Goal: Task Accomplishment & Management: Complete application form

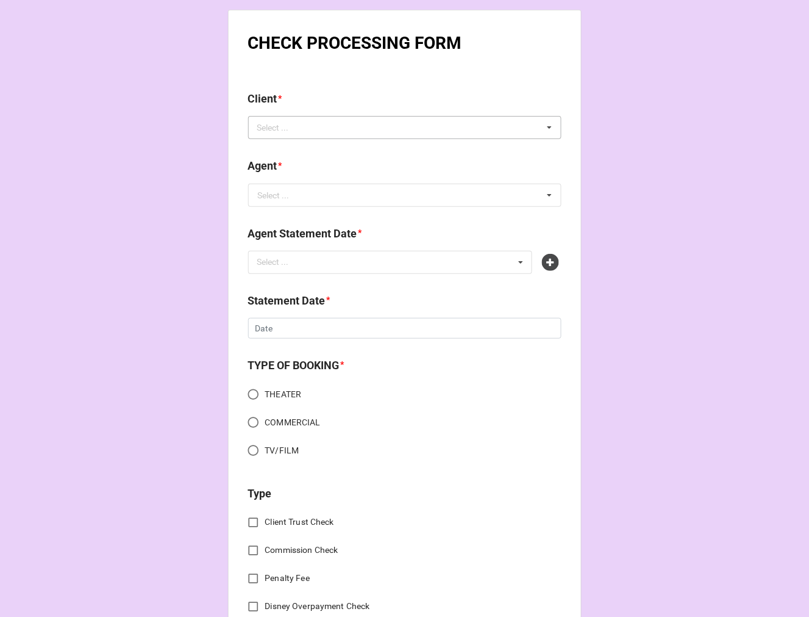
click at [296, 122] on div "Select ..." at bounding box center [280, 128] width 52 height 14
type input "shab"
click at [298, 151] on span "[PERSON_NAME]" at bounding box center [291, 150] width 65 height 10
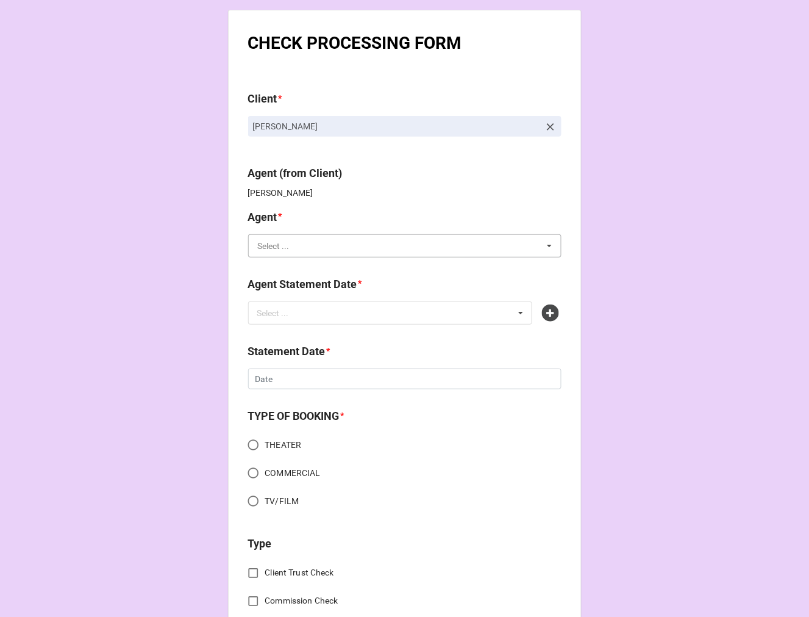
click at [296, 251] on input "text" at bounding box center [405, 246] width 312 height 22
type input "cho"
click at [273, 263] on span "[PERSON_NAME]" at bounding box center [291, 268] width 65 height 10
click at [285, 325] on div "Agent Statement Date * Select ... No results found." at bounding box center [404, 304] width 313 height 57
click at [283, 319] on div "Select ..." at bounding box center [280, 313] width 52 height 14
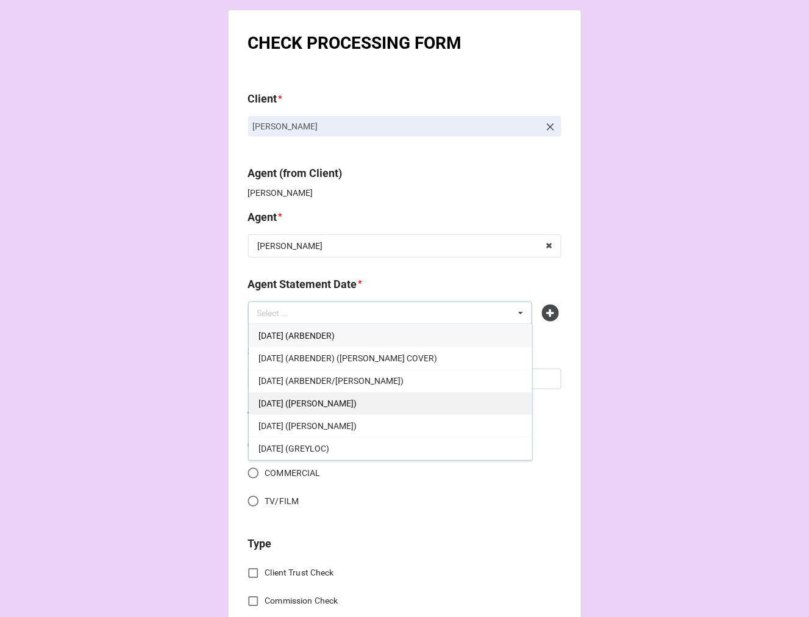
click at [375, 402] on div "[DATE] ([PERSON_NAME])" at bounding box center [391, 402] width 284 height 23
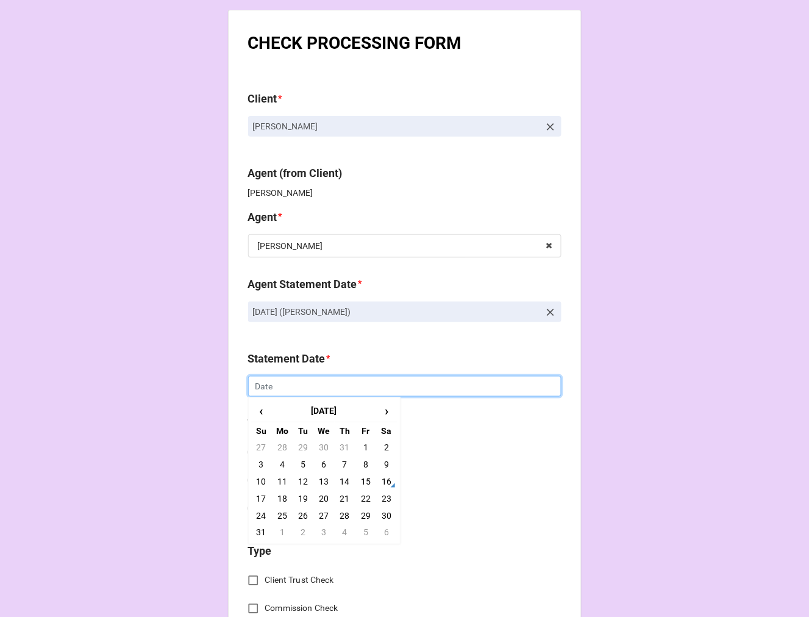
drag, startPoint x: 293, startPoint y: 393, endPoint x: 308, endPoint y: 412, distance: 24.4
click at [293, 392] on input "text" at bounding box center [404, 386] width 313 height 21
click at [357, 497] on td "22" at bounding box center [366, 498] width 21 height 17
type input "[DATE]"
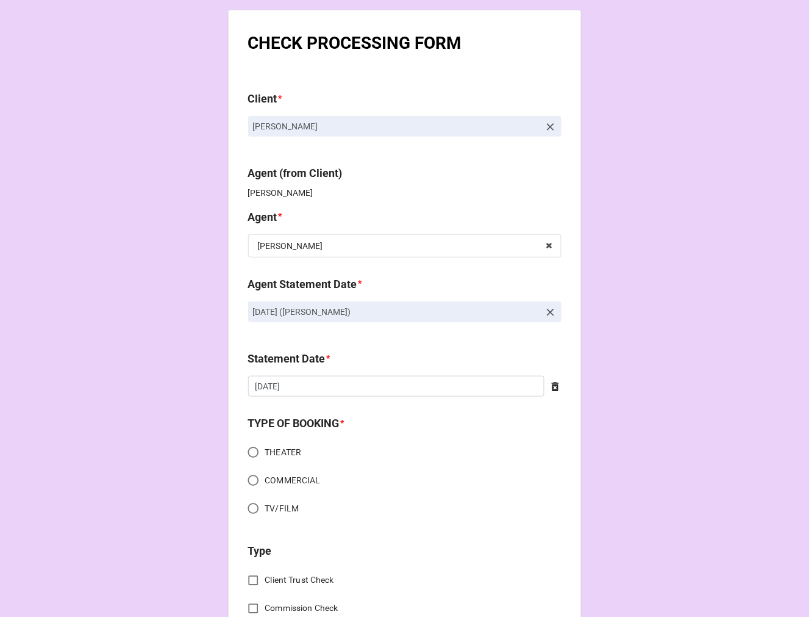
click at [252, 482] on input "COMMERCIAL" at bounding box center [253, 480] width 24 height 24
radio input "true"
click at [247, 508] on input "TV/FILM" at bounding box center [253, 508] width 24 height 24
radio input "true"
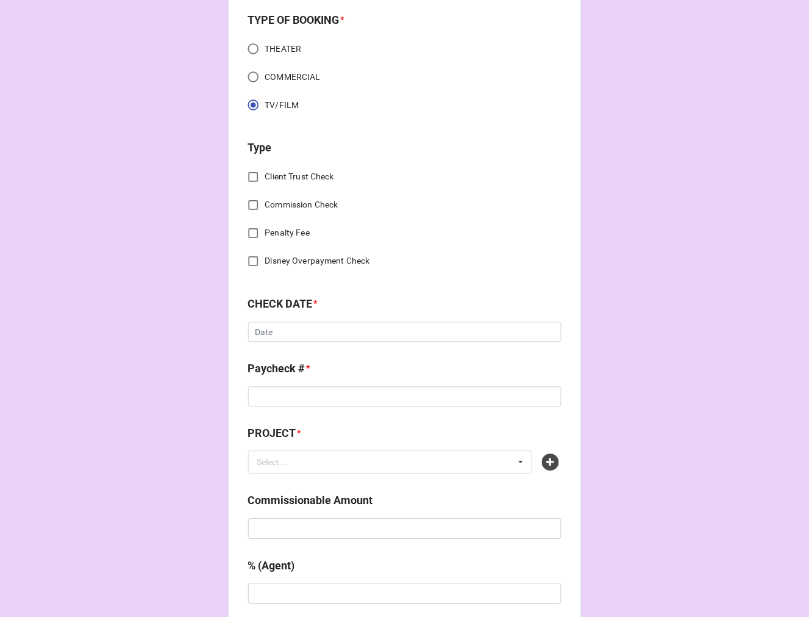
scroll to position [406, 0]
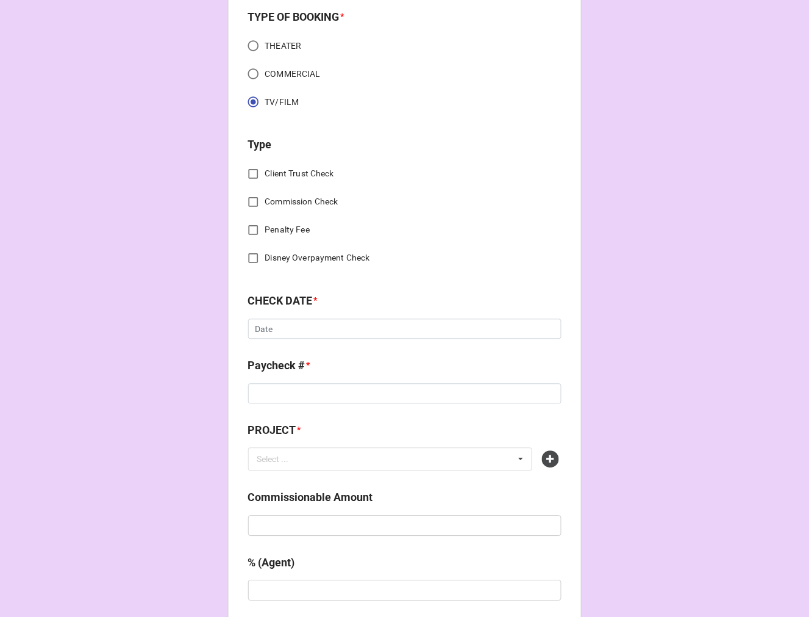
click at [254, 198] on input "Commission Check" at bounding box center [253, 202] width 24 height 24
checkbox input "true"
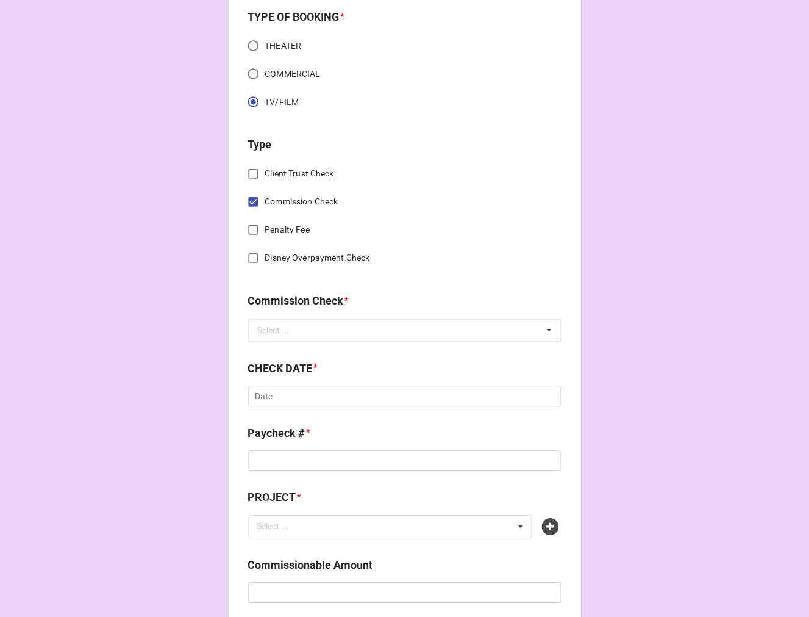
click at [288, 315] on div "Commission Check *" at bounding box center [404, 306] width 313 height 26
click at [288, 339] on input "text" at bounding box center [405, 331] width 312 height 22
click at [287, 350] on span "FSE (Client)" at bounding box center [281, 353] width 44 height 10
click at [290, 399] on input "text" at bounding box center [404, 396] width 313 height 21
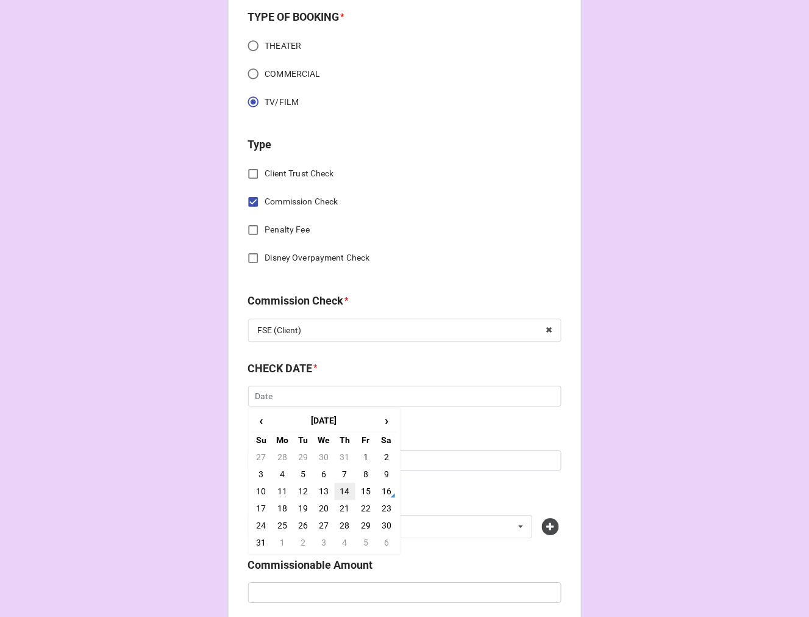
click at [344, 489] on td "14" at bounding box center [345, 491] width 21 height 17
type input "[DATE]"
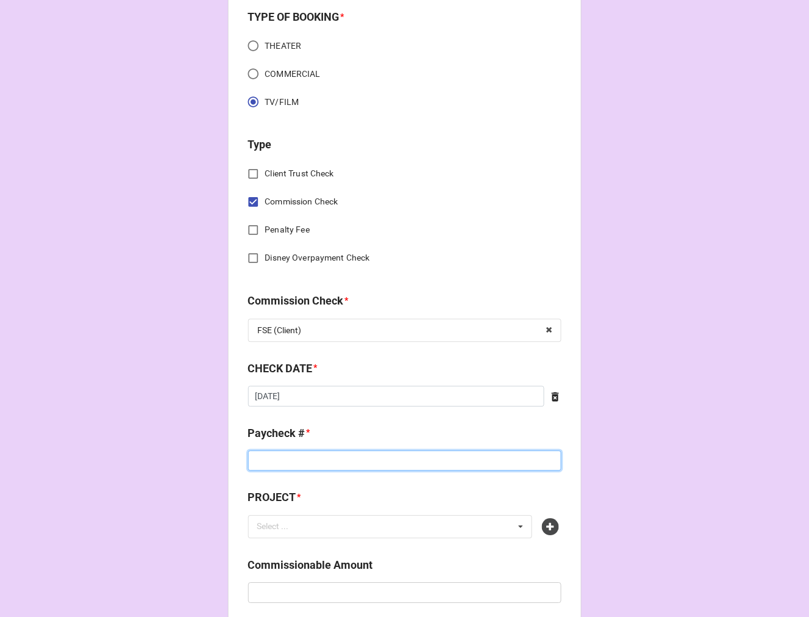
click at [297, 456] on input at bounding box center [404, 461] width 313 height 21
type input "ZELLE"
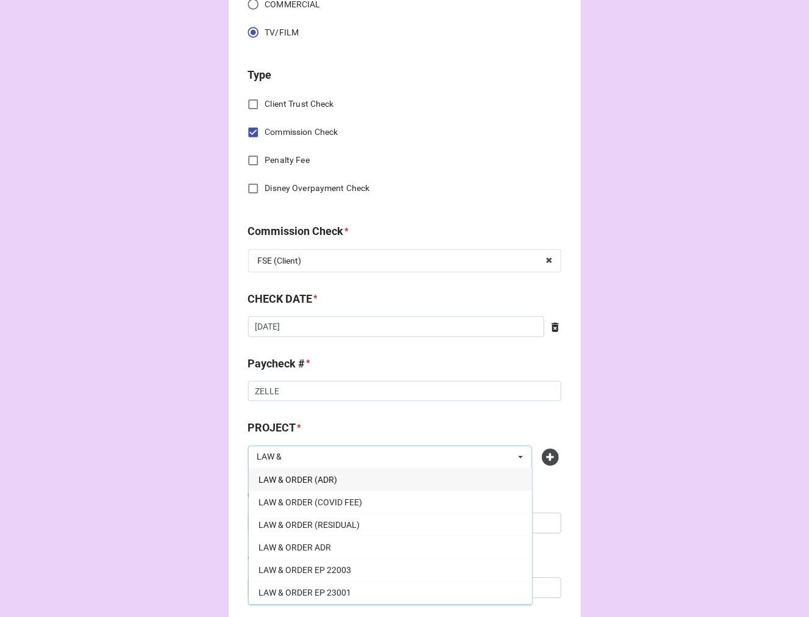
scroll to position [542, 0]
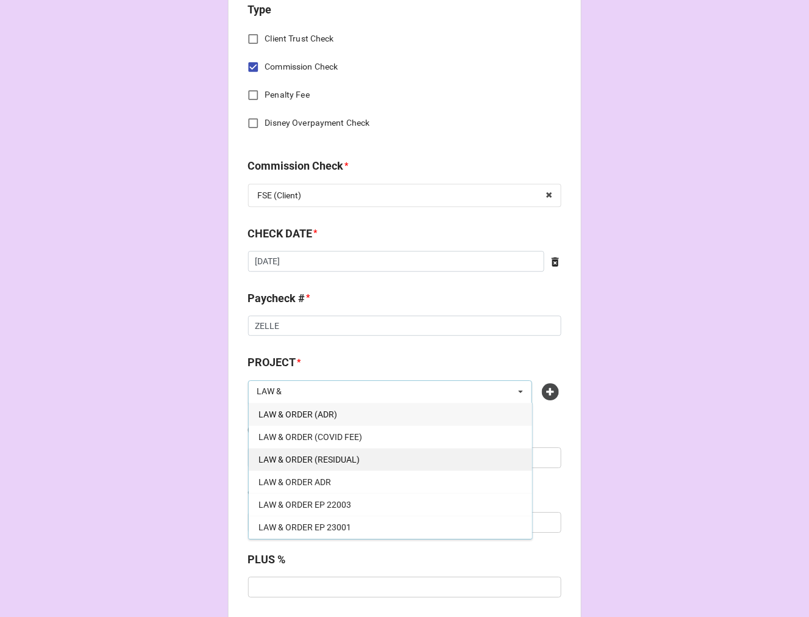
type input "LAW &"
click at [360, 456] on div "LAW & ORDER (RESIDUAL)" at bounding box center [391, 459] width 284 height 23
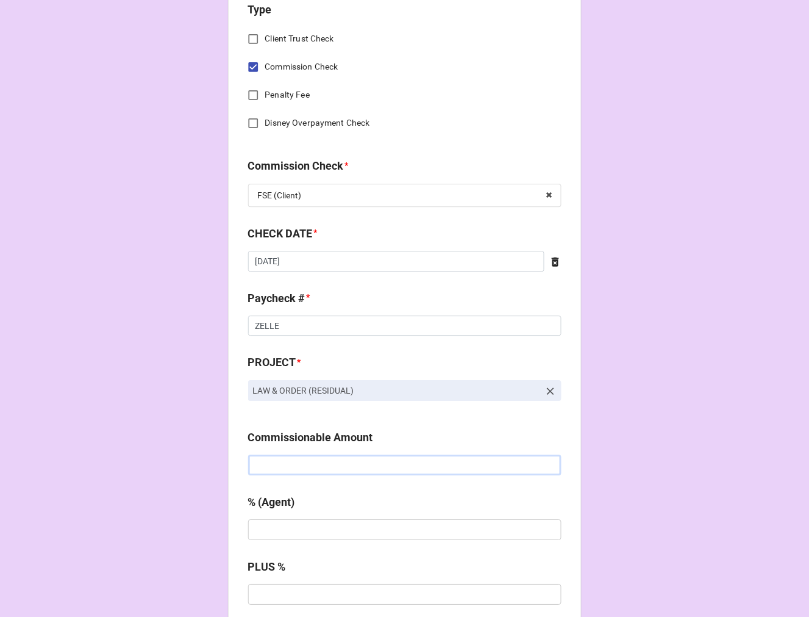
click at [282, 461] on input "text" at bounding box center [404, 464] width 313 height 21
type input "$725.10"
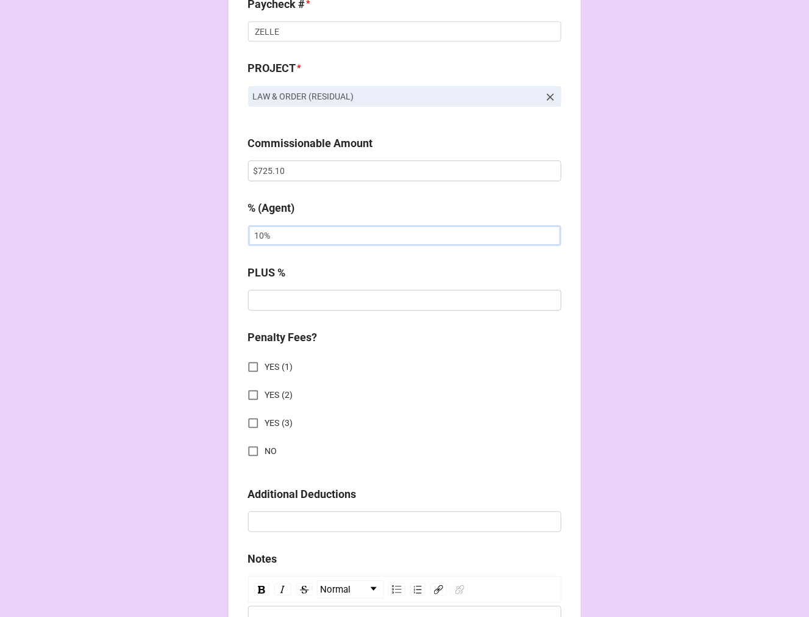
scroll to position [1084, 0]
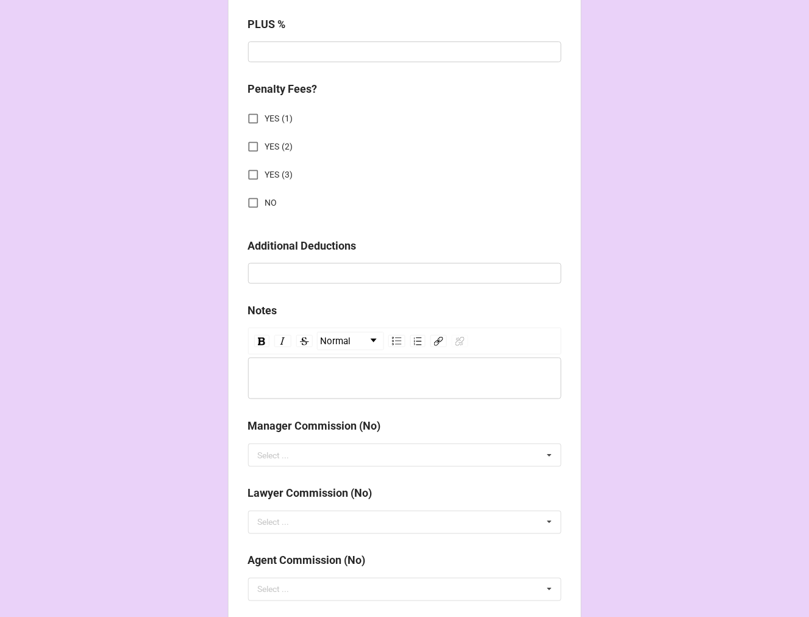
type input "10%"
click at [249, 193] on input "NO" at bounding box center [253, 203] width 24 height 24
checkbox input "true"
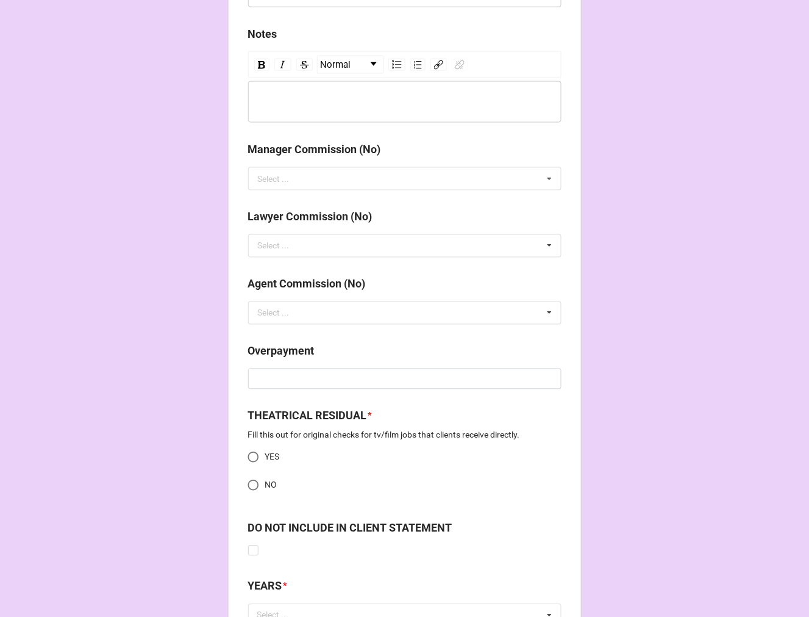
scroll to position [1464, 0]
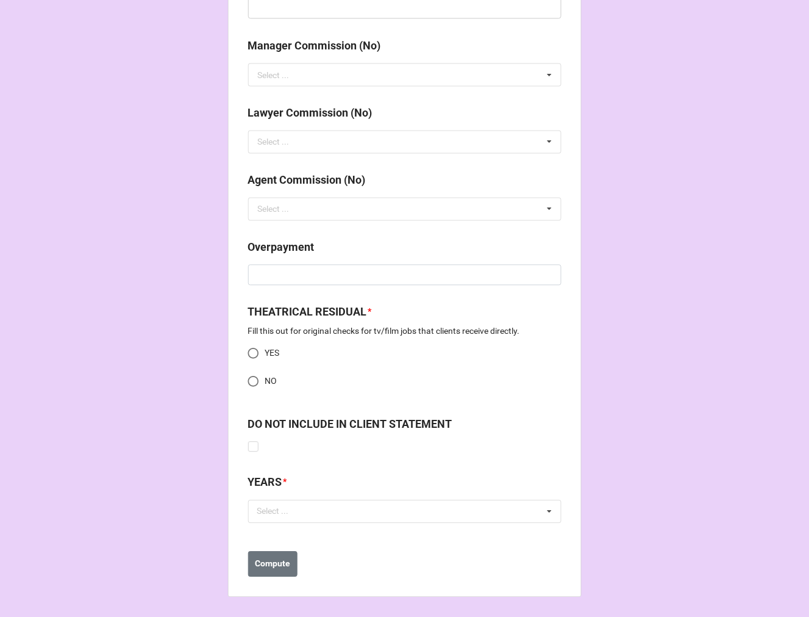
click at [254, 382] on input "NO" at bounding box center [253, 382] width 24 height 24
radio input "true"
click at [279, 520] on div "Select ... No results found." at bounding box center [404, 511] width 313 height 23
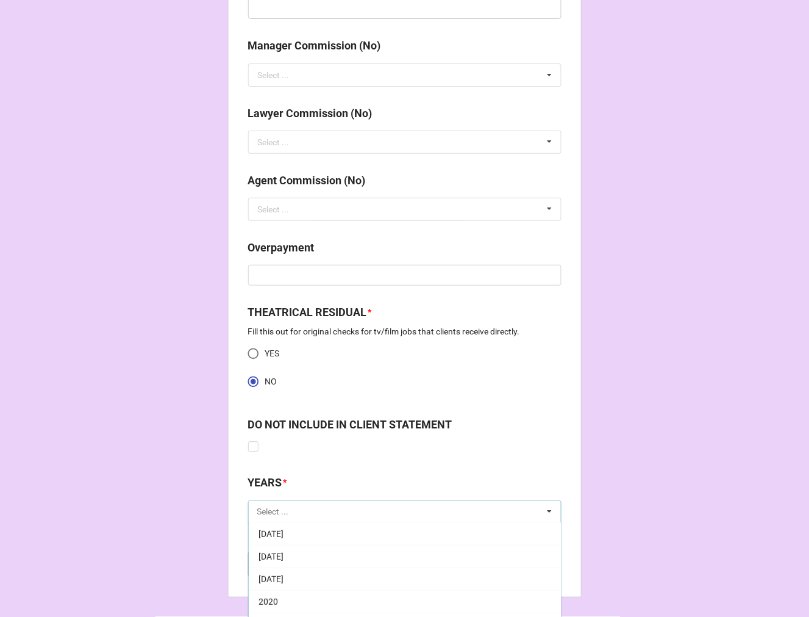
scroll to position [135, 0]
click at [284, 552] on span "[DATE]" at bounding box center [271, 557] width 25 height 10
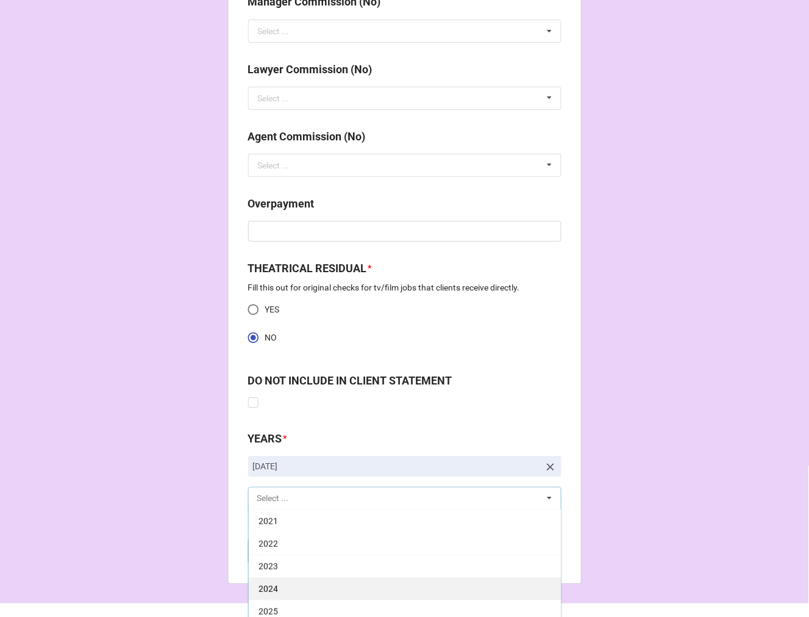
scroll to position [1531, 0]
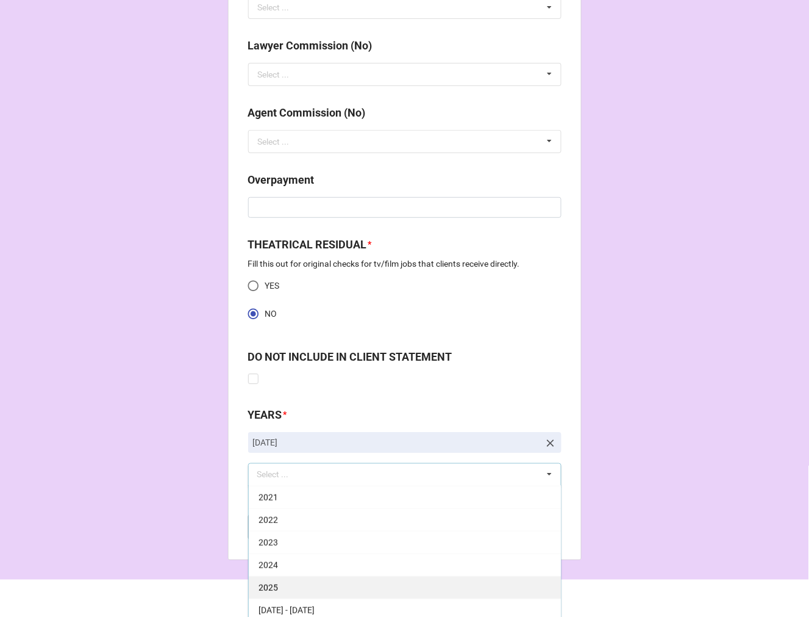
click at [282, 589] on div "2025" at bounding box center [405, 587] width 312 height 23
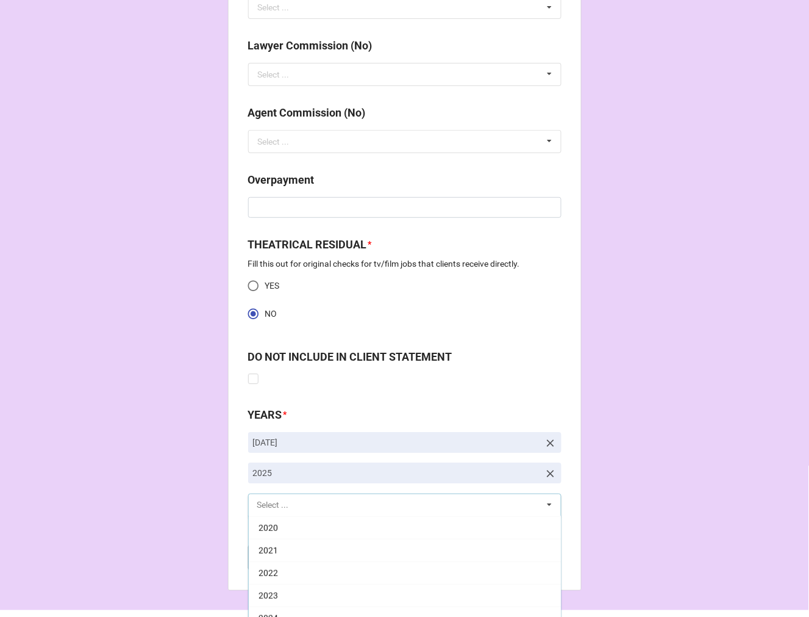
scroll to position [248, 0]
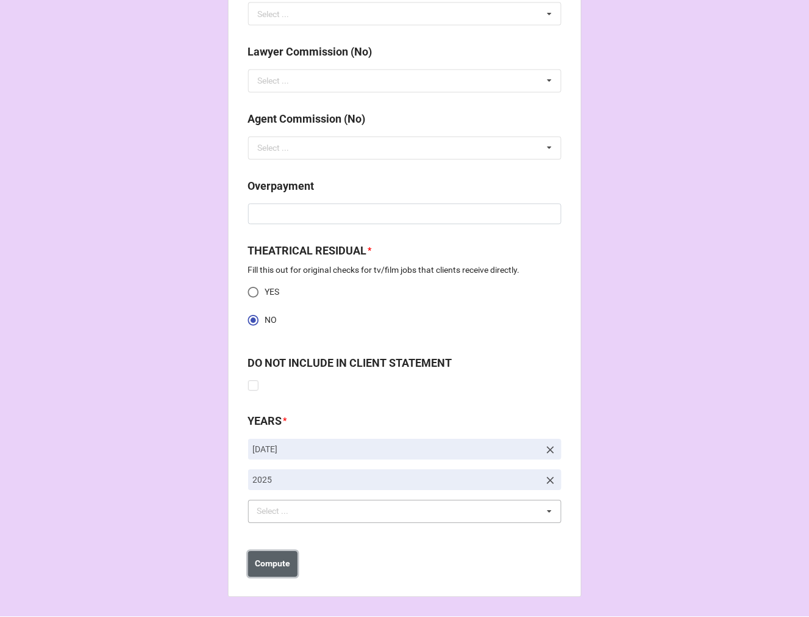
click at [273, 564] on b "Compute" at bounding box center [272, 563] width 35 height 13
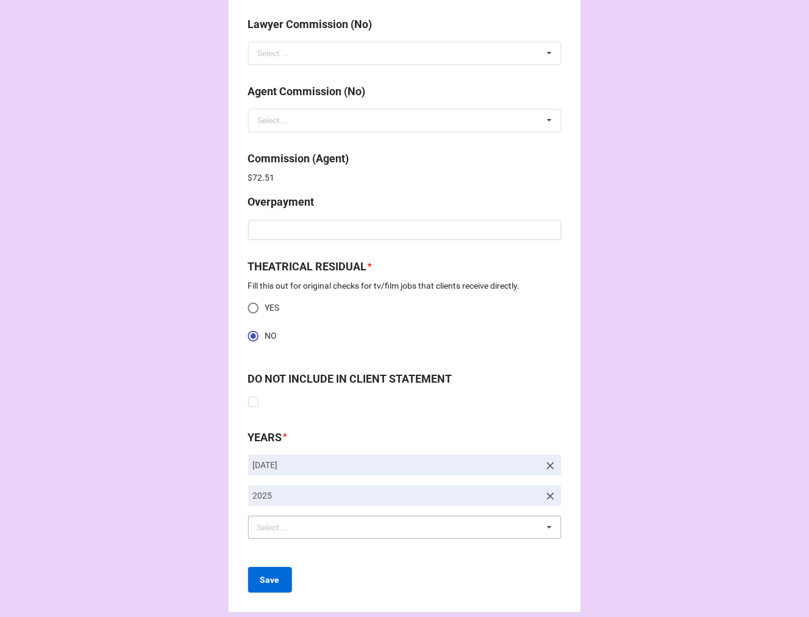
scroll to position [1568, 0]
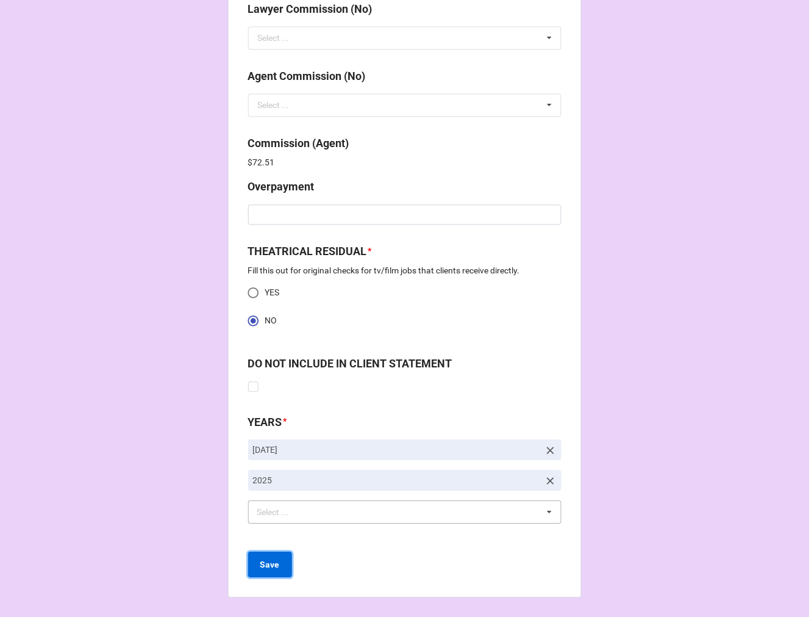
click at [253, 569] on button "Save" at bounding box center [270, 564] width 44 height 26
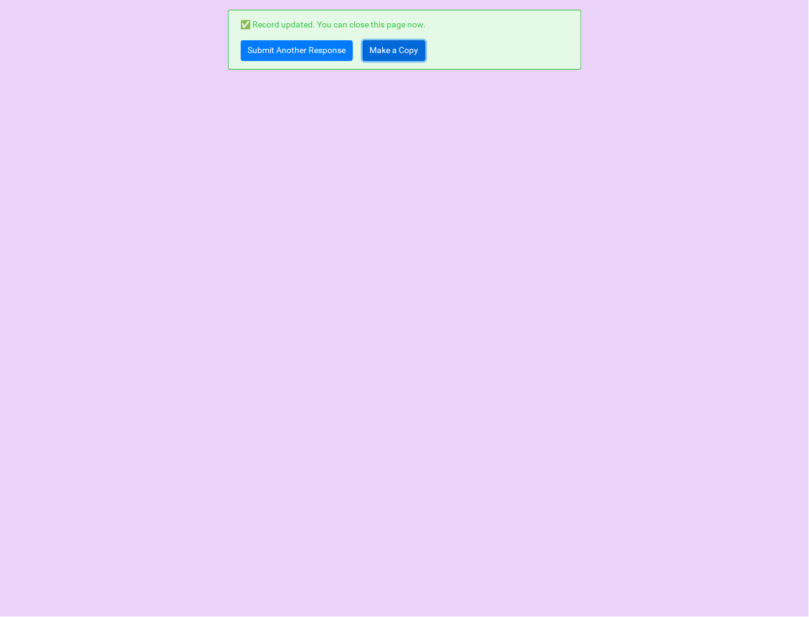
click at [371, 55] on link "Make a Copy" at bounding box center [394, 50] width 63 height 21
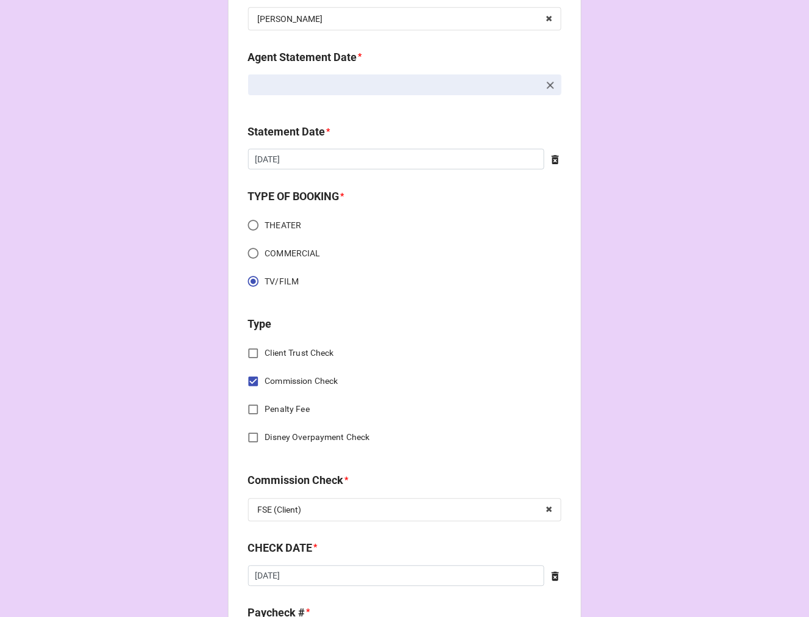
scroll to position [542, 0]
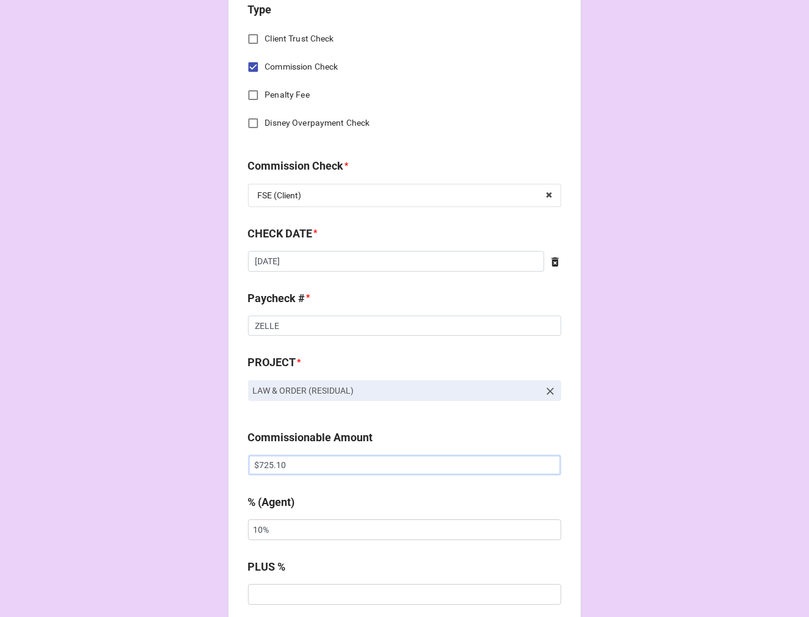
drag, startPoint x: 289, startPoint y: 466, endPoint x: 176, endPoint y: 462, distance: 113.5
click at [188, 463] on div "CHECK PROCESSING FORM Client * [PERSON_NAME] Agent (from Client) [PERSON_NAME] …" at bounding box center [404, 528] width 809 height 2141
type input "$8.00"
click at [289, 461] on input "text" at bounding box center [404, 464] width 313 height 21
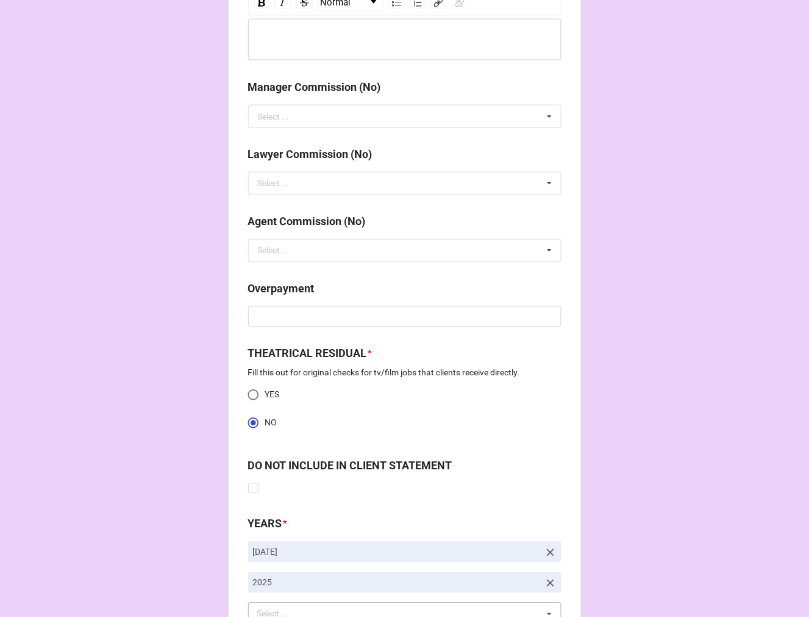
scroll to position [1525, 0]
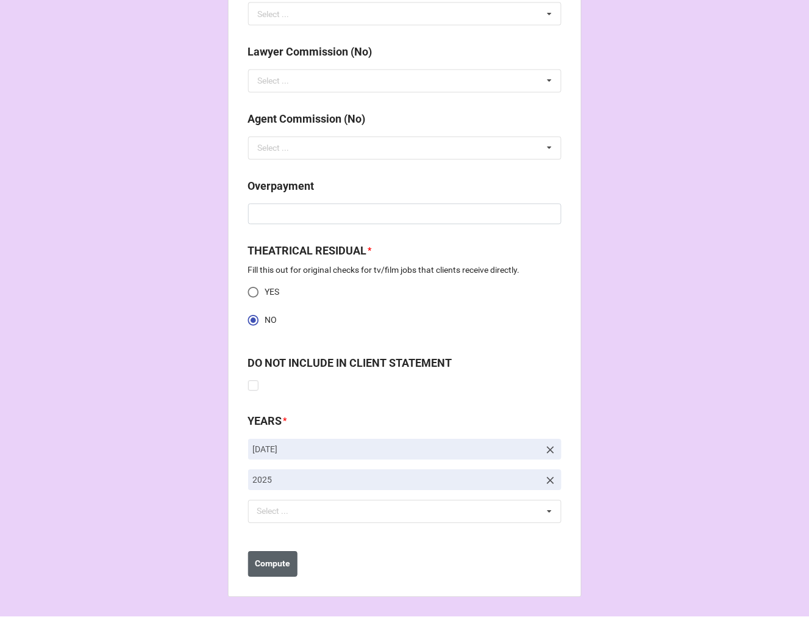
type input "$596.60"
click at [263, 575] on button "Compute" at bounding box center [272, 564] width 49 height 26
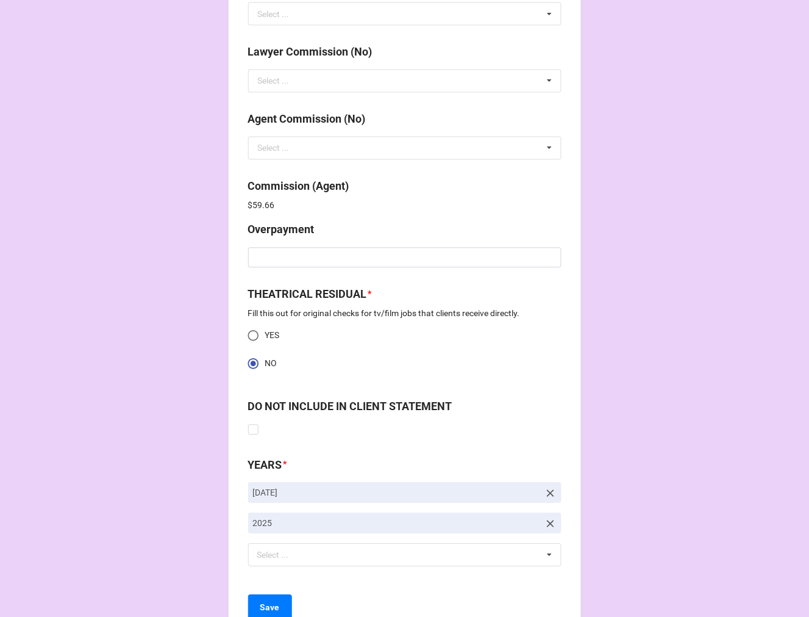
scroll to position [1568, 0]
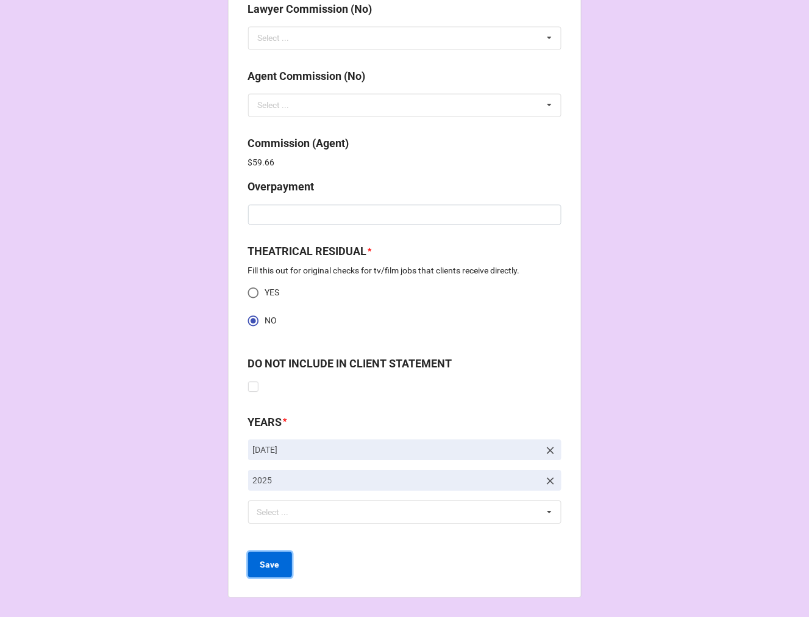
click at [276, 560] on button "Save" at bounding box center [270, 564] width 44 height 26
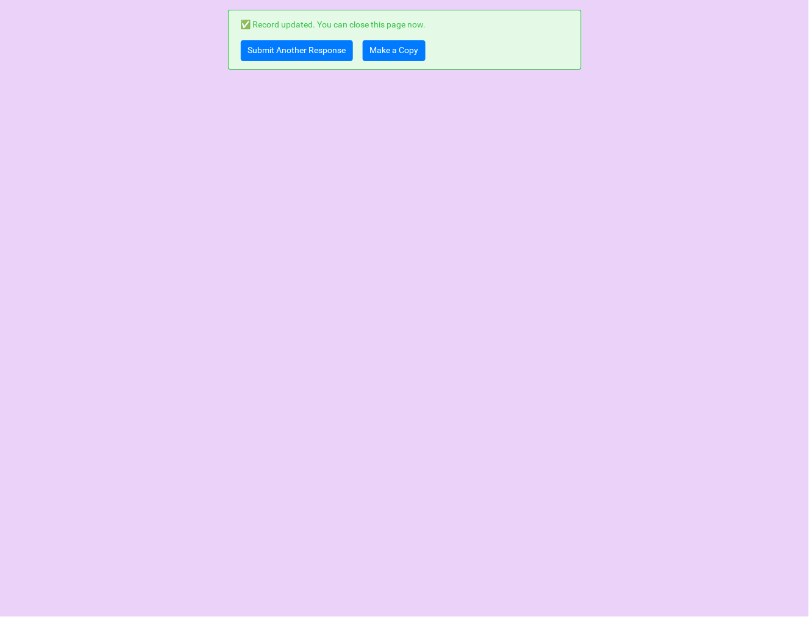
scroll to position [0, 0]
click at [276, 55] on link "Submit Another Response" at bounding box center [297, 50] width 112 height 21
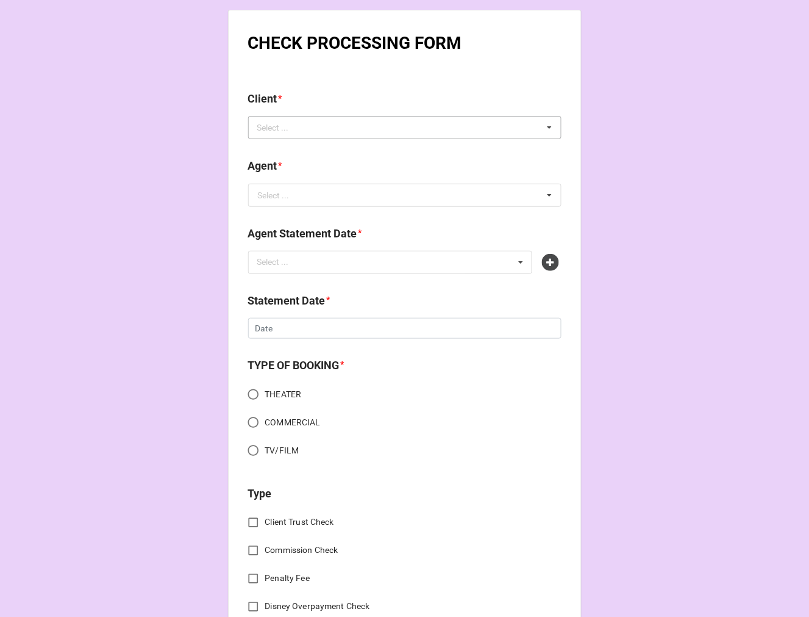
click at [291, 124] on div "Select ..." at bounding box center [280, 128] width 52 height 14
paste input "Gary Laramore"
type input "Gary Laramore"
click at [315, 149] on div "Gary Laramore" at bounding box center [405, 149] width 312 height 23
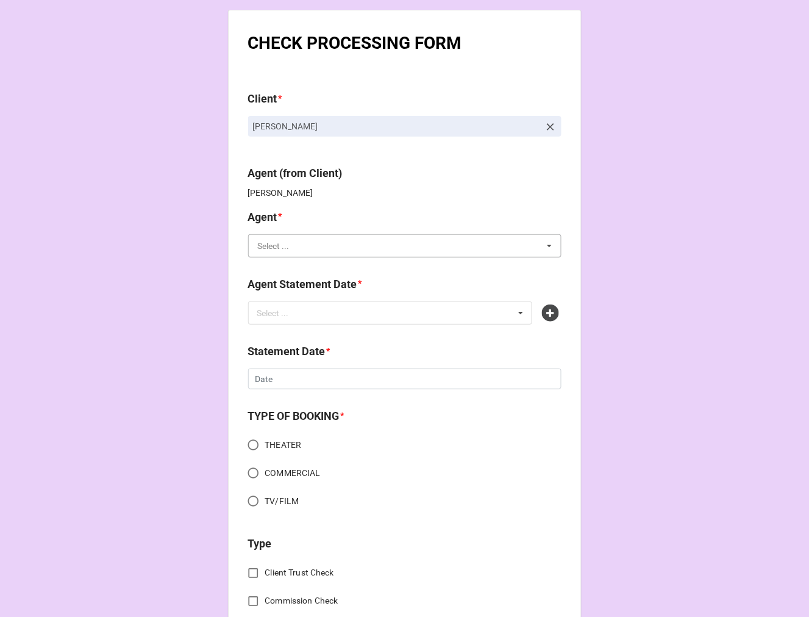
click at [298, 252] on input "text" at bounding box center [405, 246] width 312 height 22
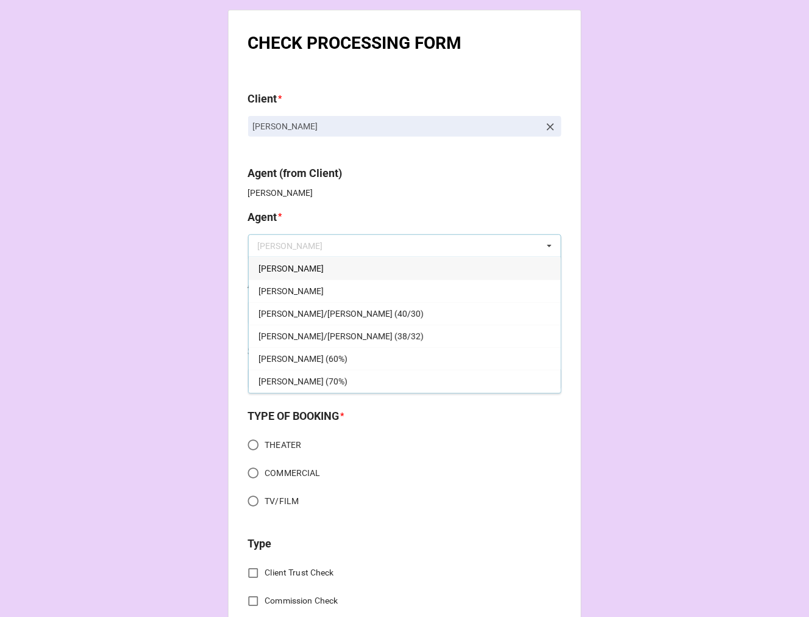
click at [289, 266] on div "[PERSON_NAME]" at bounding box center [405, 268] width 312 height 23
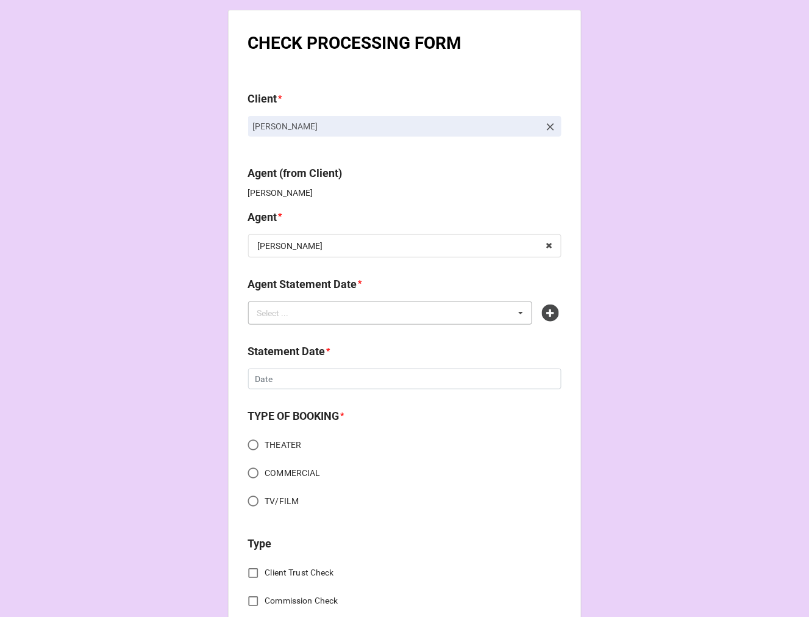
click at [273, 311] on div "Select ..." at bounding box center [280, 313] width 52 height 14
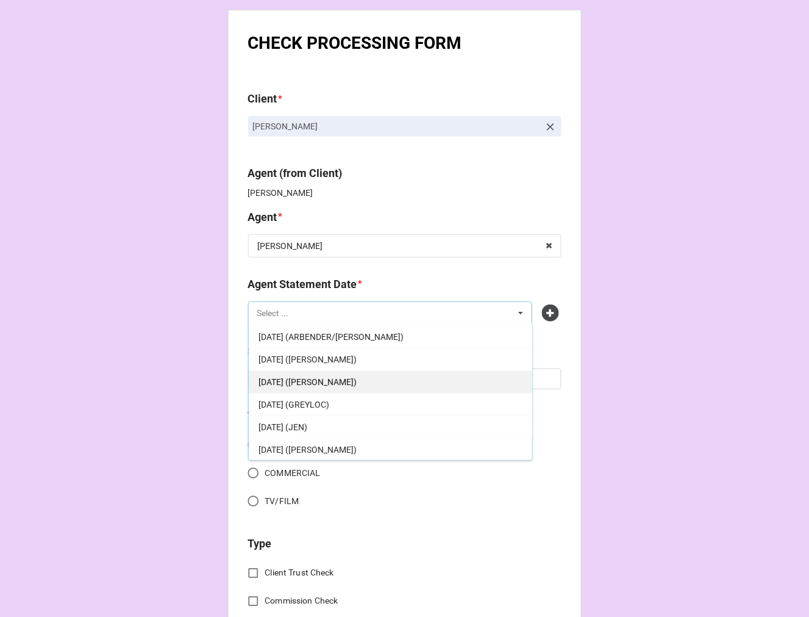
scroll to position [68, 0]
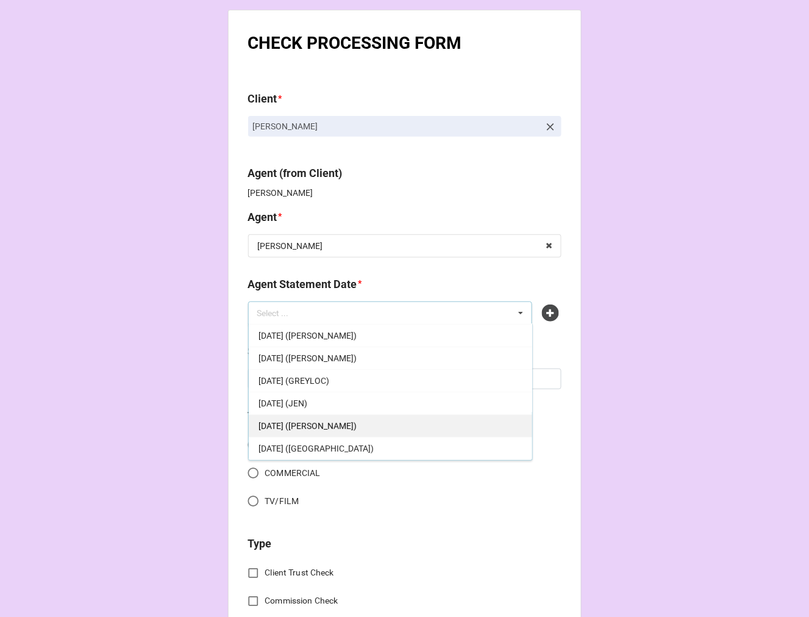
click at [364, 427] on div "AUGUST 22, 2025 (JODI)" at bounding box center [391, 425] width 284 height 23
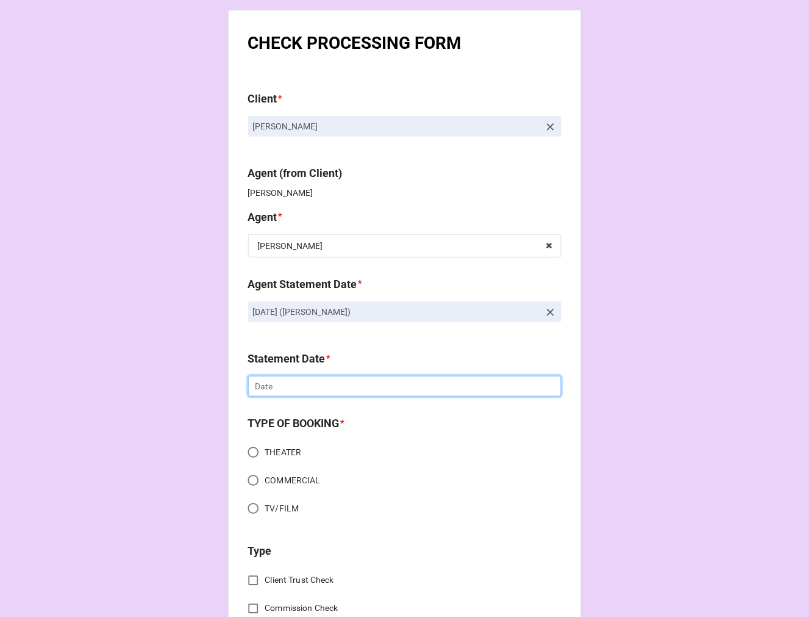
click at [277, 385] on input "text" at bounding box center [404, 386] width 313 height 21
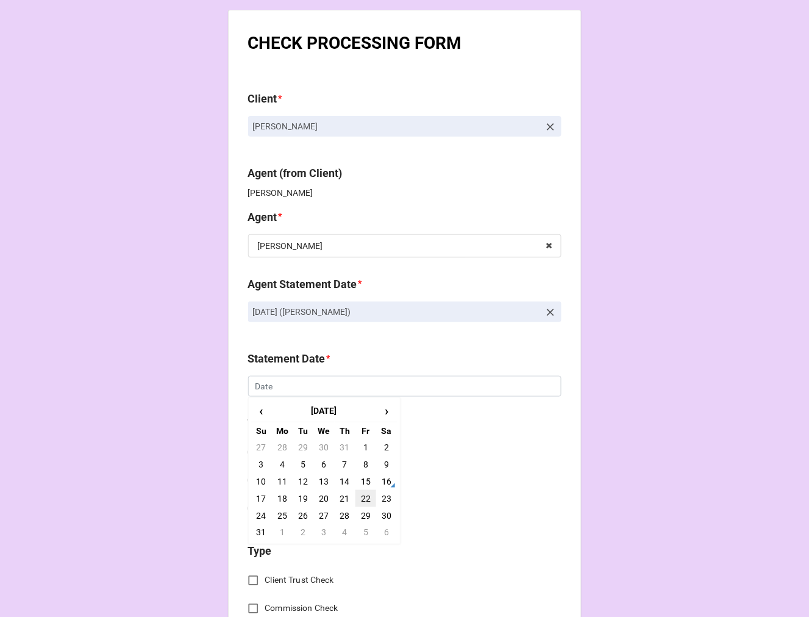
click at [362, 496] on td "22" at bounding box center [366, 498] width 21 height 17
type input "[DATE]"
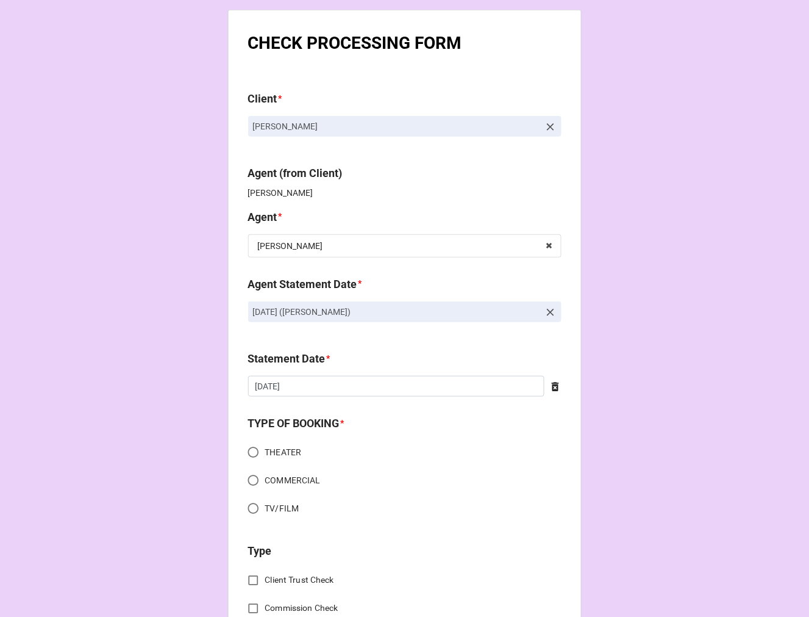
click at [252, 478] on input "COMMERCIAL" at bounding box center [253, 480] width 24 height 24
radio input "true"
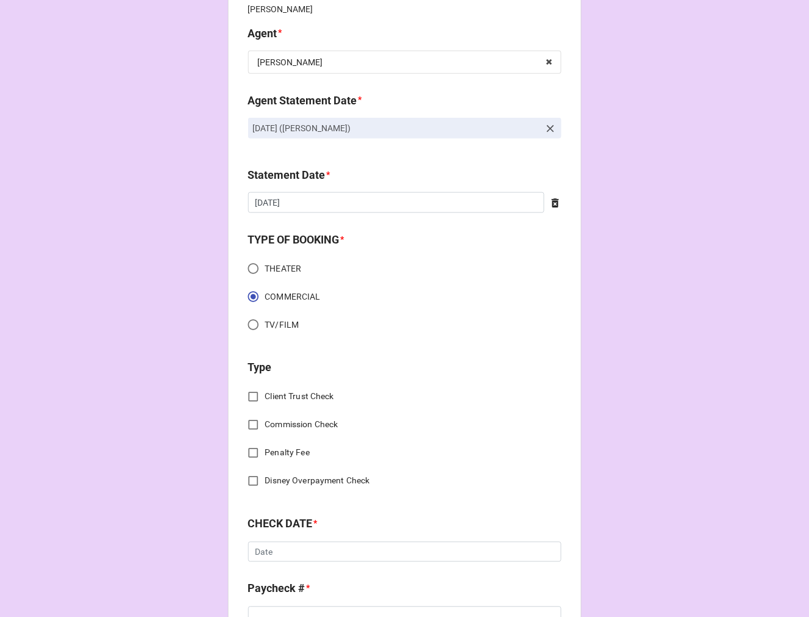
scroll to position [203, 0]
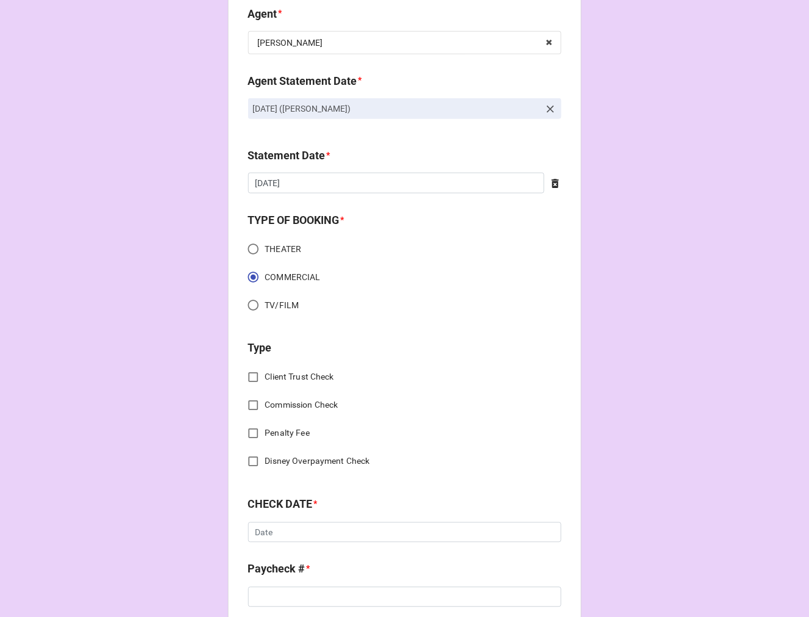
click at [251, 406] on input "Commission Check" at bounding box center [253, 405] width 24 height 24
checkbox input "true"
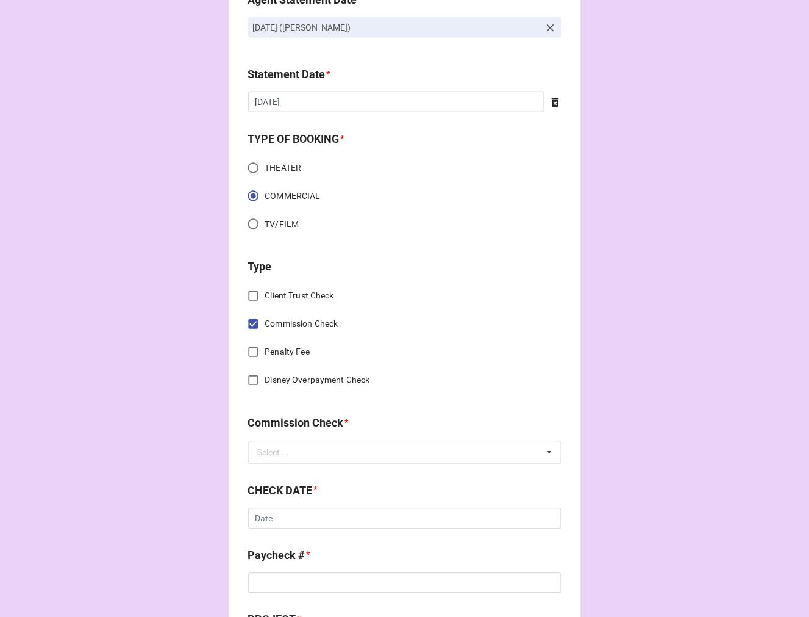
scroll to position [406, 0]
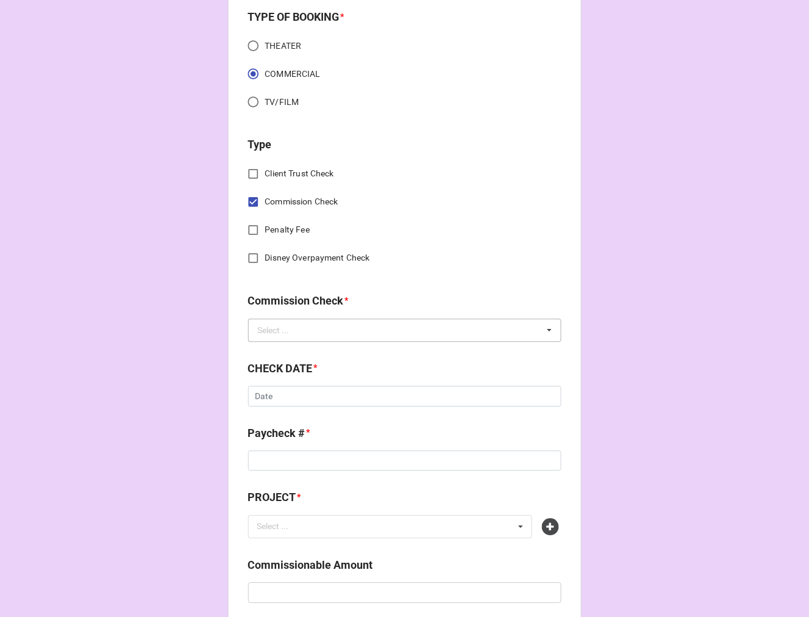
click at [276, 326] on div "Select ..." at bounding box center [274, 330] width 32 height 9
click at [276, 356] on span "FSE (Client)" at bounding box center [281, 353] width 44 height 10
click at [285, 404] on input "text" at bounding box center [404, 396] width 313 height 21
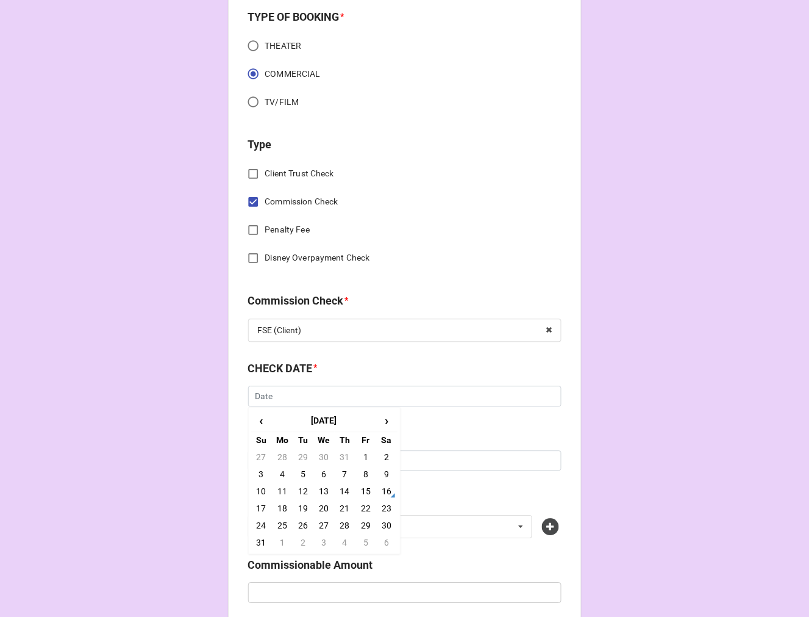
click at [342, 486] on td "14" at bounding box center [345, 491] width 21 height 17
type input "8/14/2025"
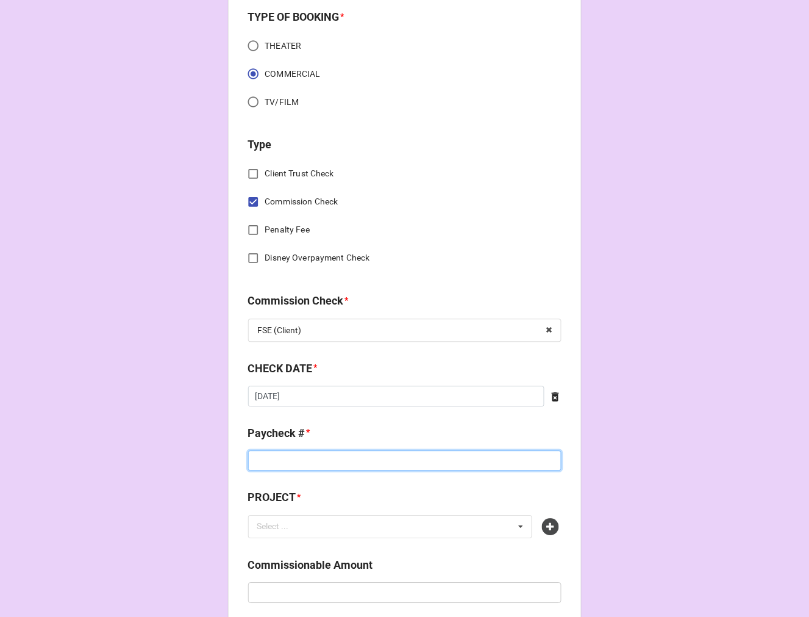
click at [290, 458] on input at bounding box center [404, 461] width 313 height 21
type input "W"
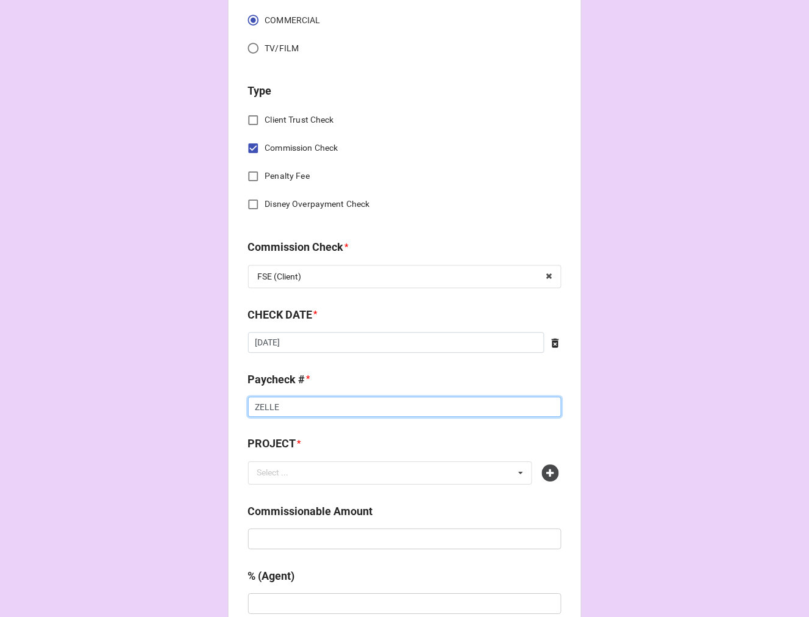
scroll to position [610, 0]
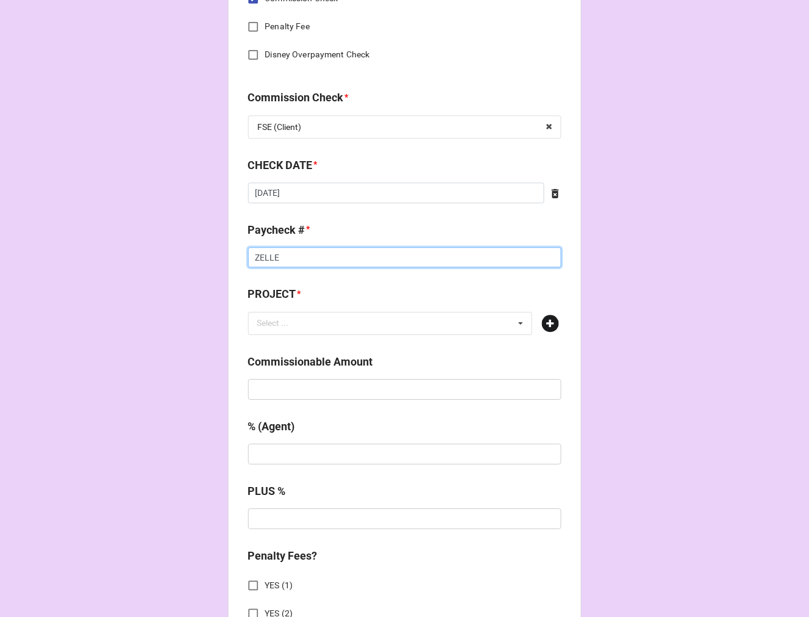
type input "ZELLE"
click at [549, 324] on icon at bounding box center [550, 323] width 17 height 17
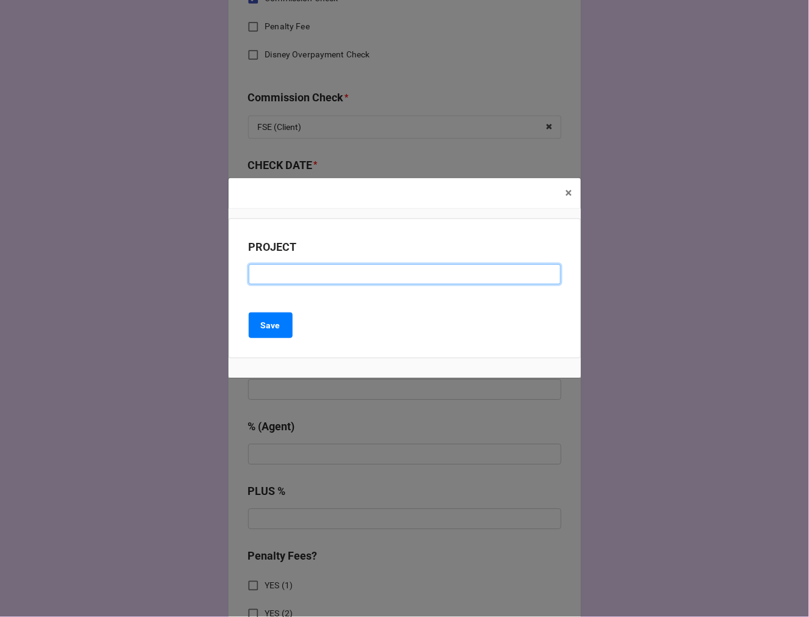
click at [310, 264] on input at bounding box center [405, 274] width 312 height 21
type input "WILD WEST CHRONICLES"
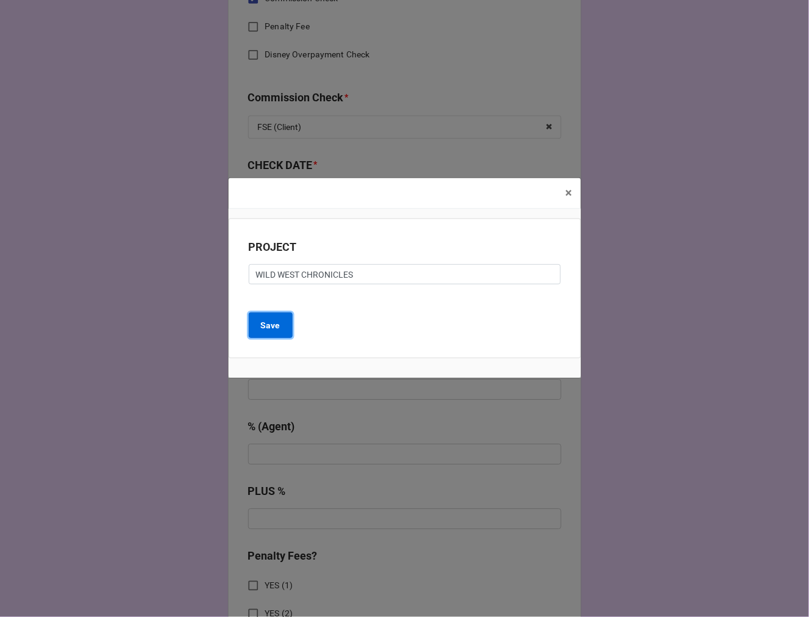
click at [277, 324] on b "Save" at bounding box center [271, 325] width 20 height 13
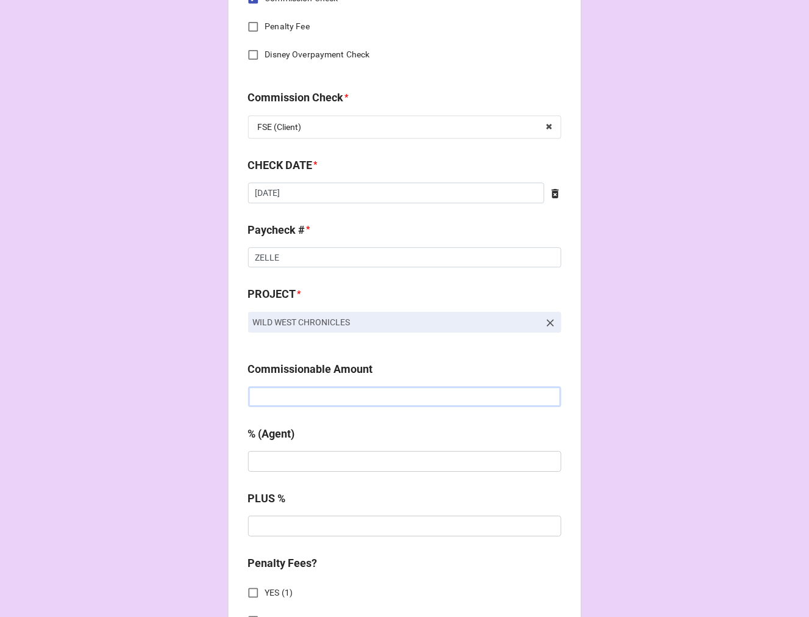
click at [307, 388] on input "text" at bounding box center [404, 396] width 313 height 21
type input "$302.23"
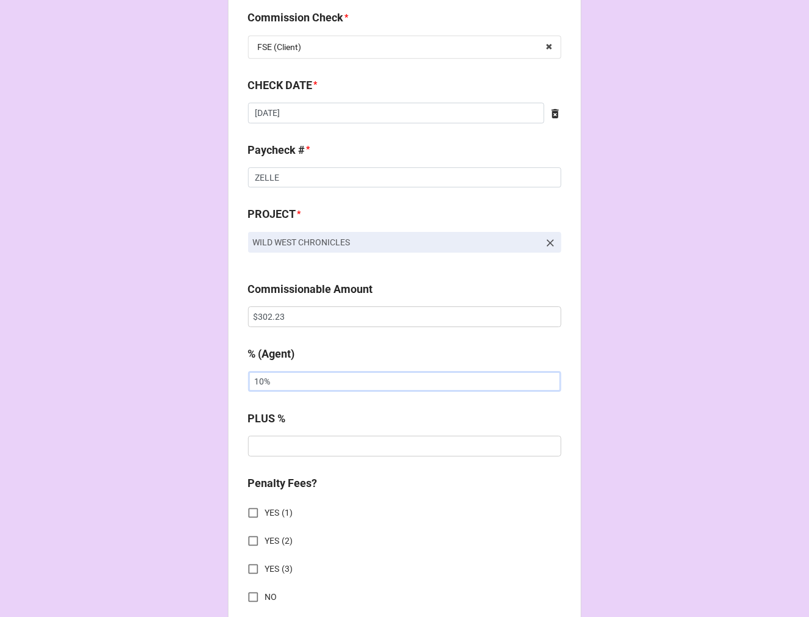
scroll to position [813, 0]
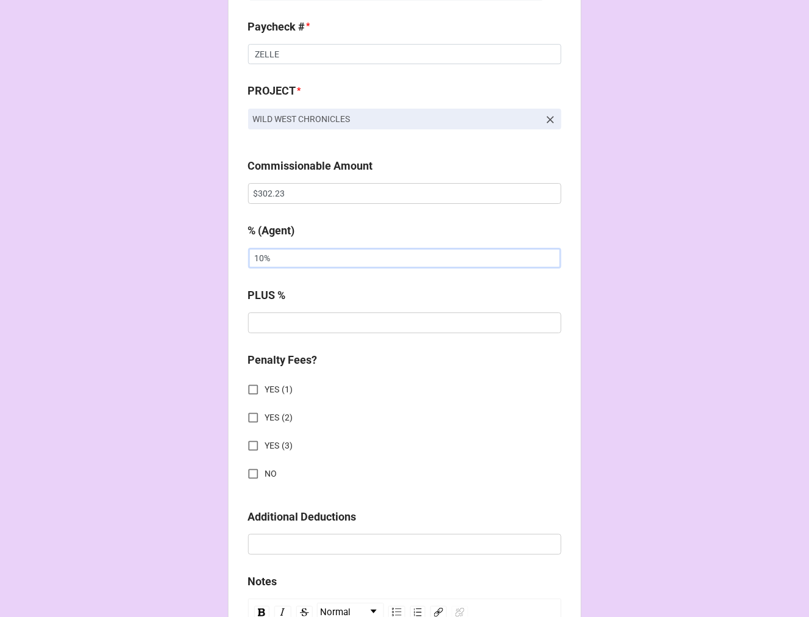
type input "10%"
click at [248, 470] on input "NO" at bounding box center [253, 474] width 24 height 24
checkbox input "true"
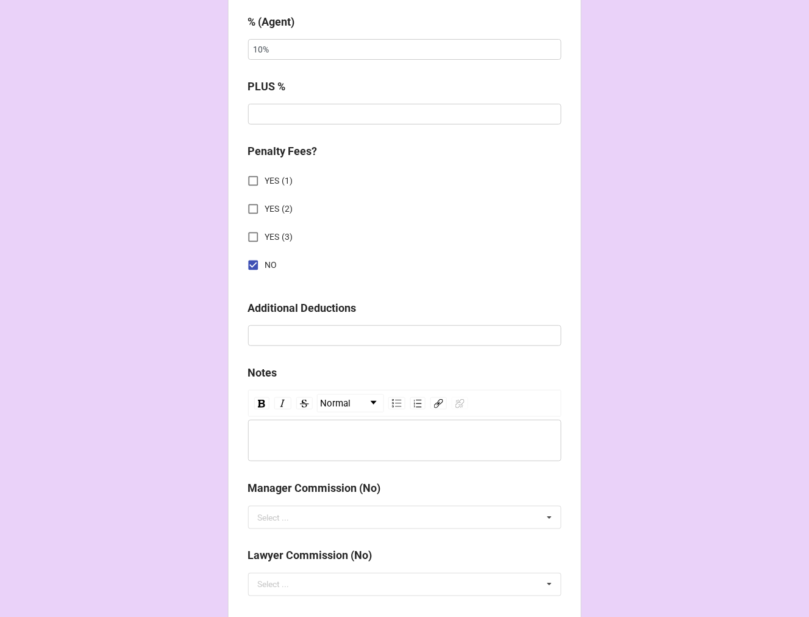
scroll to position [1287, 0]
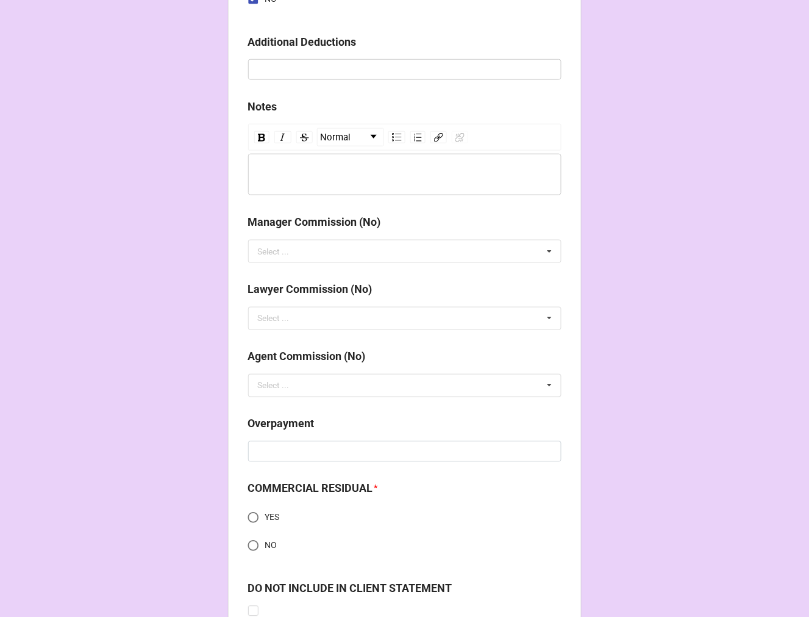
click at [252, 542] on input "NO" at bounding box center [253, 546] width 24 height 24
radio input "true"
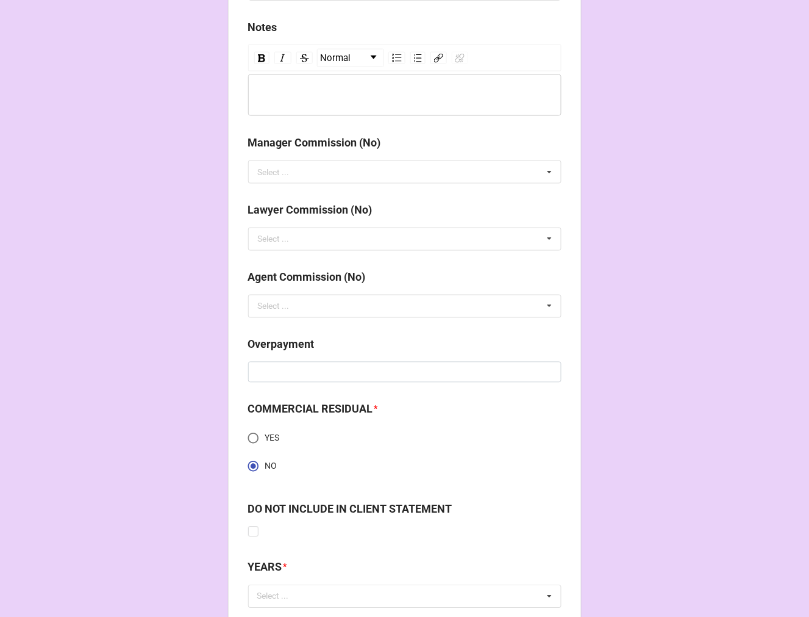
scroll to position [1451, 0]
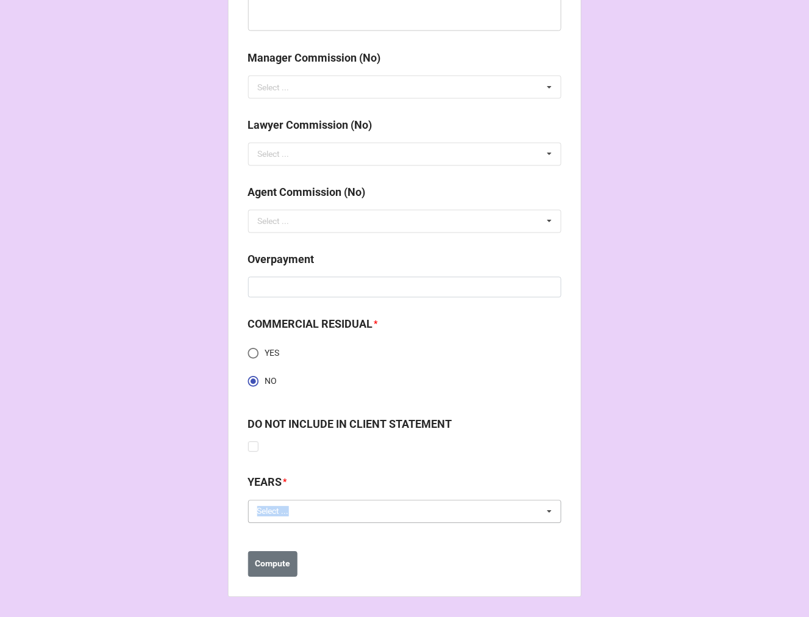
click at [295, 517] on div "Select ... No results found." at bounding box center [404, 511] width 313 height 23
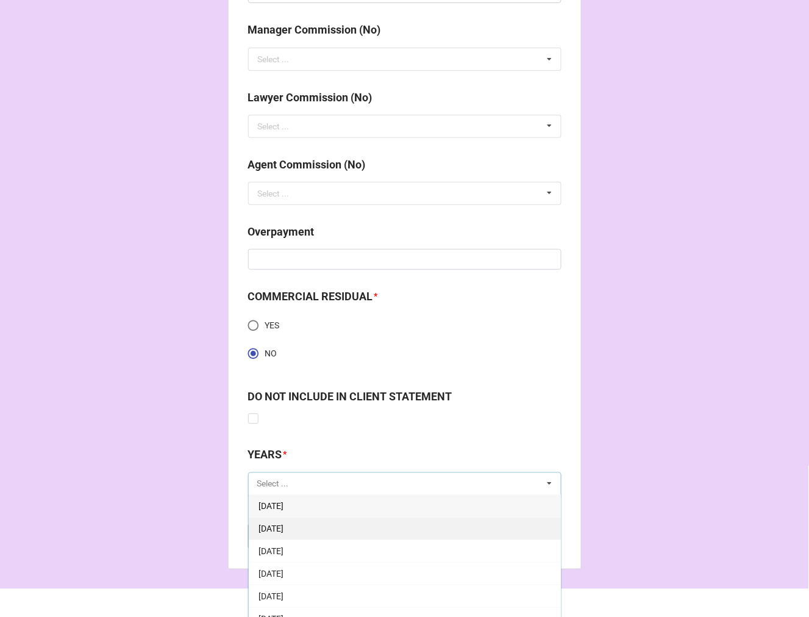
scroll to position [1494, 0]
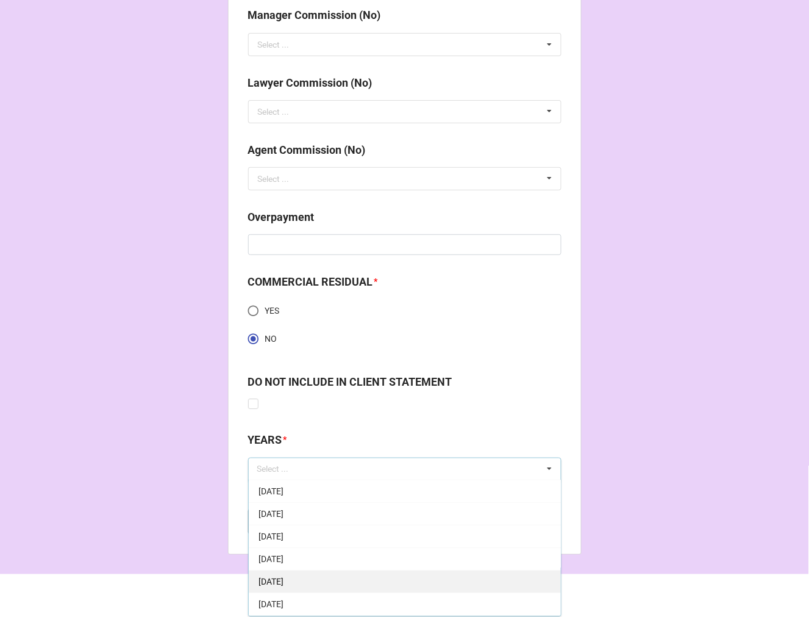
click at [284, 577] on span "[DATE]" at bounding box center [271, 582] width 25 height 10
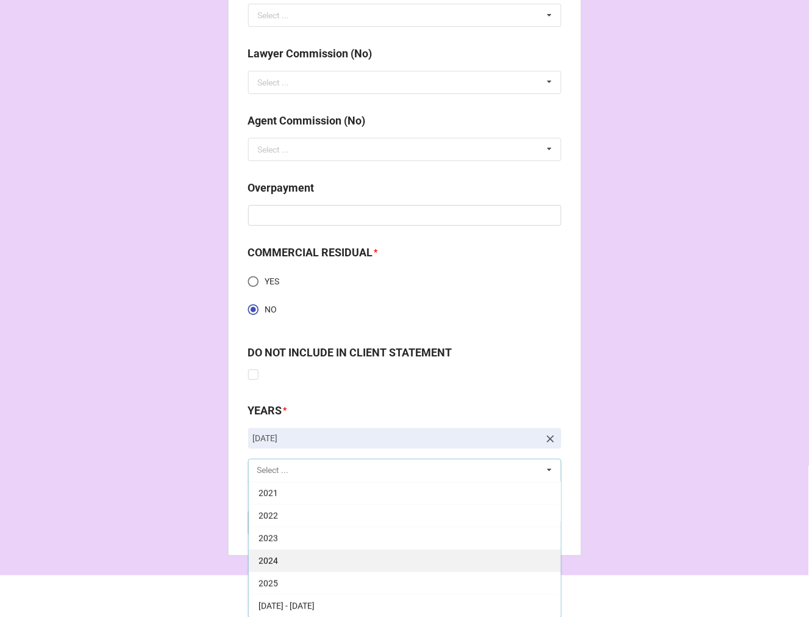
scroll to position [1525, 0]
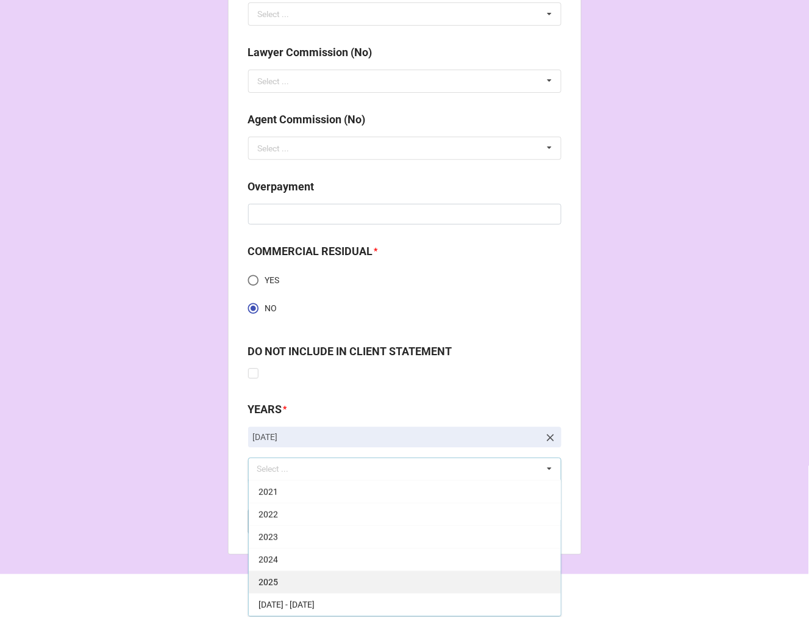
click at [296, 576] on div "2025" at bounding box center [405, 582] width 312 height 23
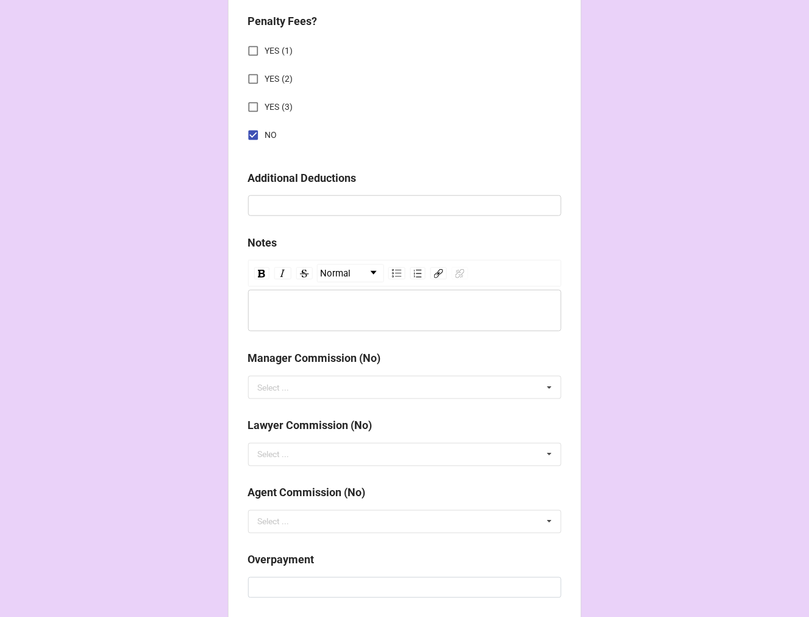
scroll to position [1512, 0]
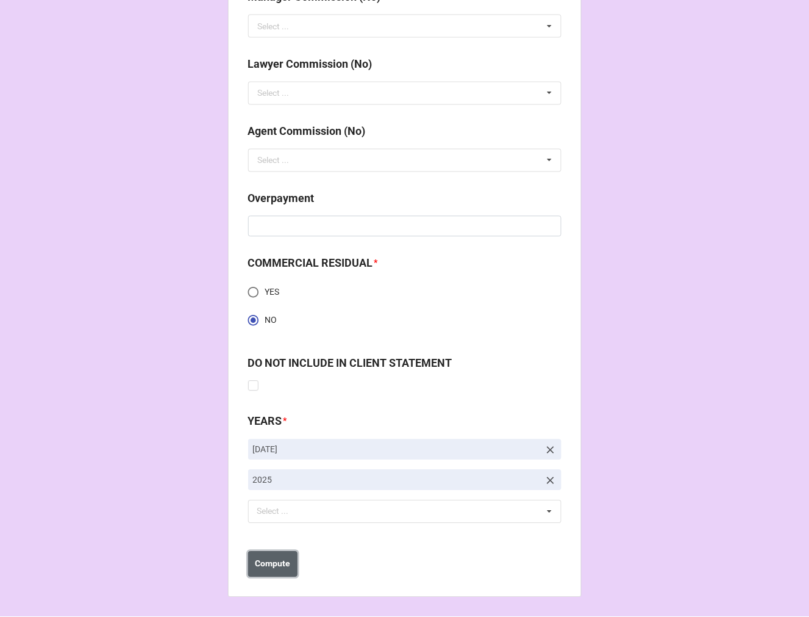
click at [276, 558] on b "Compute" at bounding box center [272, 563] width 35 height 13
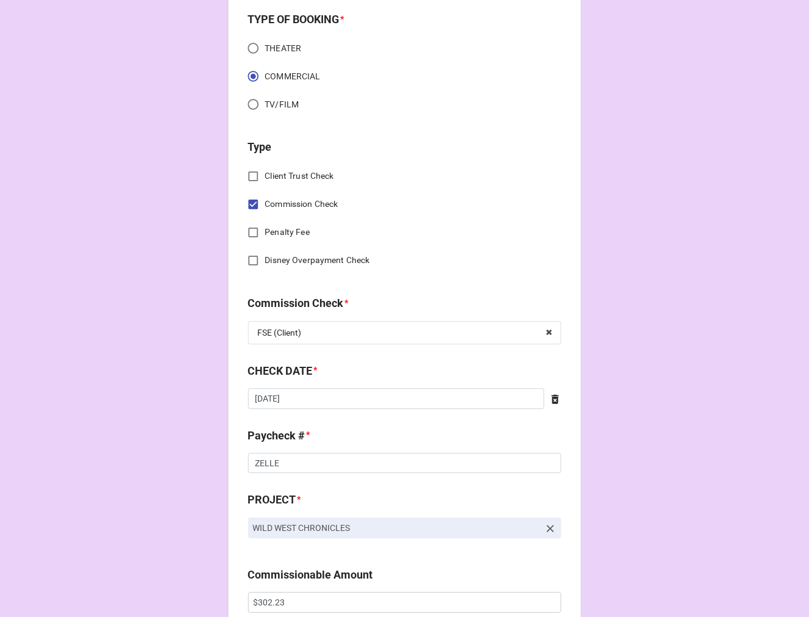
scroll to position [607, 0]
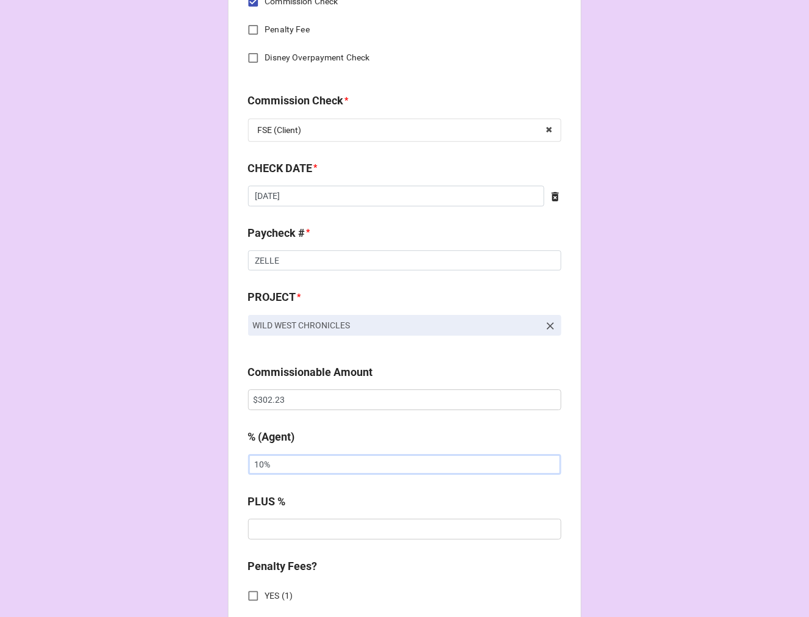
drag, startPoint x: 281, startPoint y: 465, endPoint x: 124, endPoint y: 435, distance: 160.0
click at [141, 442] on div "CHECK PROCESSING FORM Client * Gary Laramore Agent (from Client) Jodi Agent * J…" at bounding box center [404, 479] width 809 height 2172
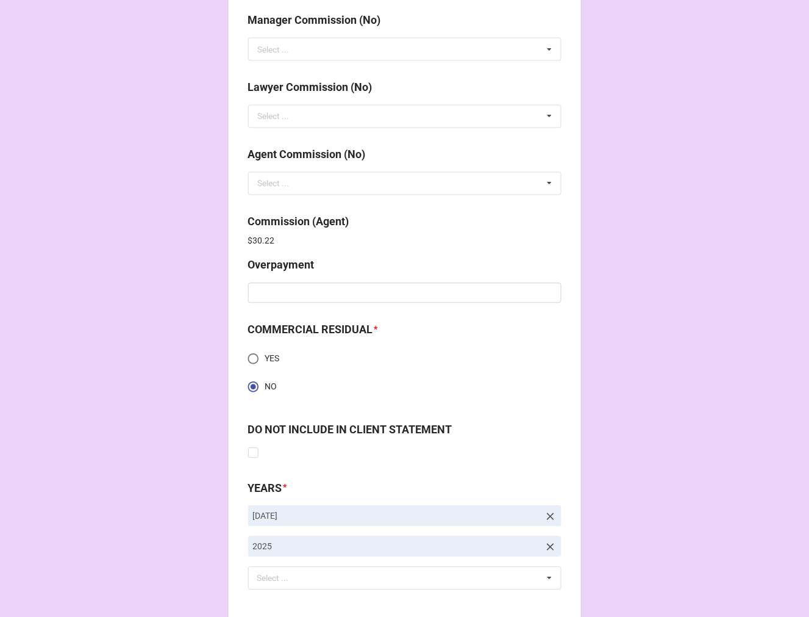
scroll to position [1556, 0]
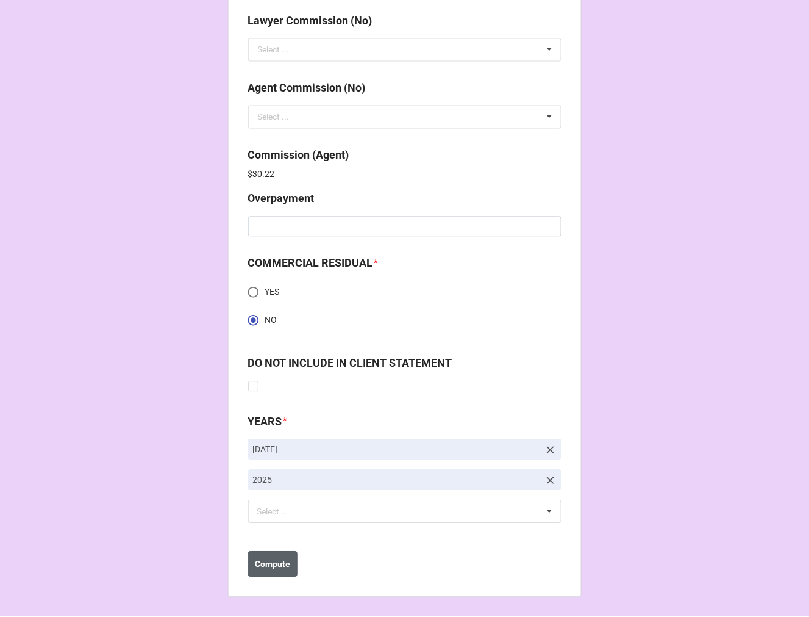
type input "20%"
click at [259, 551] on button "Compute" at bounding box center [272, 564] width 49 height 26
click at [257, 567] on button "Save" at bounding box center [270, 564] width 44 height 26
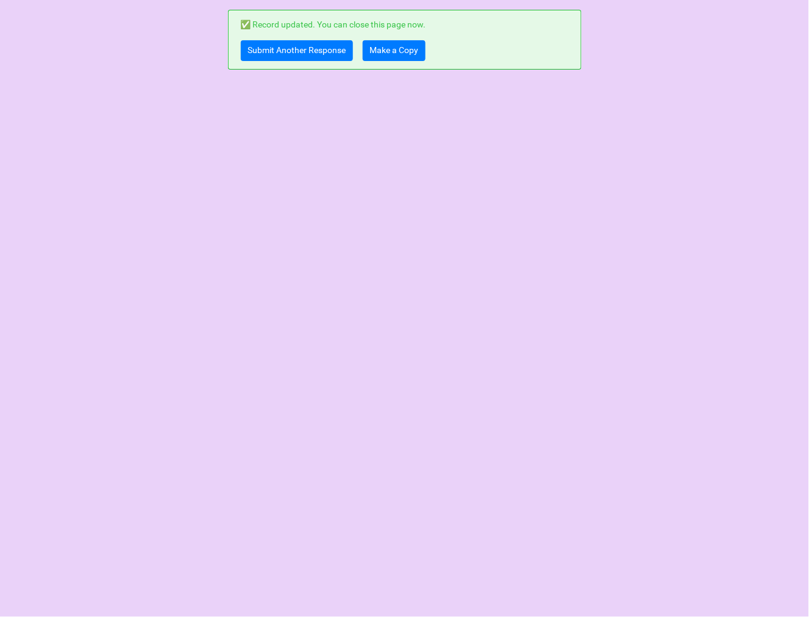
scroll to position [0, 0]
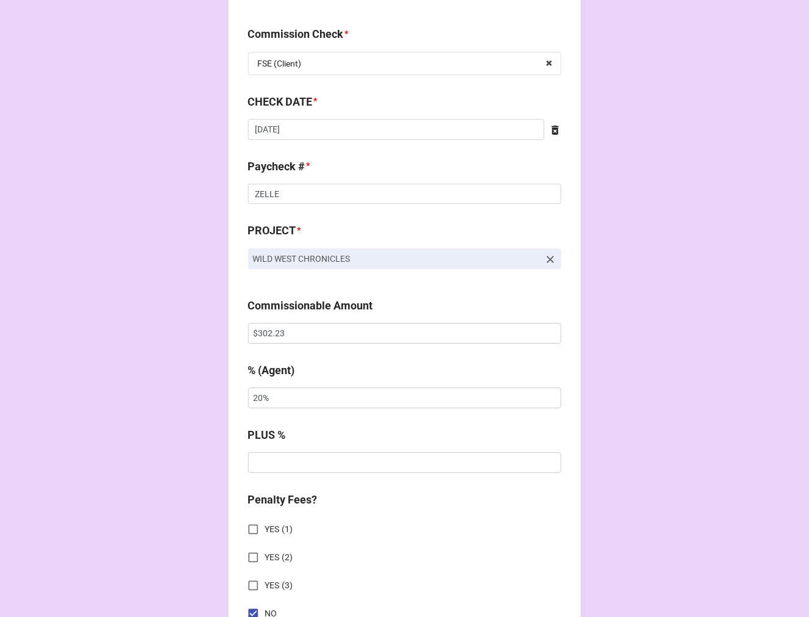
scroll to position [677, 0]
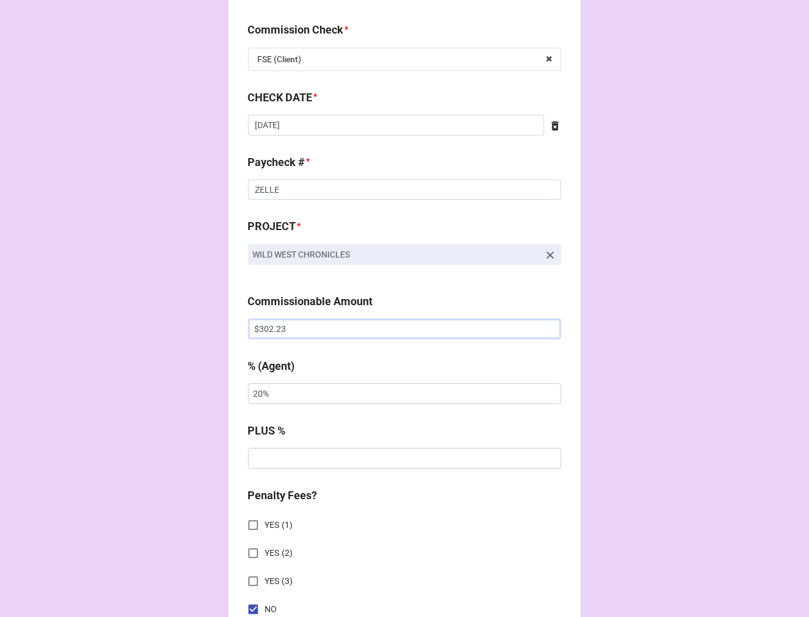
drag, startPoint x: 284, startPoint y: 331, endPoint x: 327, endPoint y: 330, distance: 43.3
click at [284, 331] on input "$302.23" at bounding box center [404, 328] width 313 height 21
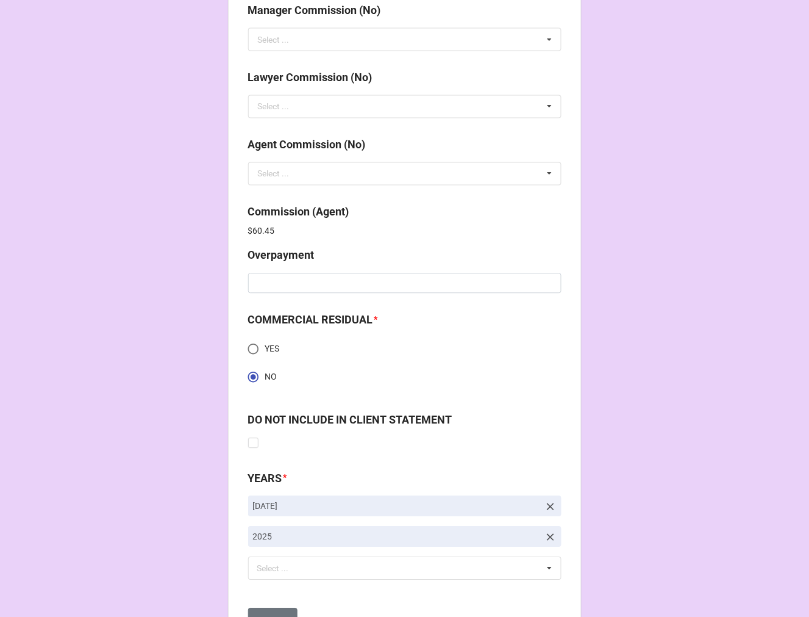
scroll to position [1556, 0]
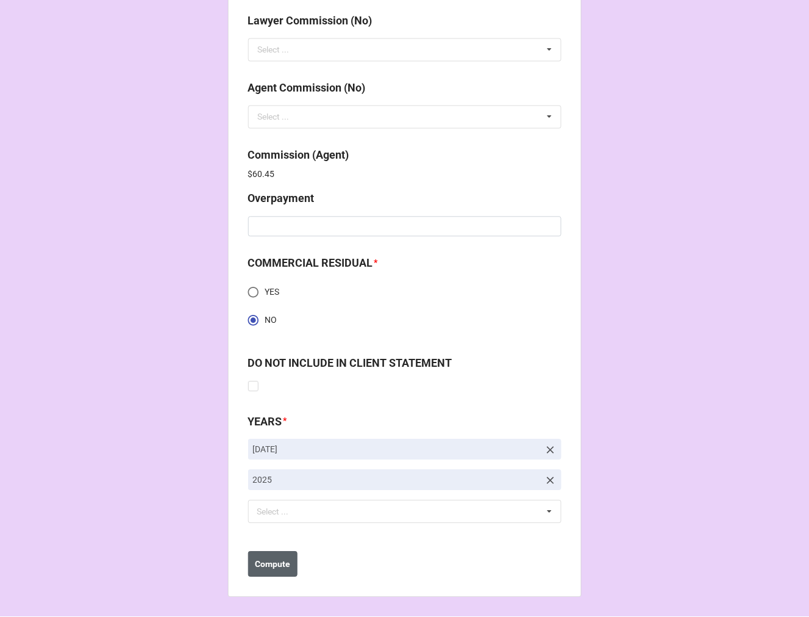
type input "$302.22"
click at [285, 570] on b "Compute" at bounding box center [272, 564] width 35 height 13
click at [260, 570] on b "Save" at bounding box center [270, 564] width 20 height 13
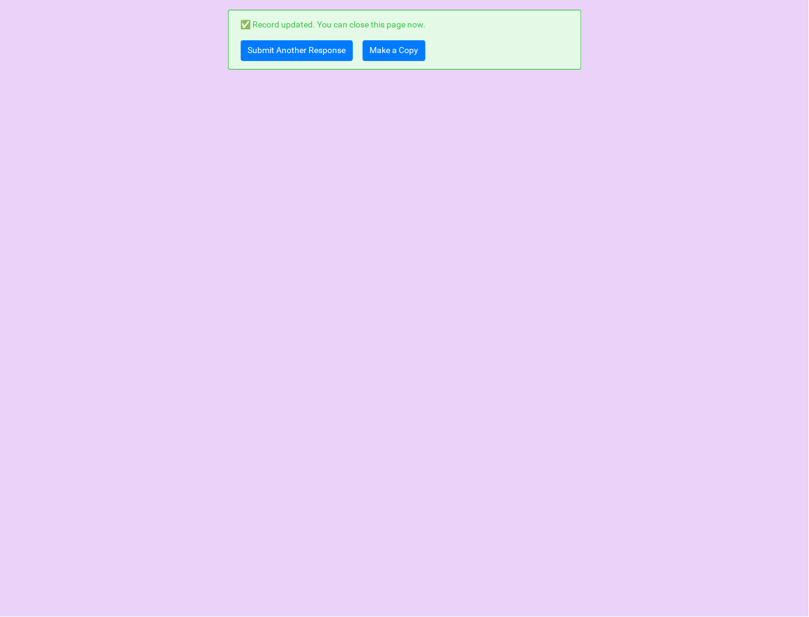
scroll to position [0, 0]
click at [268, 53] on link "Submit Another Response" at bounding box center [297, 50] width 112 height 21
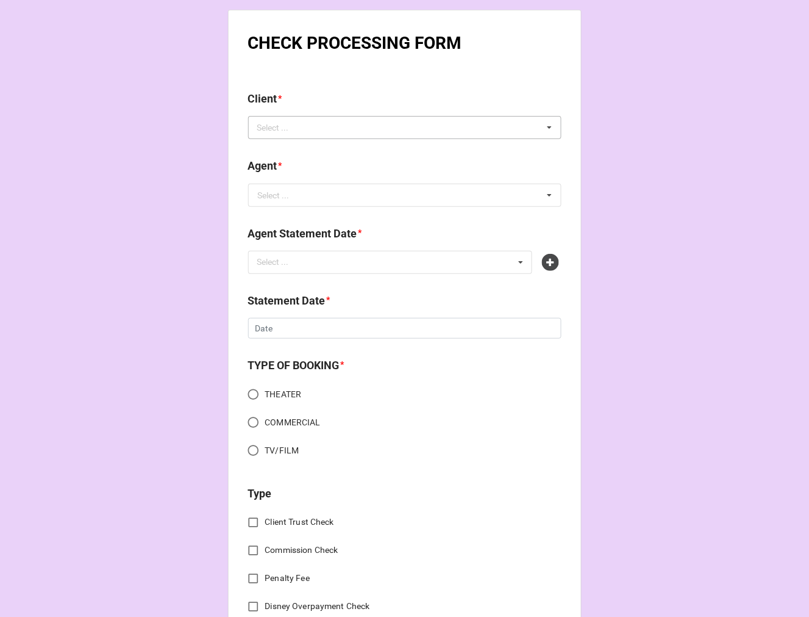
click at [268, 126] on div "Select ..." at bounding box center [280, 128] width 52 height 14
type input "[PERSON_NAME]"
drag, startPoint x: 334, startPoint y: 138, endPoint x: 327, endPoint y: 147, distance: 10.5
click at [332, 138] on div "[PERSON_NAME]" at bounding box center [405, 149] width 312 height 23
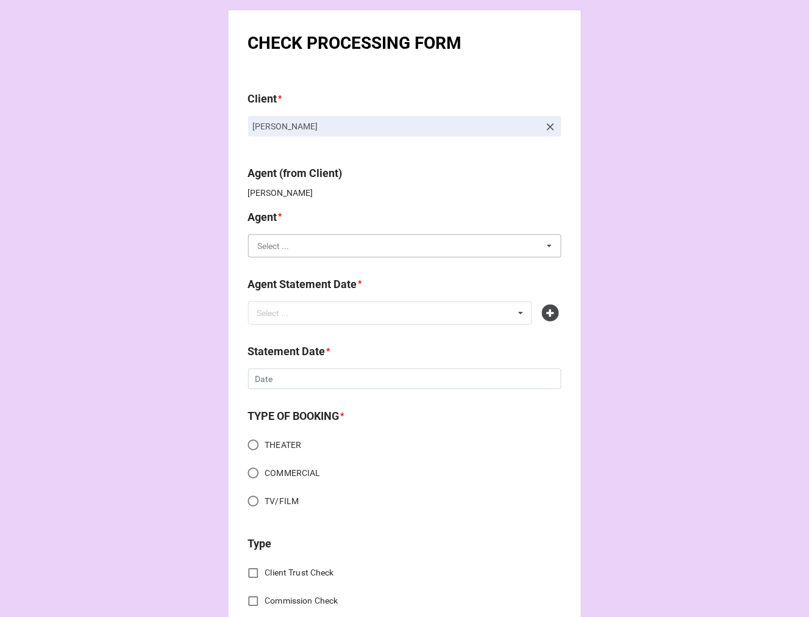
click at [288, 248] on input "text" at bounding box center [405, 246] width 312 height 22
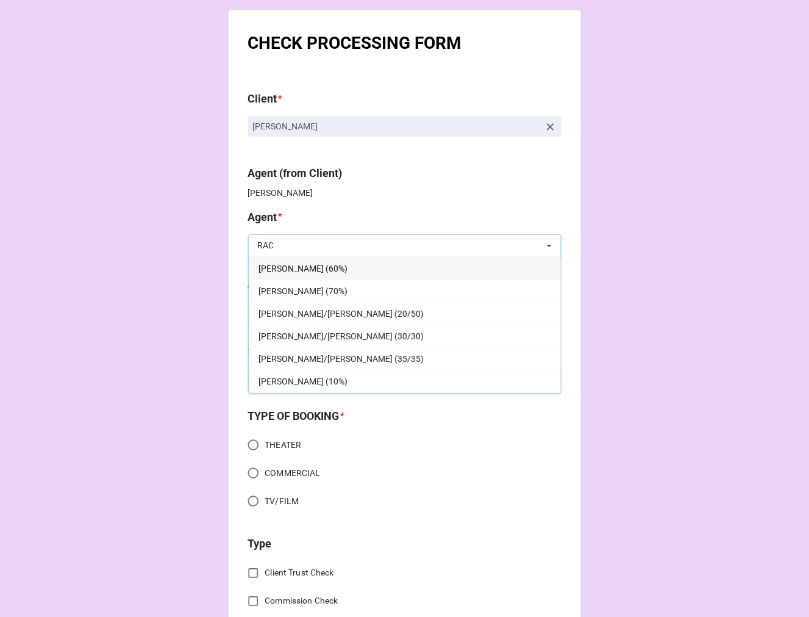
type input "RAC"
click at [297, 272] on span "[PERSON_NAME] (60%)" at bounding box center [303, 268] width 89 height 10
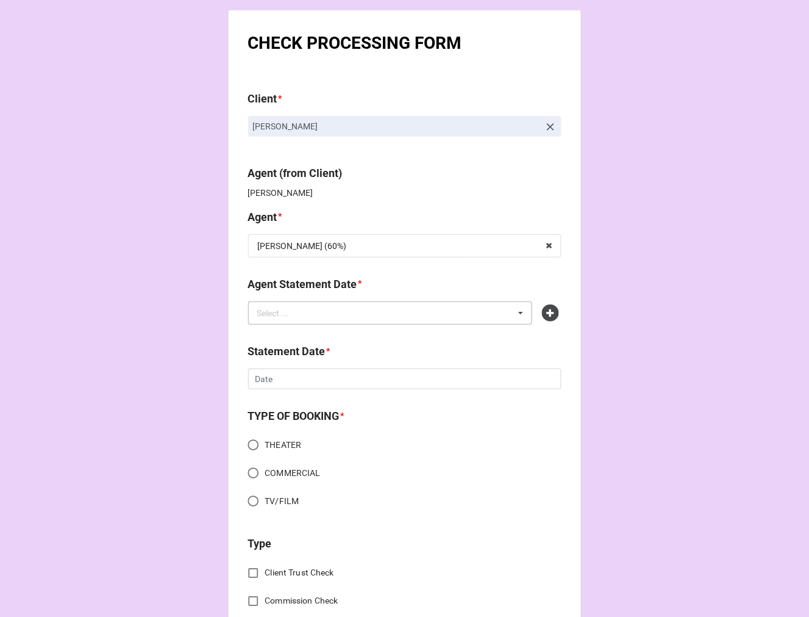
click at [306, 318] on div "Select ... No results found." at bounding box center [390, 312] width 285 height 23
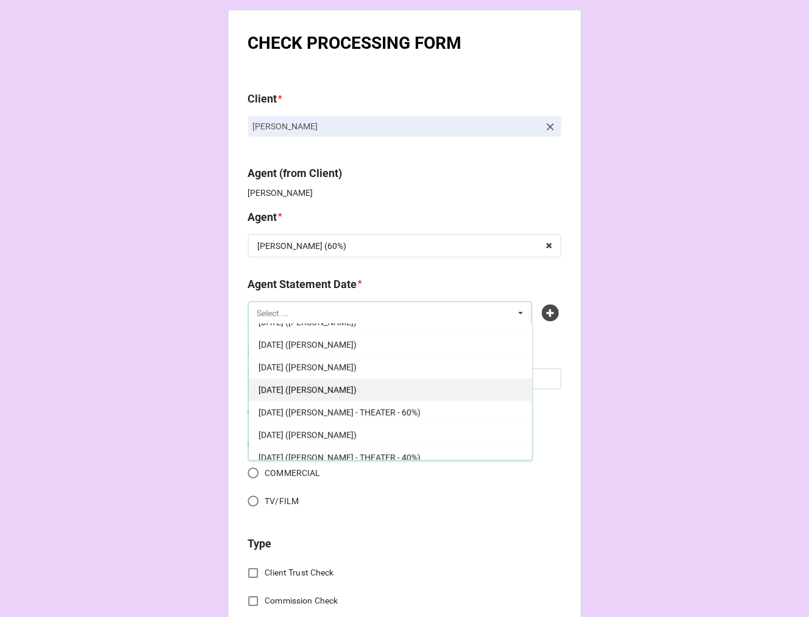
scroll to position [271, 0]
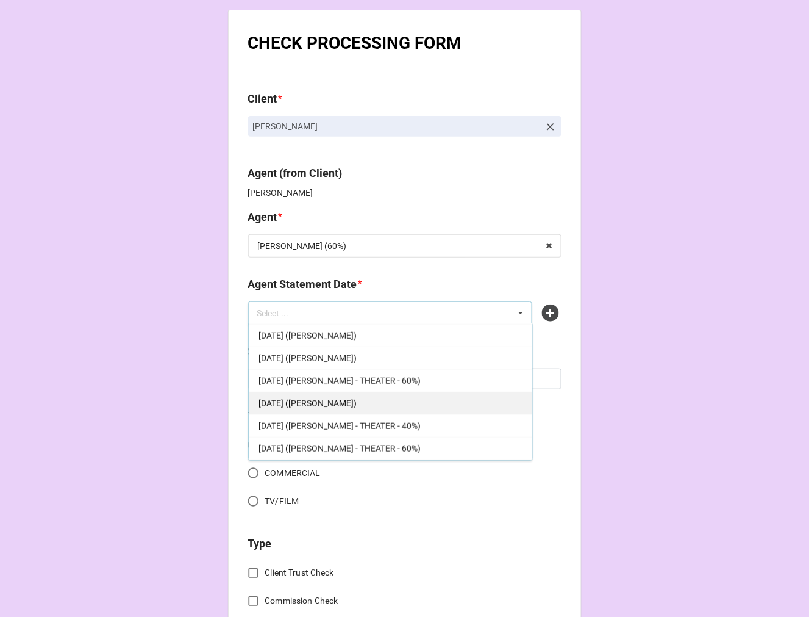
click at [362, 406] on div "[DATE] ([PERSON_NAME])" at bounding box center [391, 402] width 284 height 23
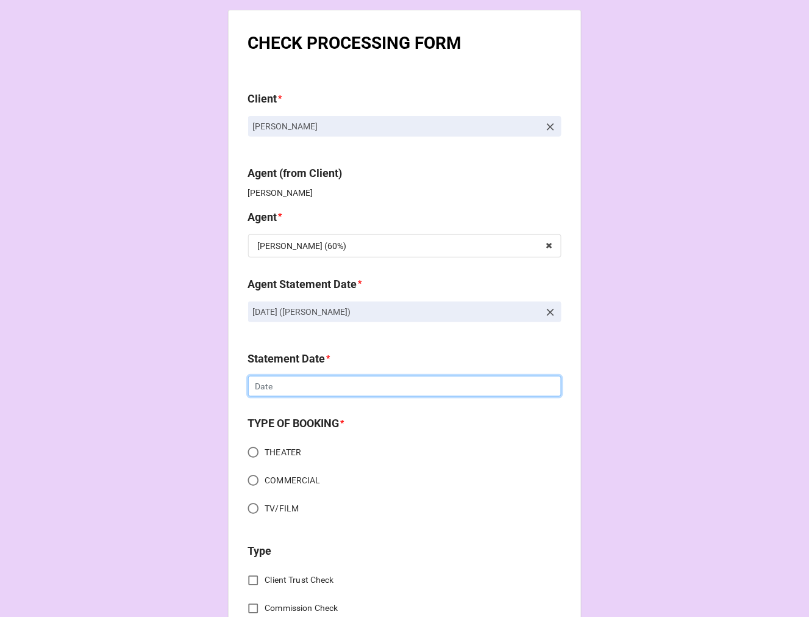
click at [308, 396] on div "‹ August 2025 › Su Mo Tu We Th Fr Sa 27 28 29 30 31 1 2 3 4 5 6 7 8 9 10 11 12 …" at bounding box center [404, 386] width 313 height 21
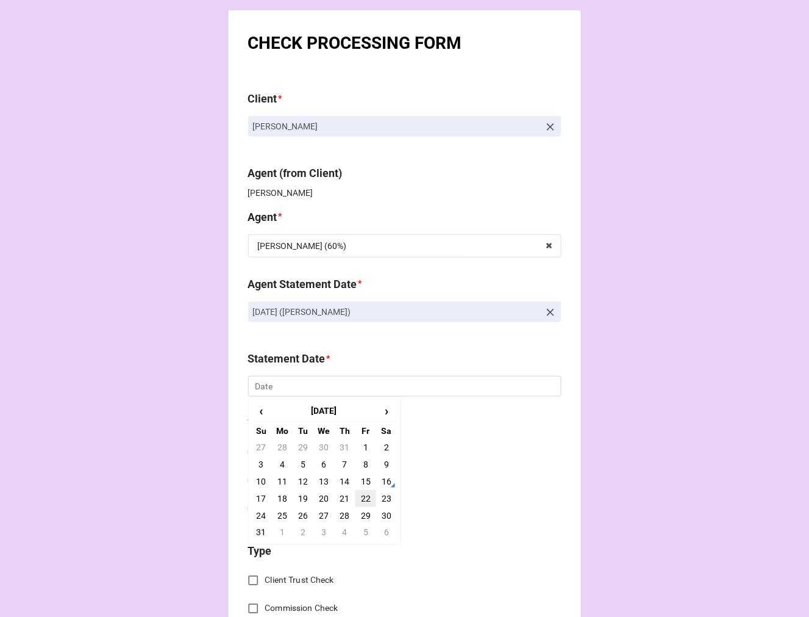
click at [360, 499] on td "22" at bounding box center [366, 498] width 21 height 17
type input "[DATE]"
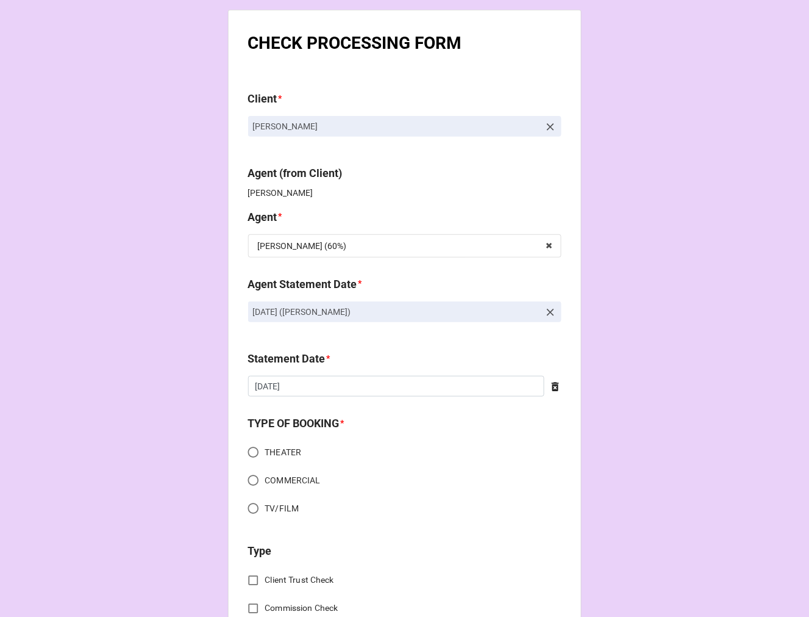
click at [249, 473] on input "COMMERCIAL" at bounding box center [253, 480] width 24 height 24
radio input "true"
click at [252, 509] on input "TV/FILM" at bounding box center [253, 508] width 24 height 24
radio input "true"
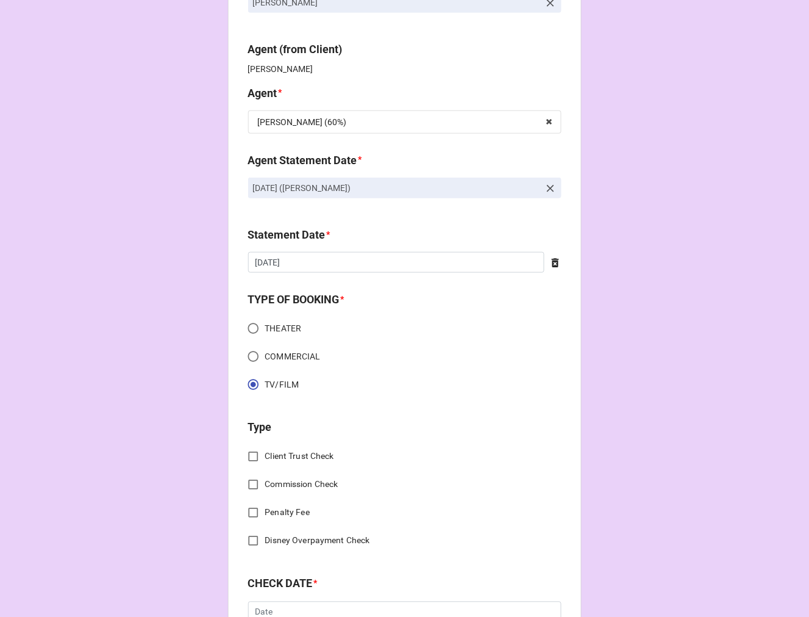
scroll to position [338, 0]
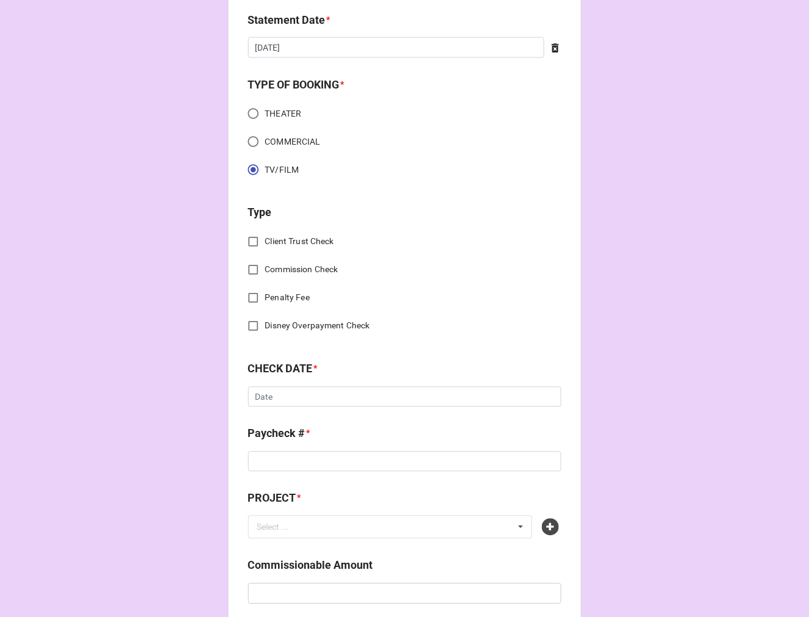
click at [252, 268] on input "Commission Check" at bounding box center [253, 270] width 24 height 24
checkbox input "true"
click at [281, 394] on div "Select ..." at bounding box center [274, 398] width 32 height 9
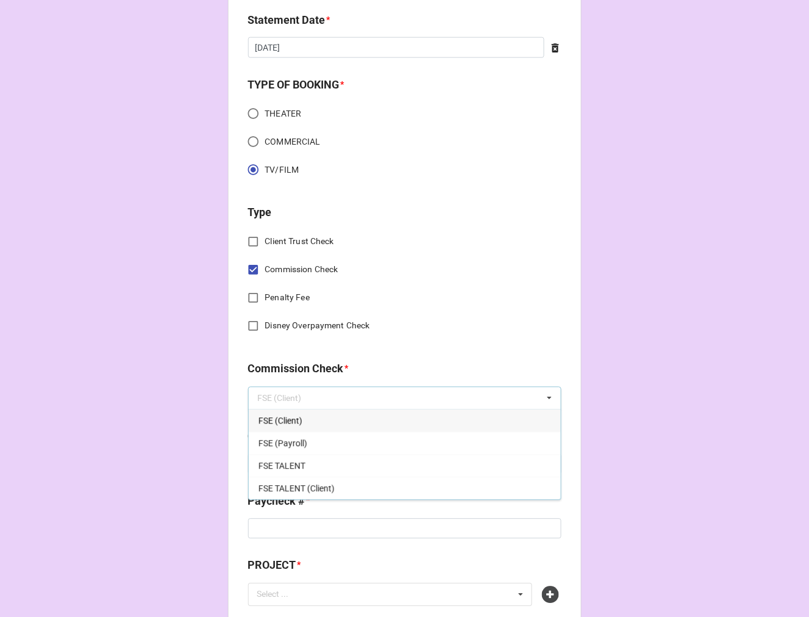
click at [284, 418] on span "FSE (Client)" at bounding box center [281, 421] width 44 height 10
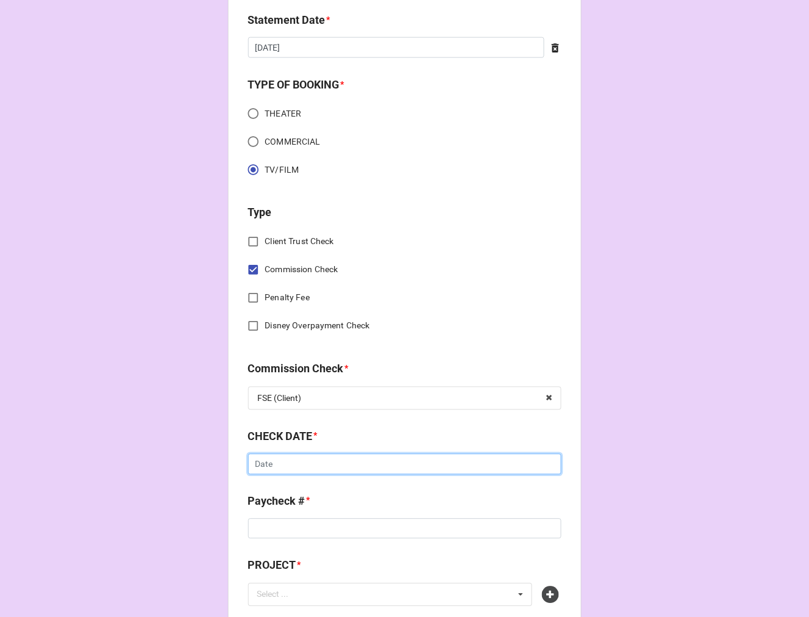
click at [288, 464] on input "text" at bounding box center [404, 464] width 313 height 21
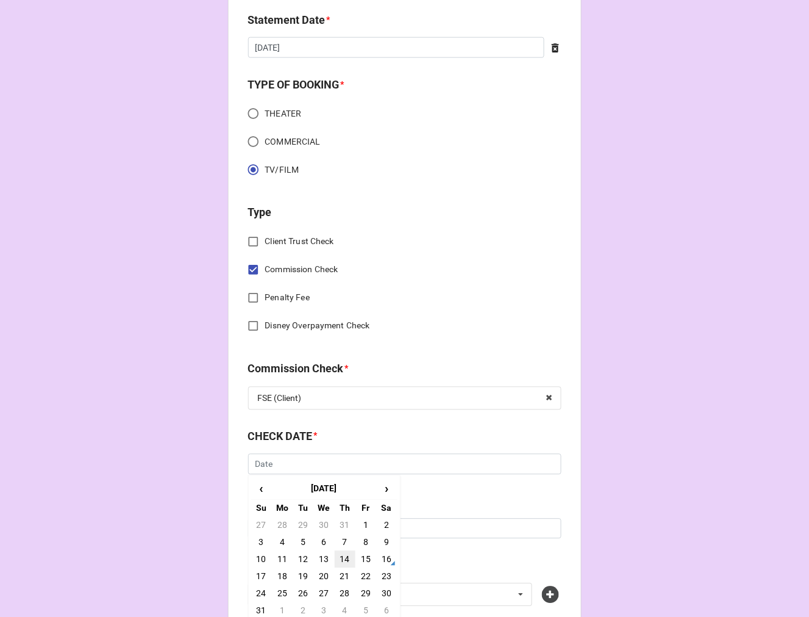
click at [338, 555] on td "14" at bounding box center [345, 559] width 21 height 17
type input "8/14/2025"
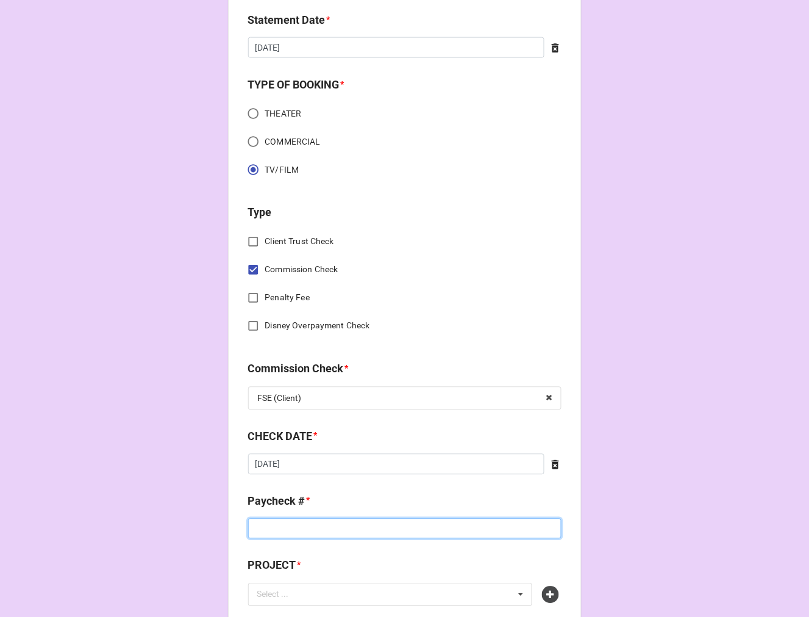
click at [297, 527] on input at bounding box center [404, 528] width 313 height 21
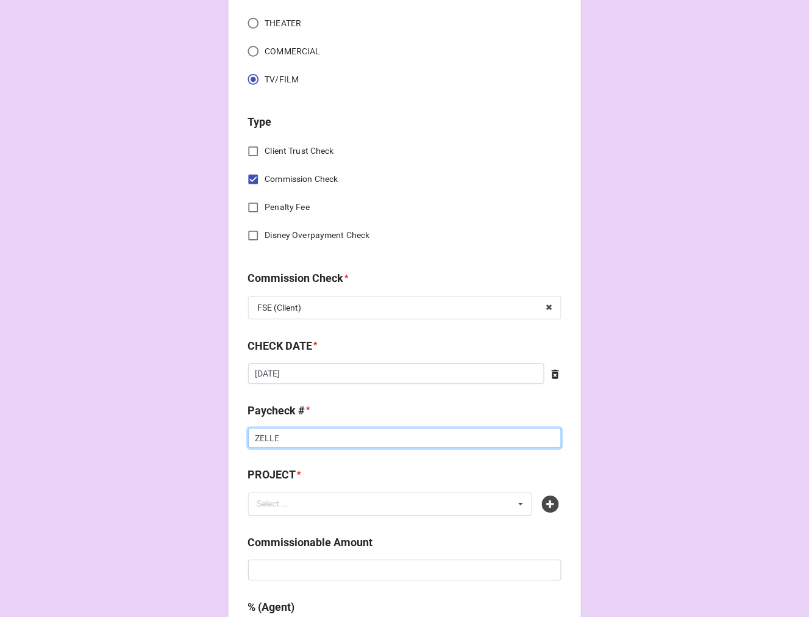
scroll to position [610, 0]
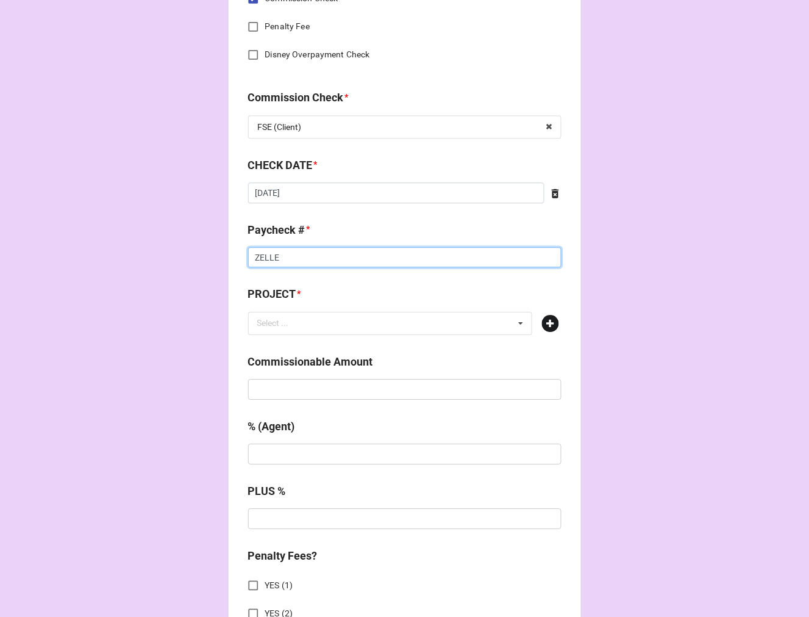
type input "ZELLE"
click at [543, 324] on icon at bounding box center [550, 323] width 17 height 17
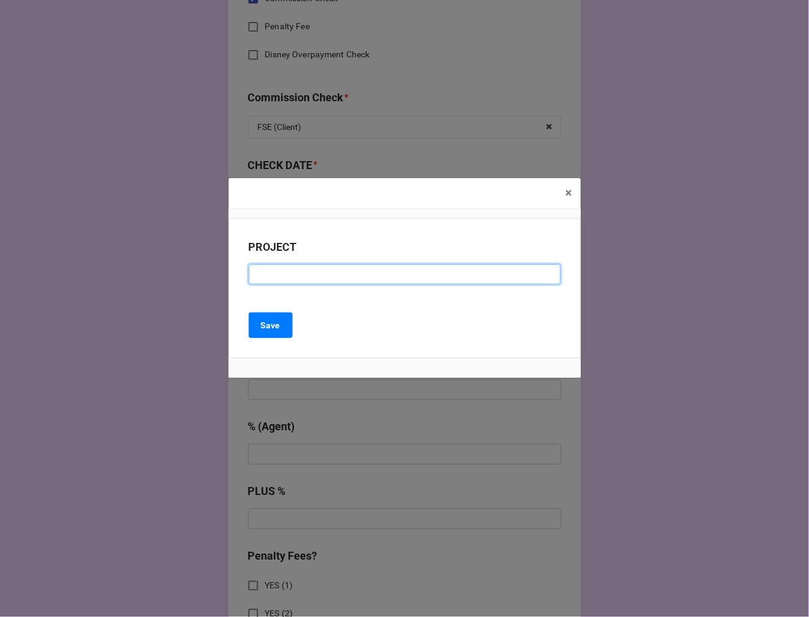
click at [321, 277] on input at bounding box center [405, 274] width 312 height 21
type input "KINDRED SPIRIT"
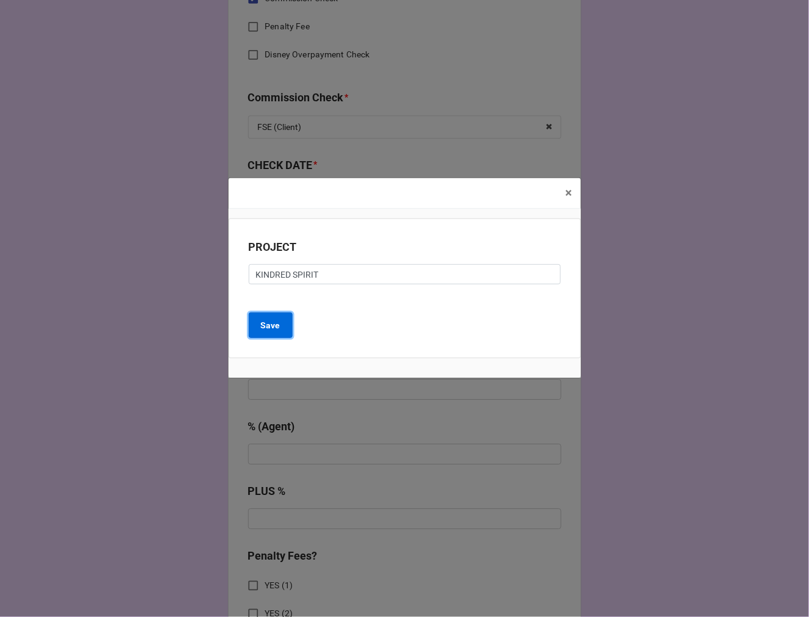
click at [278, 325] on b "Save" at bounding box center [271, 325] width 20 height 13
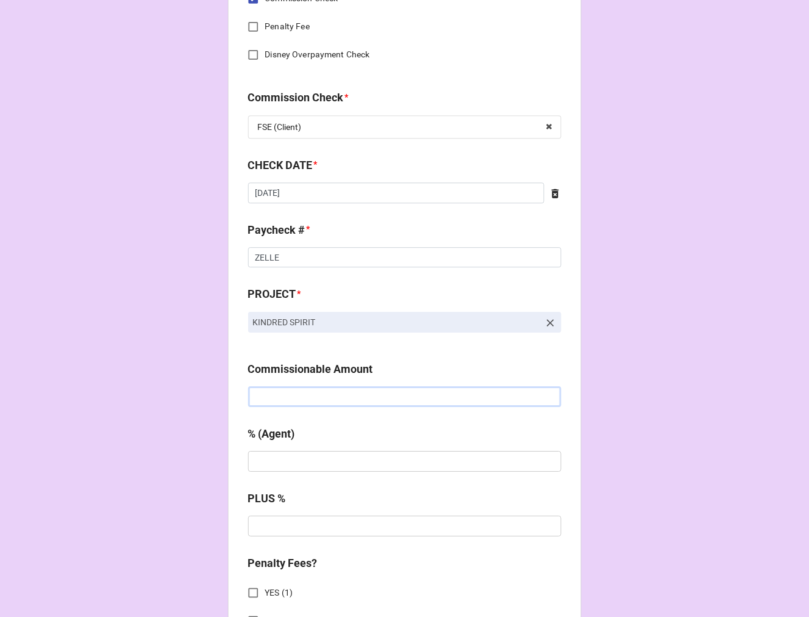
click at [299, 401] on input "text" at bounding box center [404, 396] width 313 height 21
type input "$125.00"
type input "10%"
click at [270, 528] on input "text" at bounding box center [404, 525] width 313 height 21
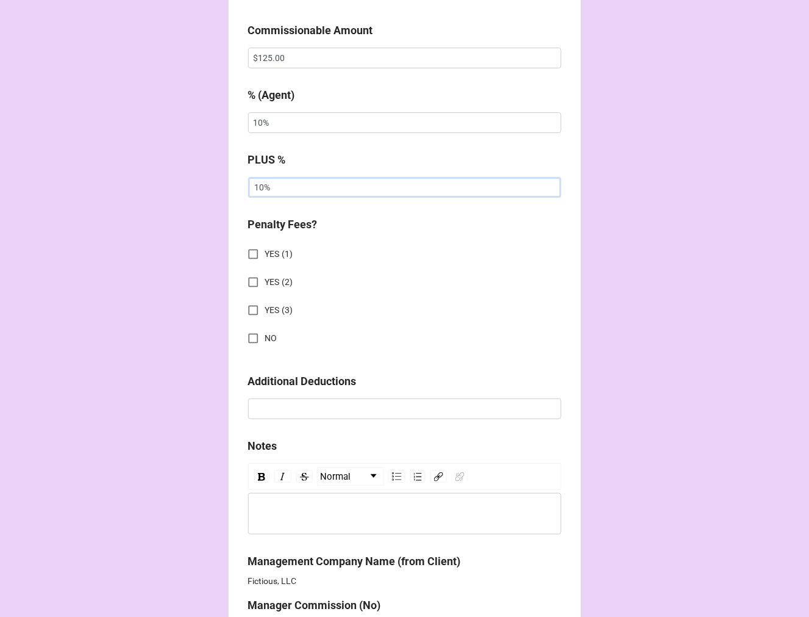
type input "10%"
click at [255, 334] on input "NO" at bounding box center [253, 338] width 24 height 24
checkbox input "true"
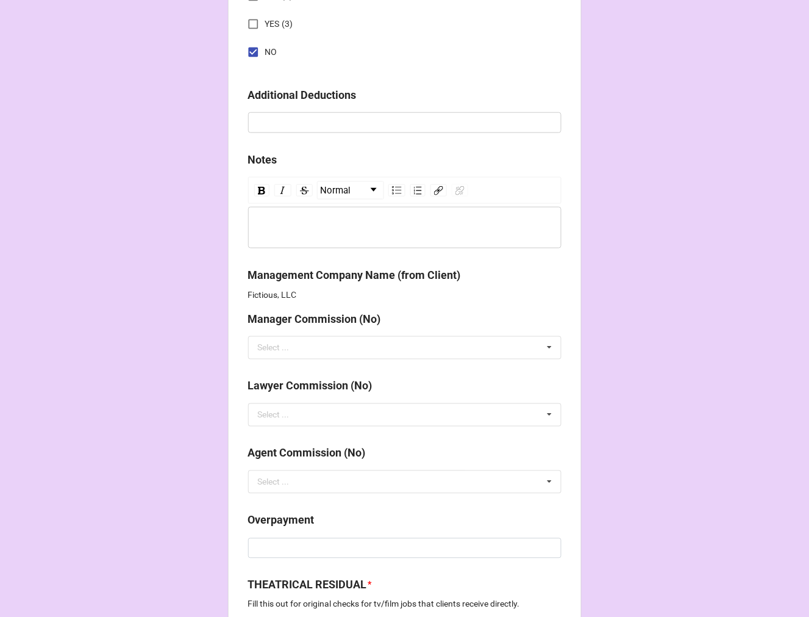
scroll to position [1490, 0]
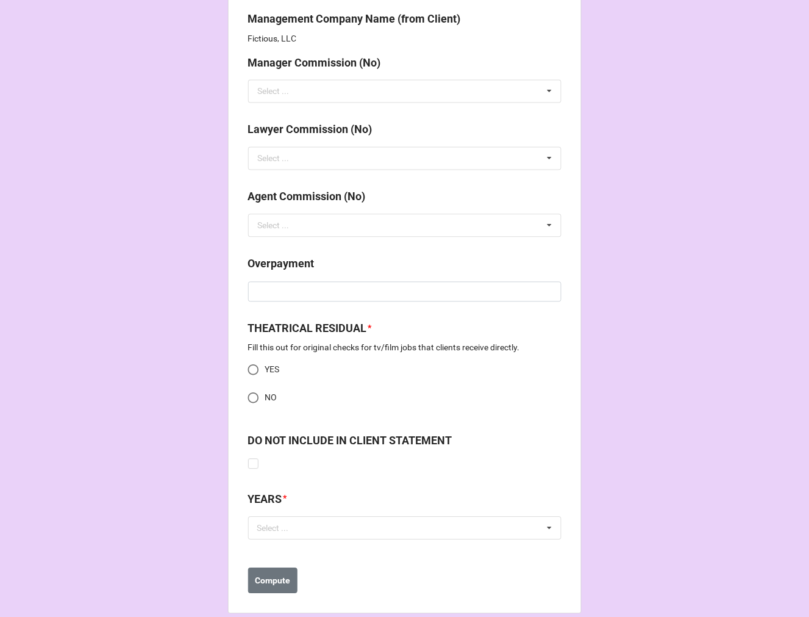
click at [250, 397] on input "NO" at bounding box center [253, 398] width 24 height 24
radio input "true"
click at [304, 528] on div "Select ... No results found." at bounding box center [404, 528] width 313 height 23
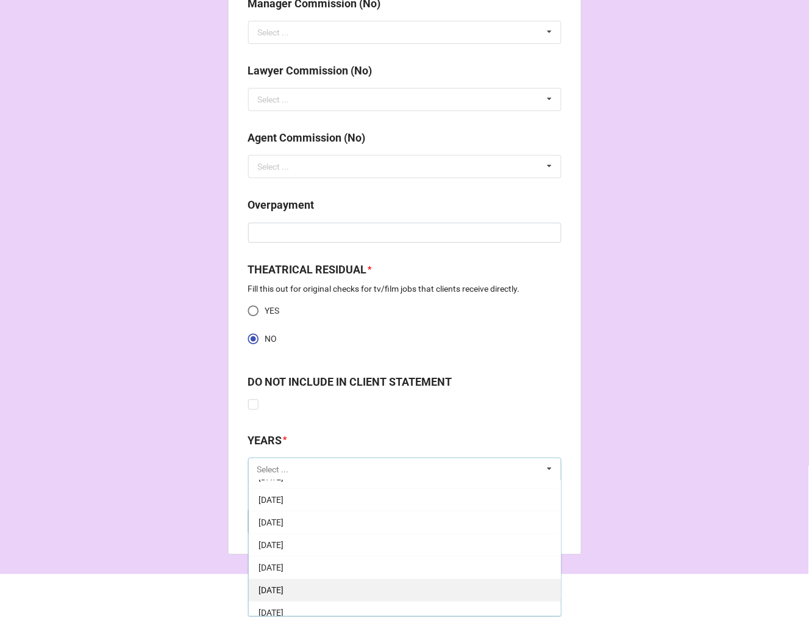
scroll to position [68, 0]
click at [284, 580] on span "[DATE]" at bounding box center [271, 582] width 25 height 10
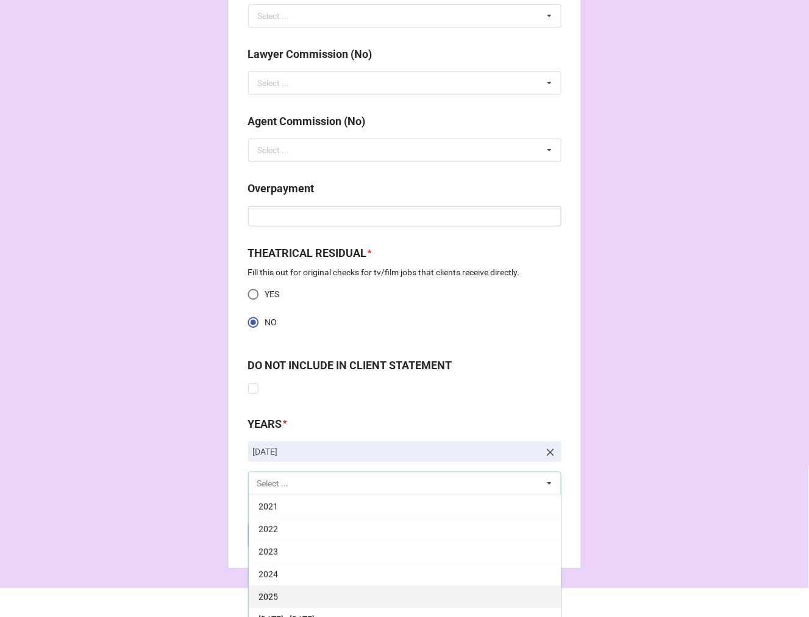
scroll to position [1580, 0]
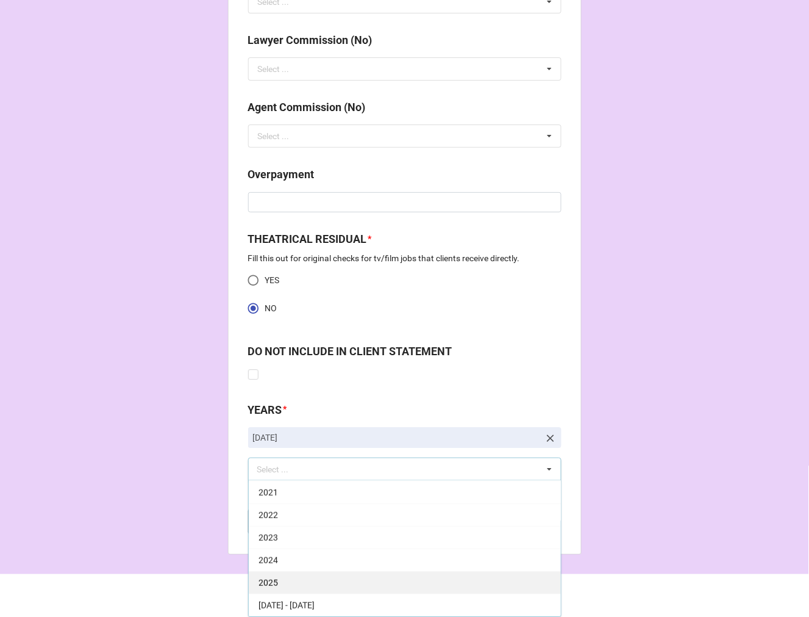
click at [294, 583] on div "2025" at bounding box center [405, 582] width 312 height 23
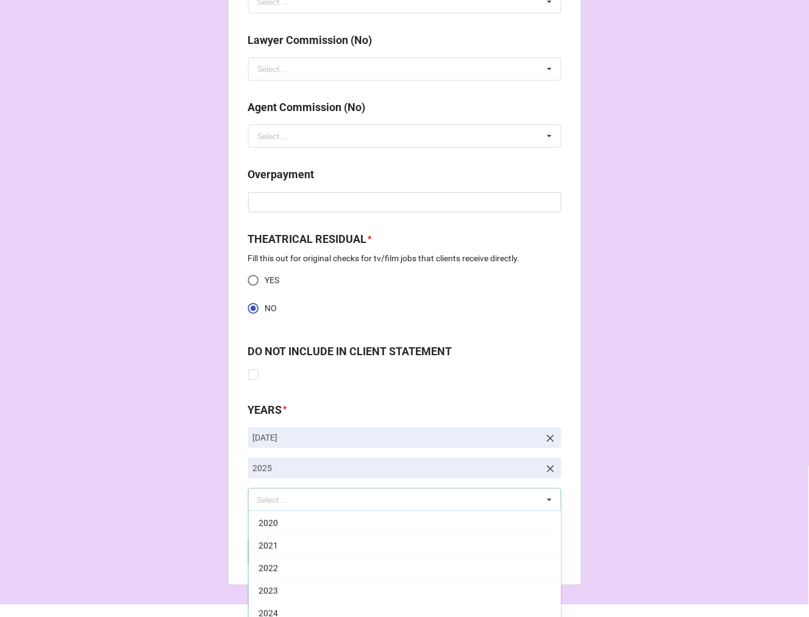
drag, startPoint x: 576, startPoint y: 387, endPoint x: 557, endPoint y: 399, distance: 21.7
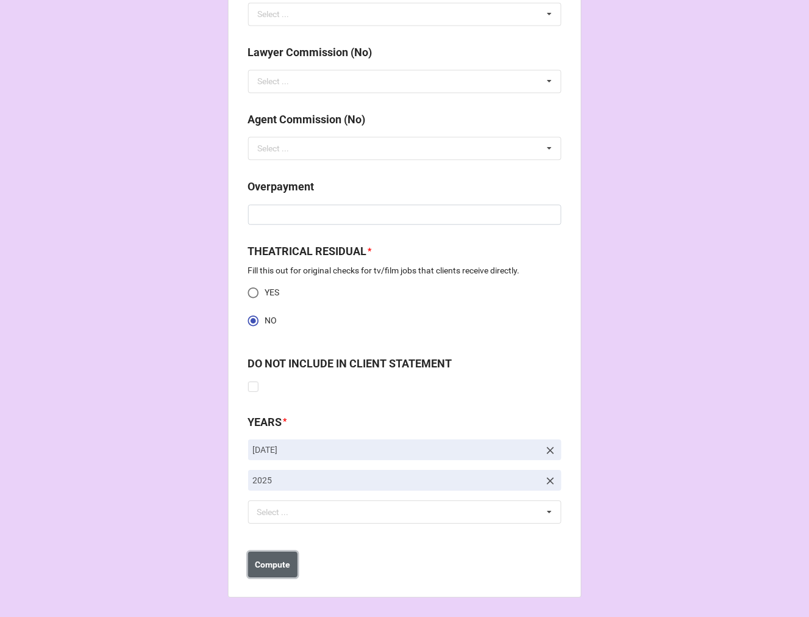
click at [263, 568] on b "Compute" at bounding box center [272, 564] width 35 height 13
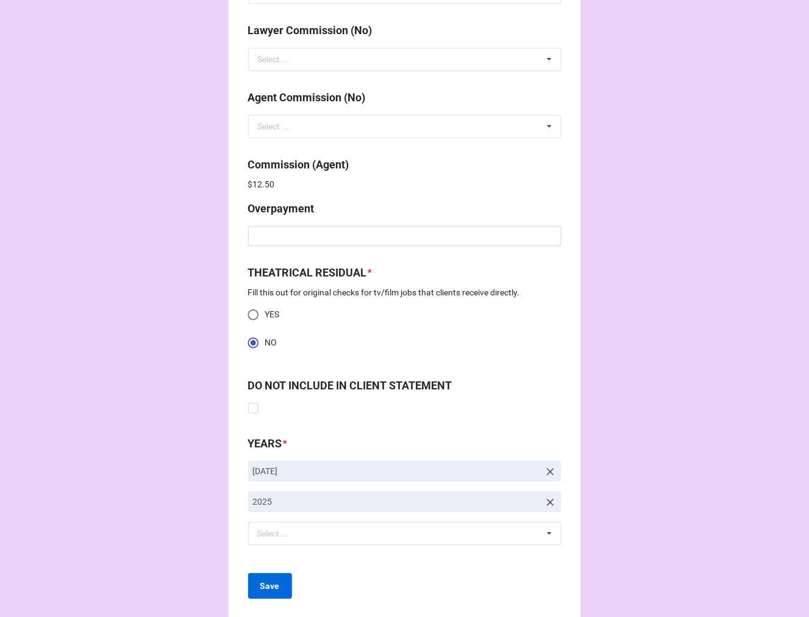
scroll to position [1611, 0]
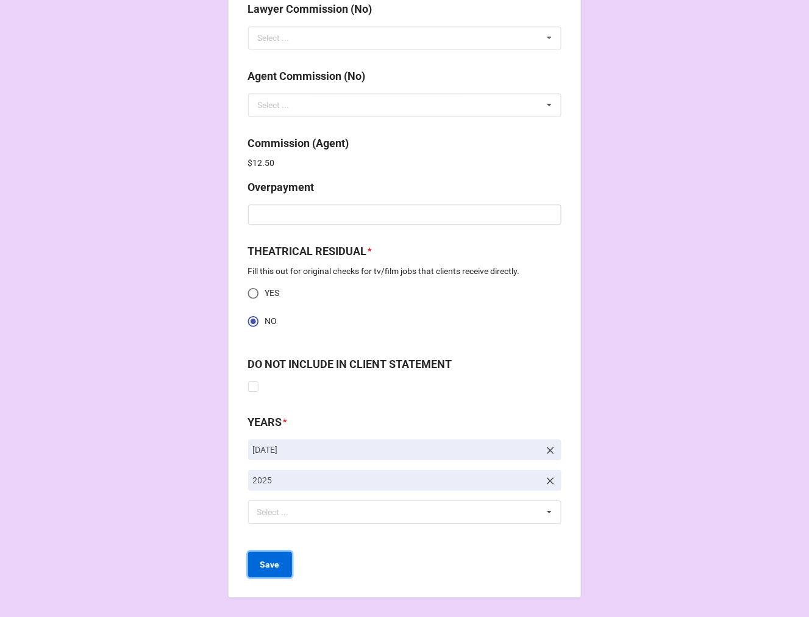
click at [257, 557] on button "Save" at bounding box center [270, 564] width 44 height 26
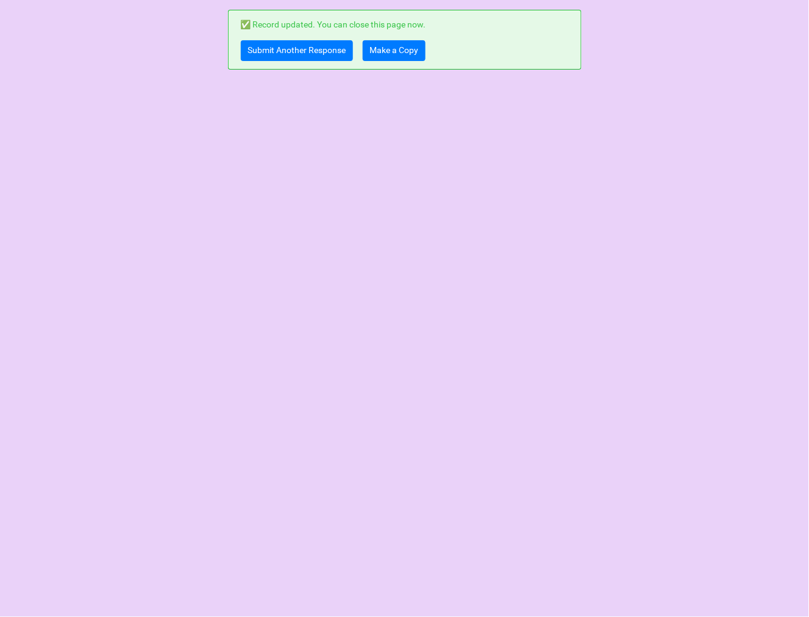
scroll to position [0, 0]
click at [283, 61] on div "✅ Record updated. You can close this page now. Submit Another Response Make a C…" at bounding box center [405, 40] width 354 height 60
click at [295, 51] on link "Submit Another Response" at bounding box center [297, 50] width 112 height 21
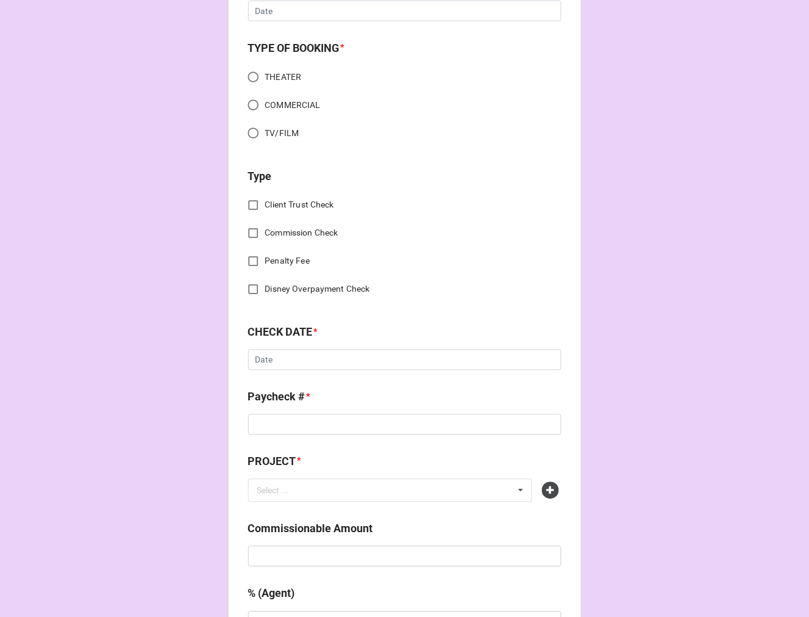
scroll to position [406, 0]
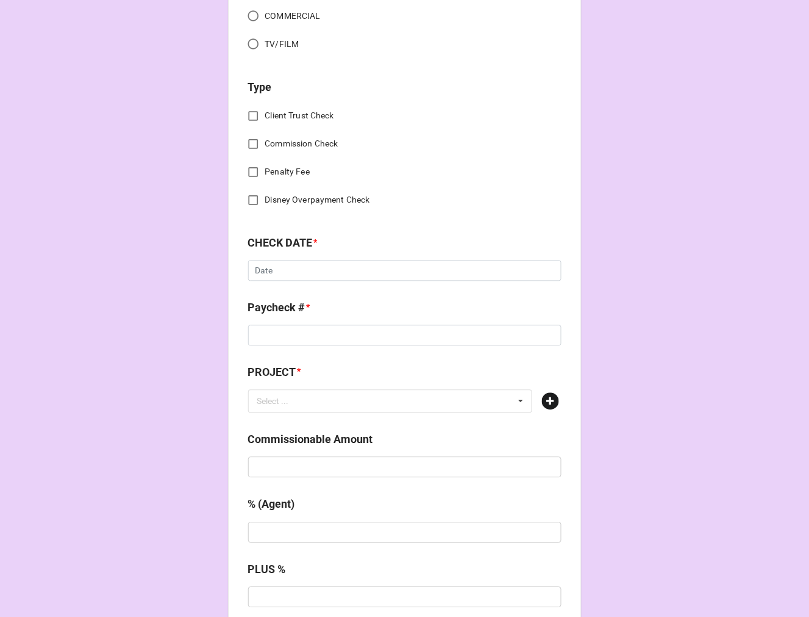
click at [552, 402] on icon at bounding box center [550, 401] width 17 height 17
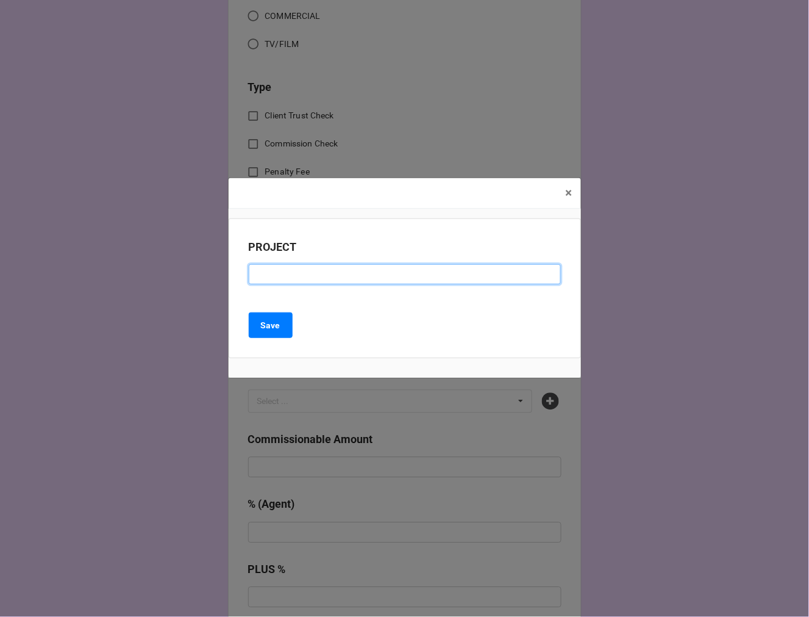
click at [276, 271] on input at bounding box center [405, 274] width 312 height 21
paste input "39 STEPS (TOTEM POLEPLAYHOUSE)"
type input "39 STEPS (TOTEM POLEPLAYHOUSE)"
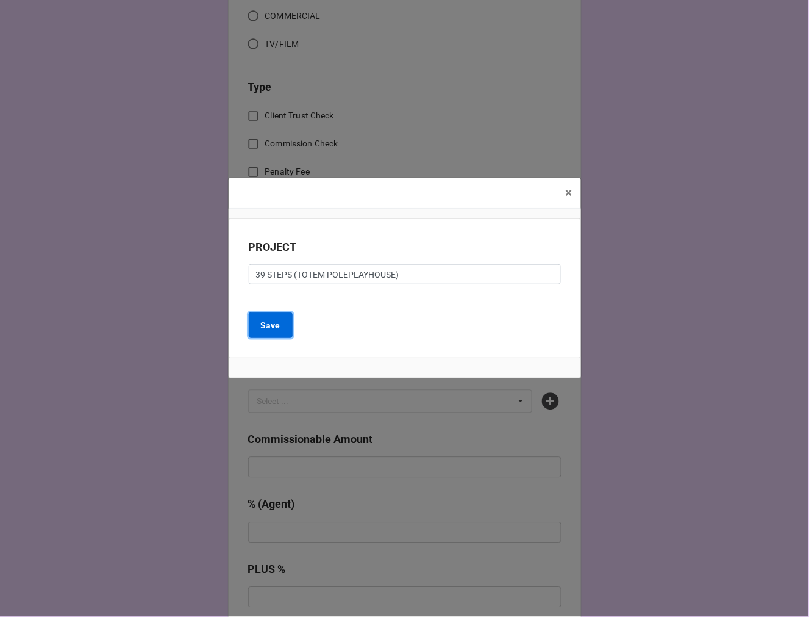
click at [271, 324] on b "Save" at bounding box center [271, 325] width 20 height 13
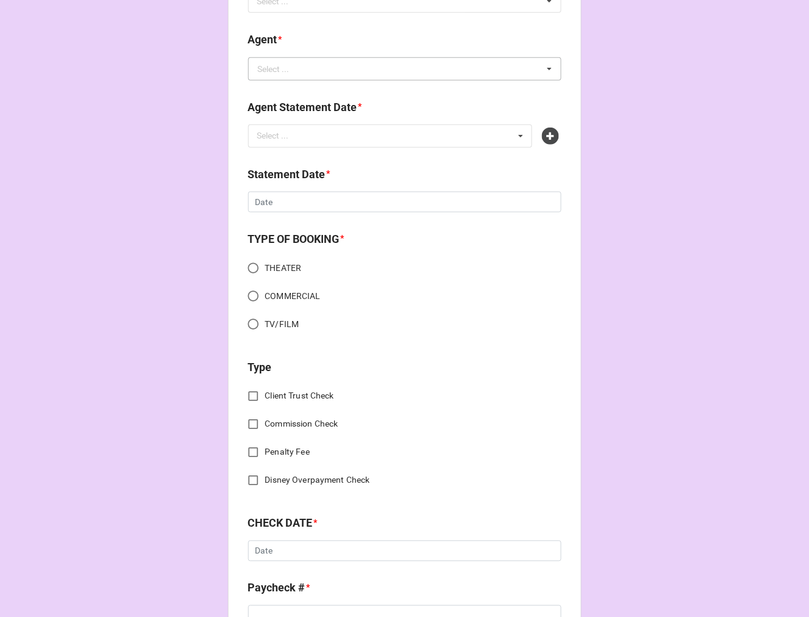
scroll to position [0, 0]
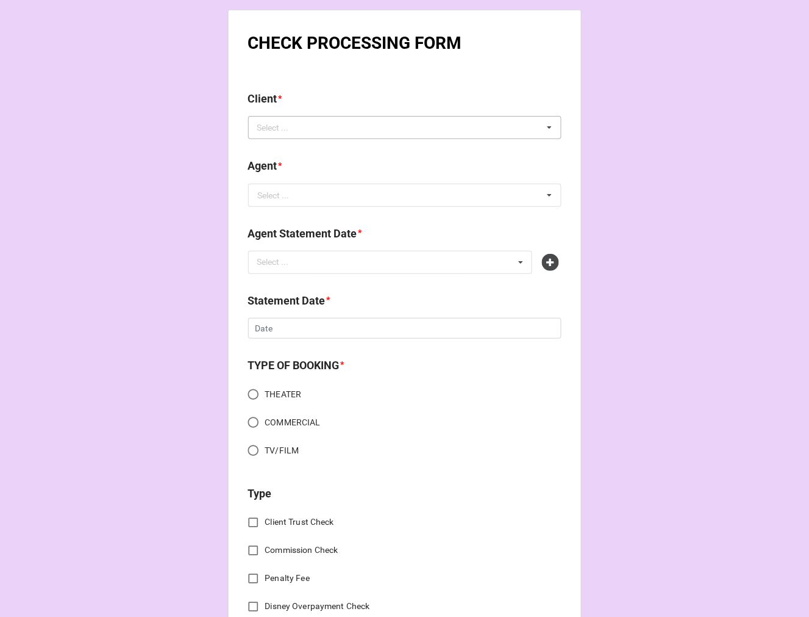
click at [277, 130] on div "Select ..." at bounding box center [280, 128] width 52 height 14
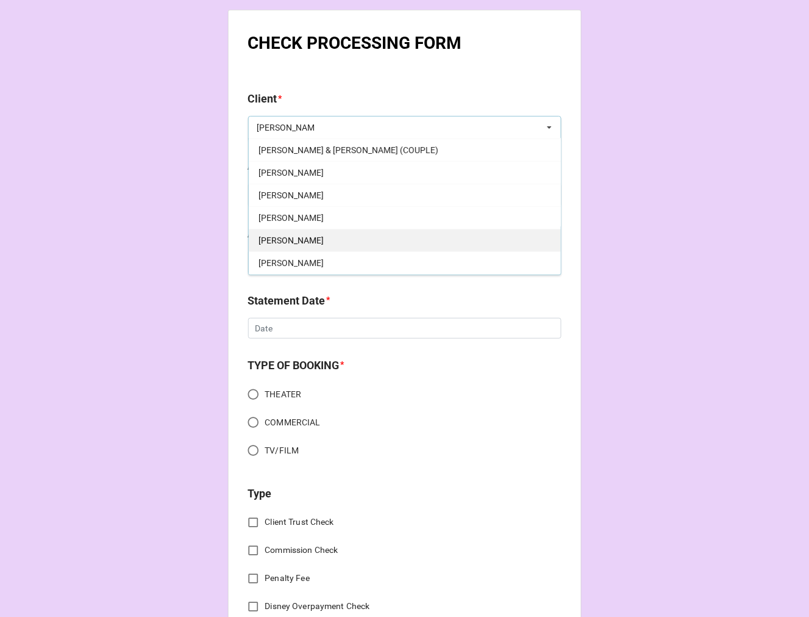
scroll to position [112, 0]
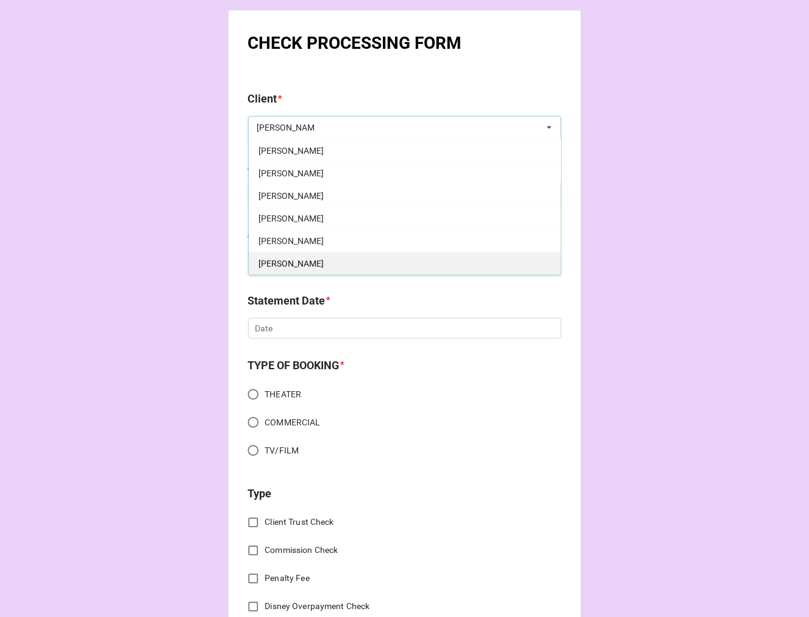
type input "nicholas"
click at [309, 259] on span "Nicholas Wilder" at bounding box center [291, 264] width 65 height 10
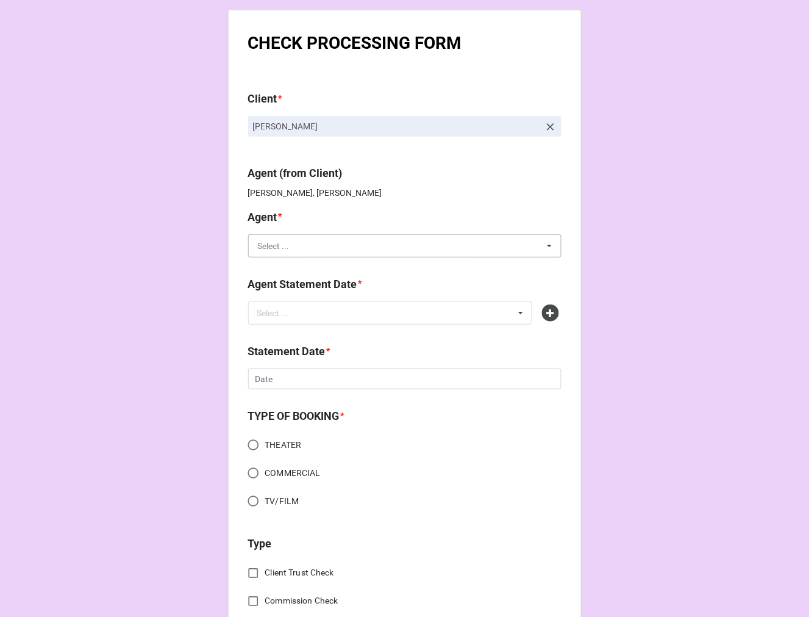
click at [300, 246] on input "text" at bounding box center [405, 246] width 312 height 22
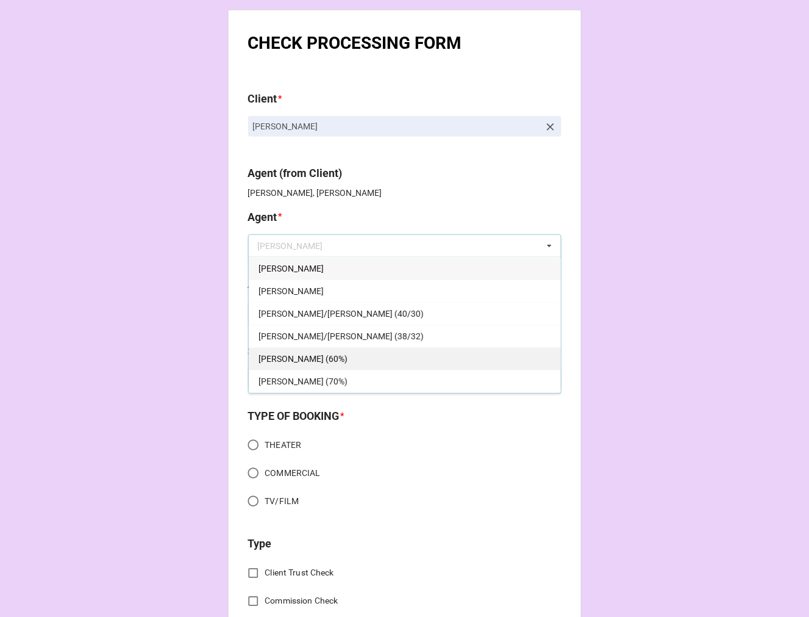
click at [318, 355] on div "[PERSON_NAME] (60%)" at bounding box center [405, 358] width 312 height 23
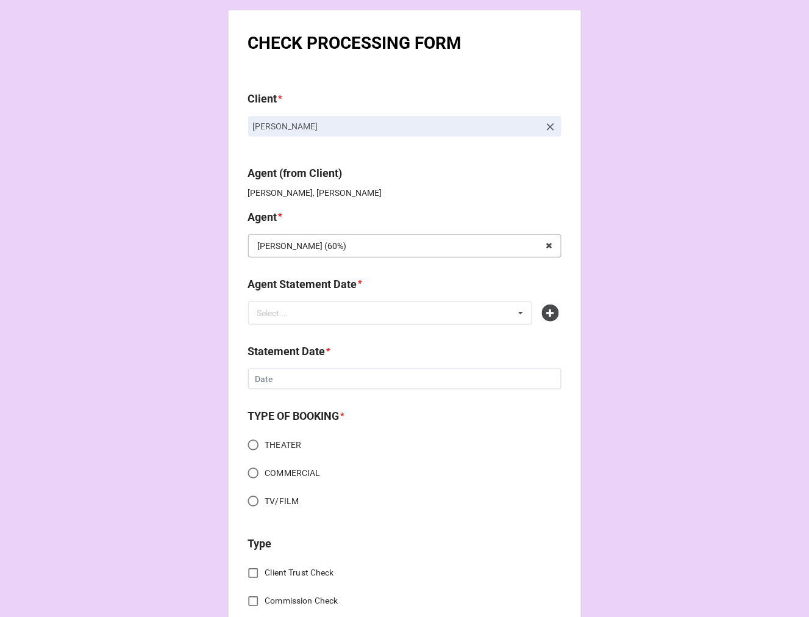
click at [310, 241] on input "text" at bounding box center [405, 246] width 312 height 22
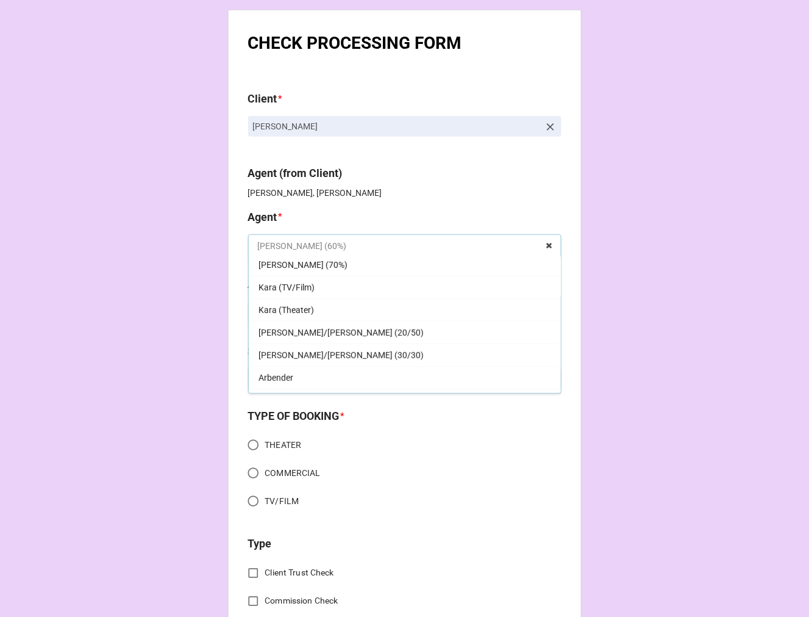
scroll to position [135, 0]
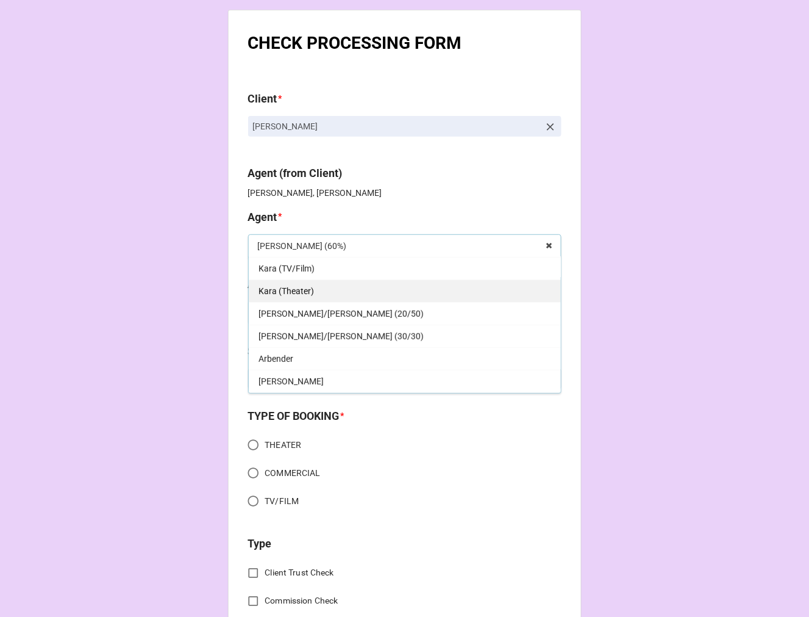
click at [313, 291] on div "Kara (Theater)" at bounding box center [405, 290] width 312 height 23
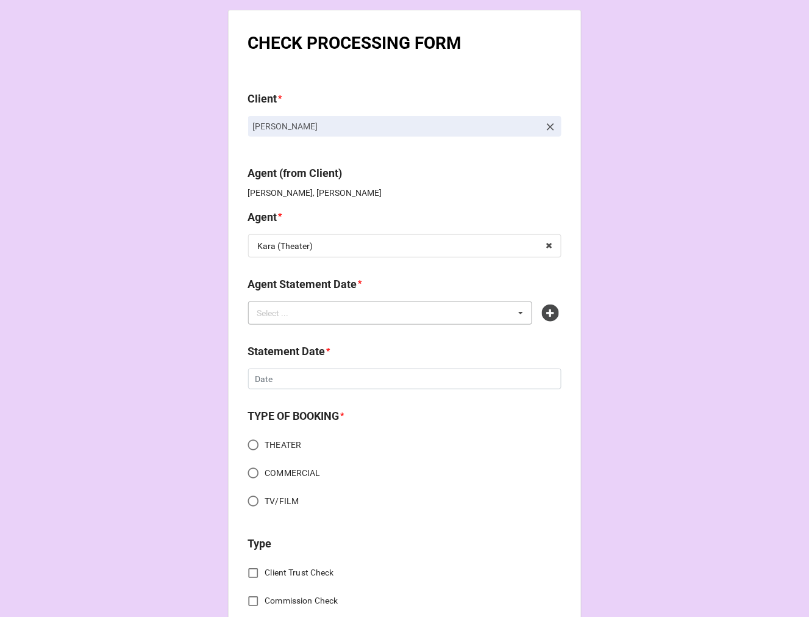
click at [313, 312] on div "Select ... No results found." at bounding box center [390, 312] width 285 height 23
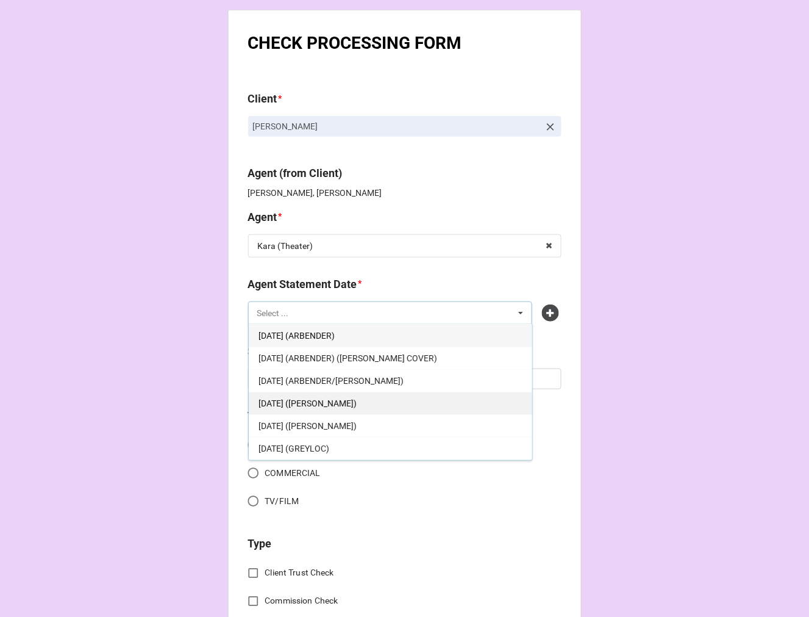
scroll to position [68, 0]
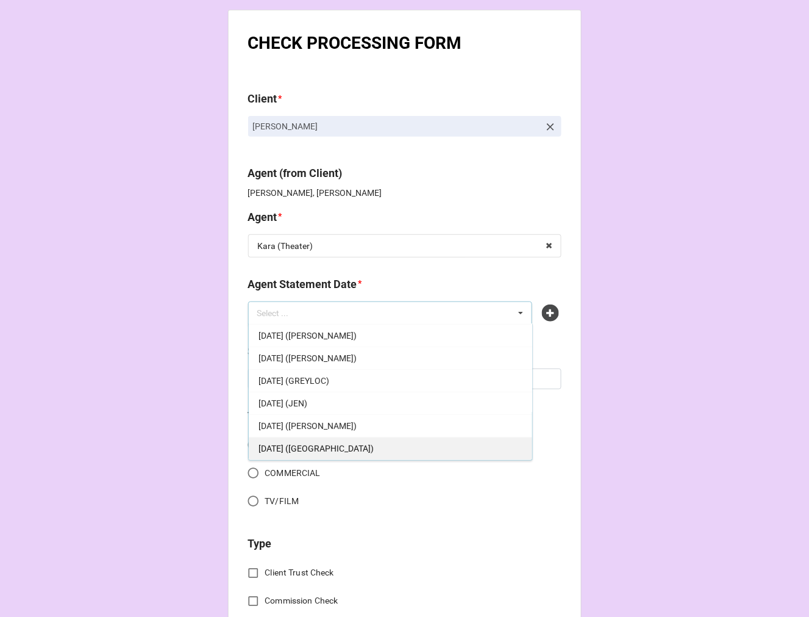
click at [374, 447] on span "AUGUST 22, 2025 (KARA - THEATER)" at bounding box center [316, 448] width 115 height 10
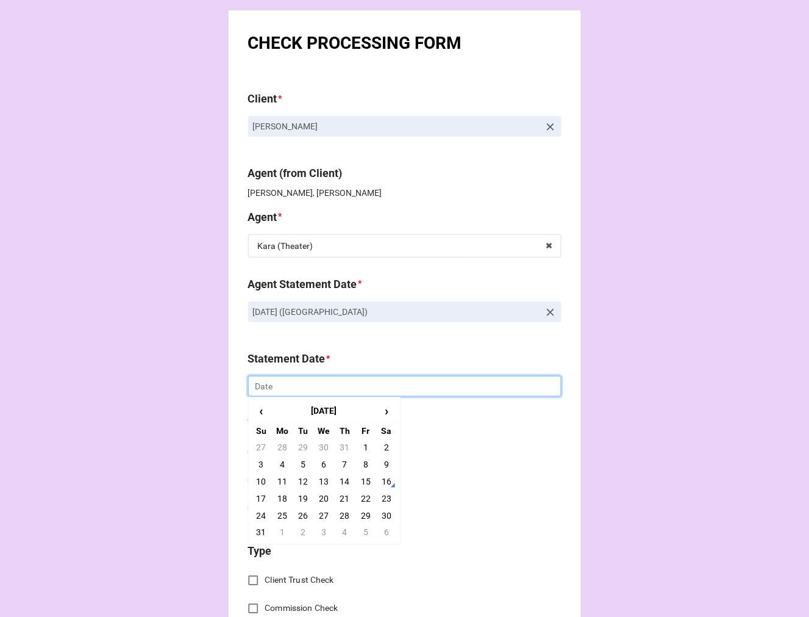
click at [295, 387] on input "text" at bounding box center [404, 386] width 313 height 21
click at [360, 497] on td "22" at bounding box center [366, 498] width 21 height 17
type input "[DATE]"
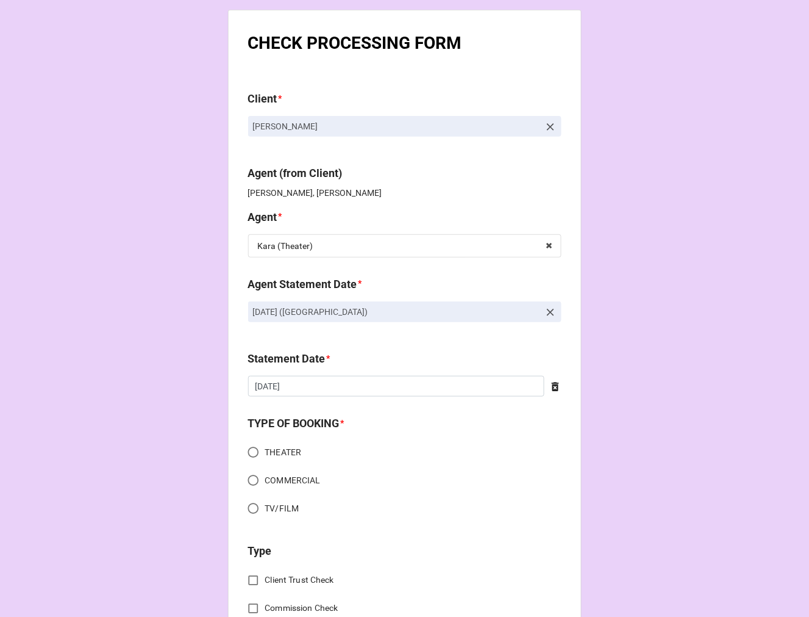
click at [252, 504] on input "TV/FILM" at bounding box center [253, 508] width 24 height 24
radio input "true"
click at [251, 479] on input "COMMERCIAL" at bounding box center [253, 480] width 24 height 24
radio input "true"
click at [248, 451] on input "THEATER" at bounding box center [253, 452] width 24 height 24
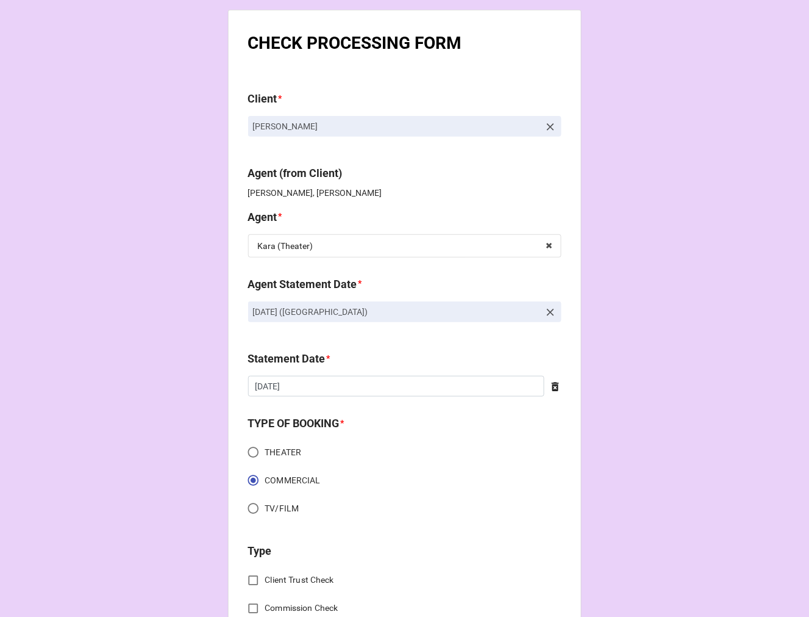
radio input "true"
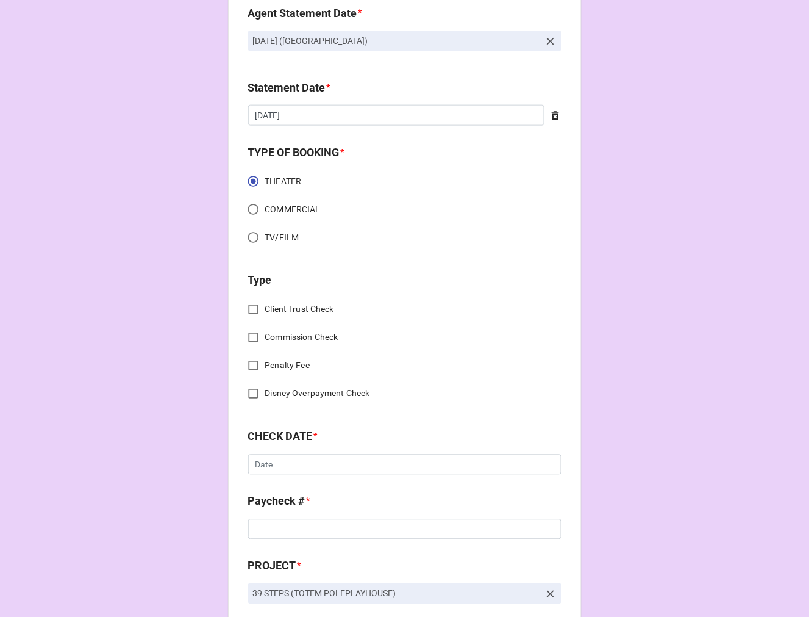
click at [252, 337] on input "Commission Check" at bounding box center [253, 338] width 24 height 24
checkbox input "true"
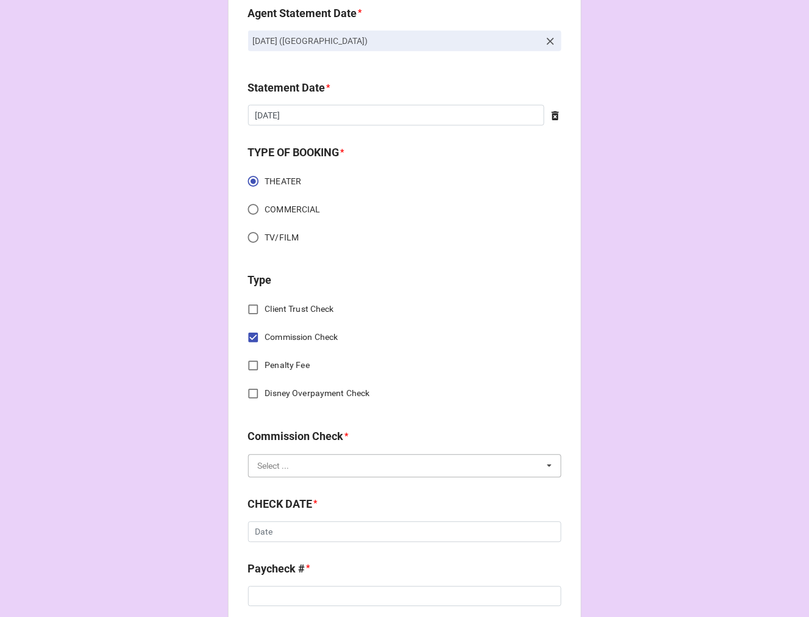
click at [307, 465] on input "text" at bounding box center [405, 466] width 312 height 22
click at [298, 485] on div "FSE (Client)" at bounding box center [405, 488] width 312 height 23
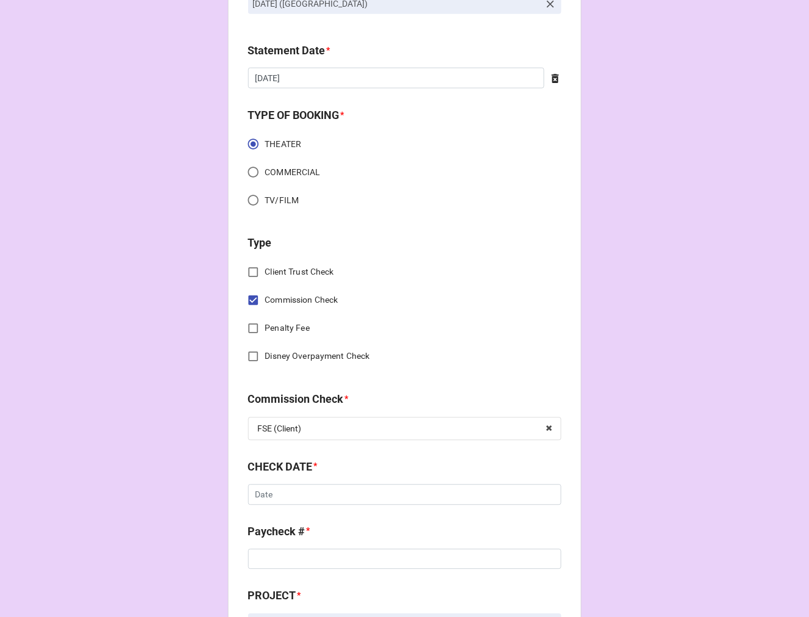
scroll to position [406, 0]
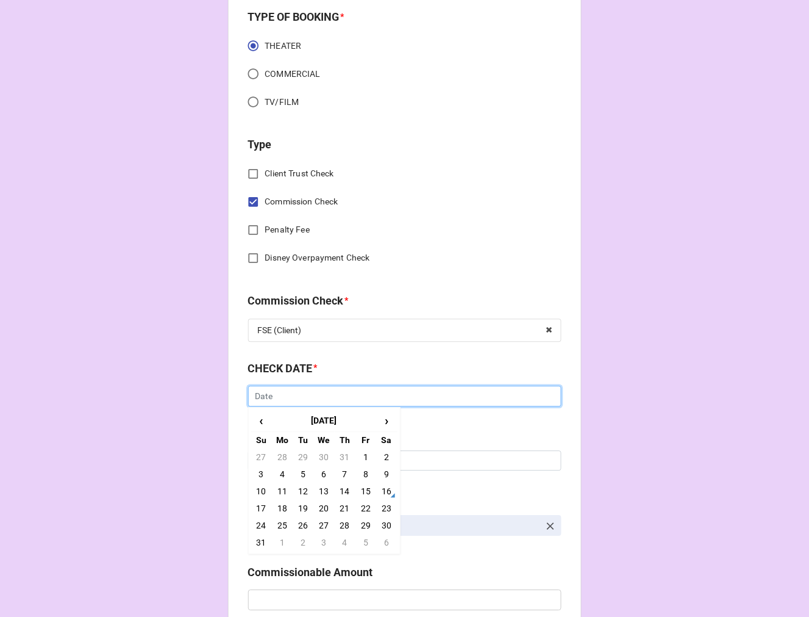
click at [324, 398] on input "text" at bounding box center [404, 396] width 313 height 21
drag, startPoint x: 360, startPoint y: 489, endPoint x: 349, endPoint y: 476, distance: 17.3
click at [360, 488] on td "15" at bounding box center [366, 491] width 21 height 17
type input "[DATE]"
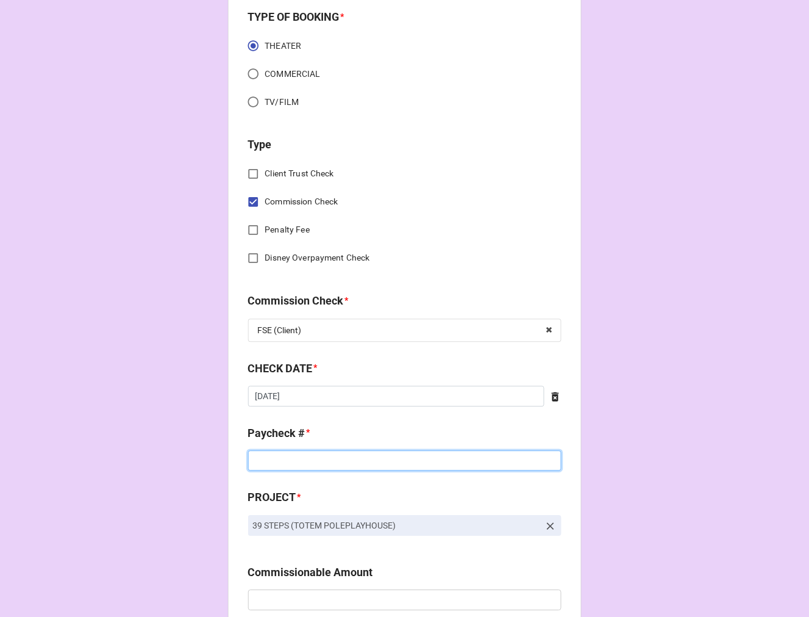
click at [312, 452] on input at bounding box center [404, 461] width 313 height 21
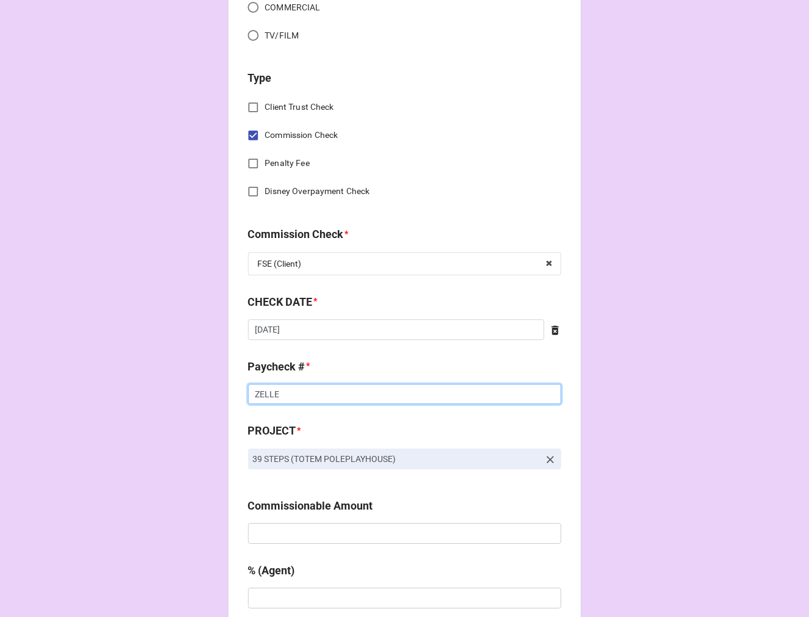
scroll to position [610, 0]
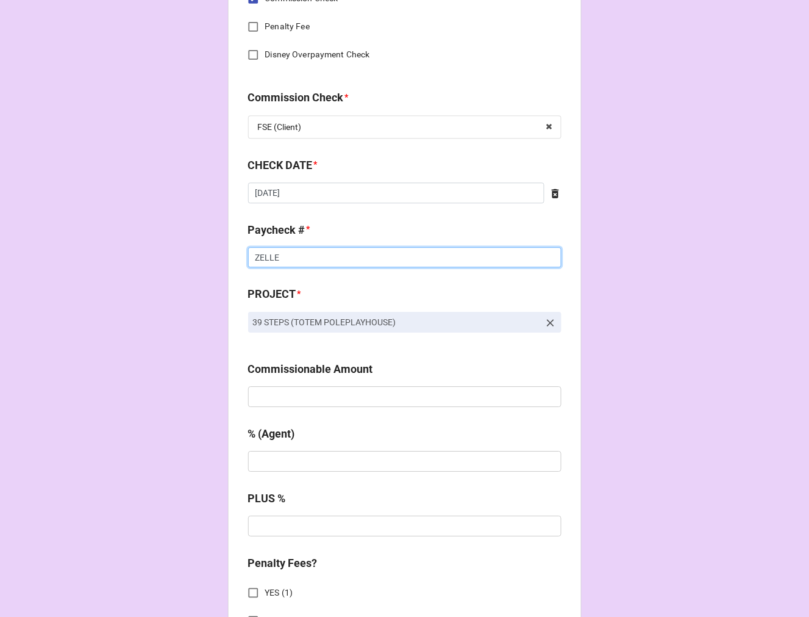
type input "ZELLE"
click at [302, 393] on input "text" at bounding box center [404, 396] width 313 height 21
paste input "$2,433.00"
type input "$2,433.00"
click at [299, 461] on input "text" at bounding box center [404, 461] width 313 height 21
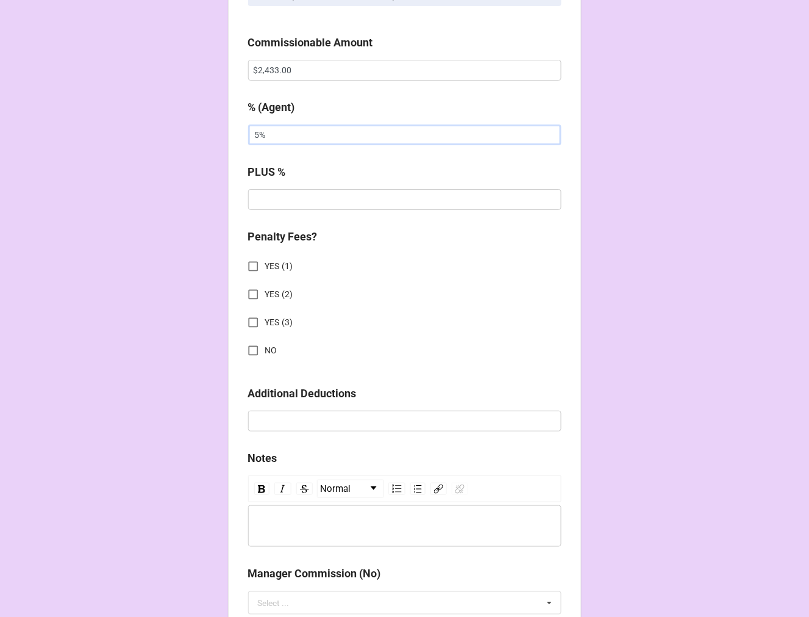
scroll to position [948, 0]
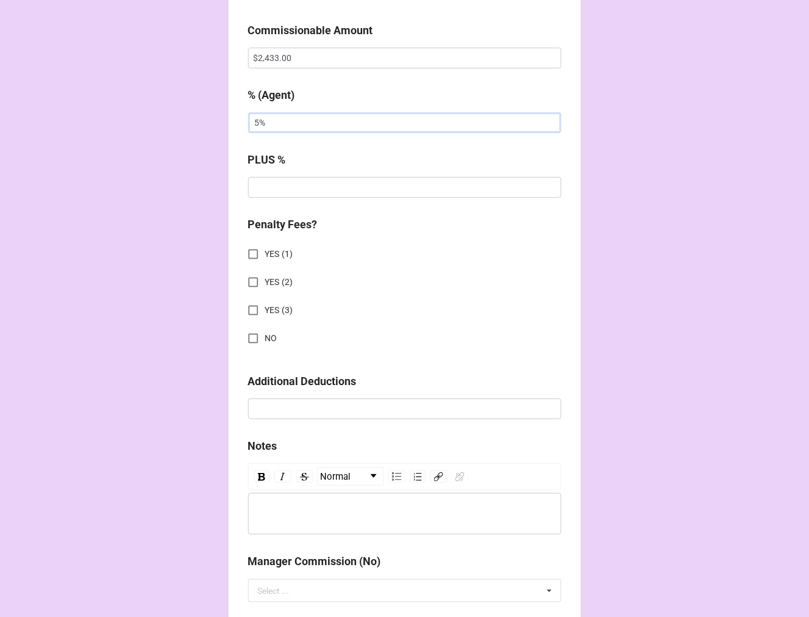
type input "5%"
click at [251, 338] on input "NO" at bounding box center [253, 338] width 24 height 24
checkbox input "true"
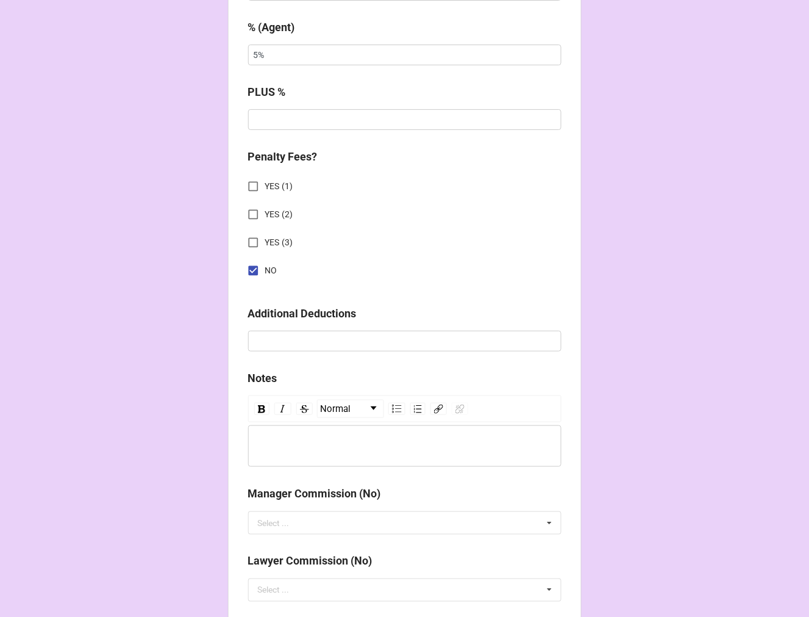
scroll to position [1351, 0]
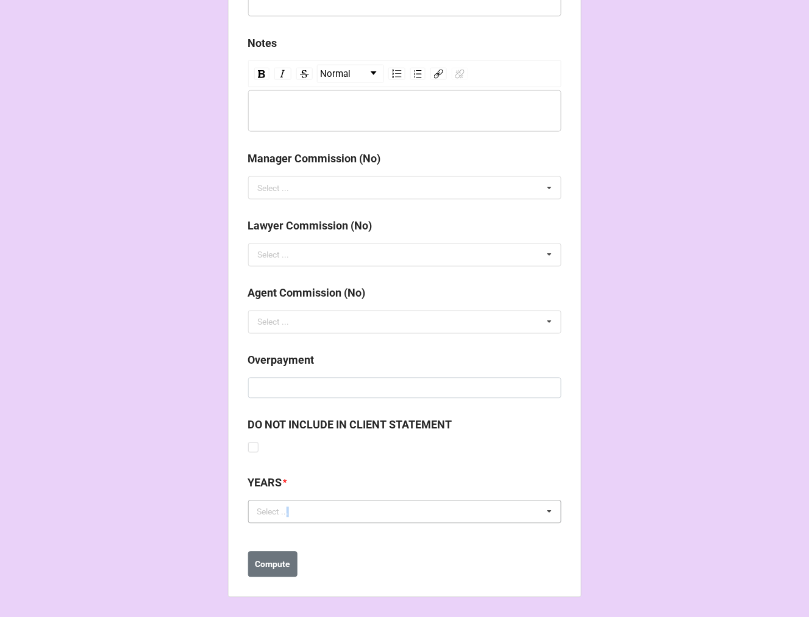
click at [283, 509] on div "Select ..." at bounding box center [280, 512] width 52 height 14
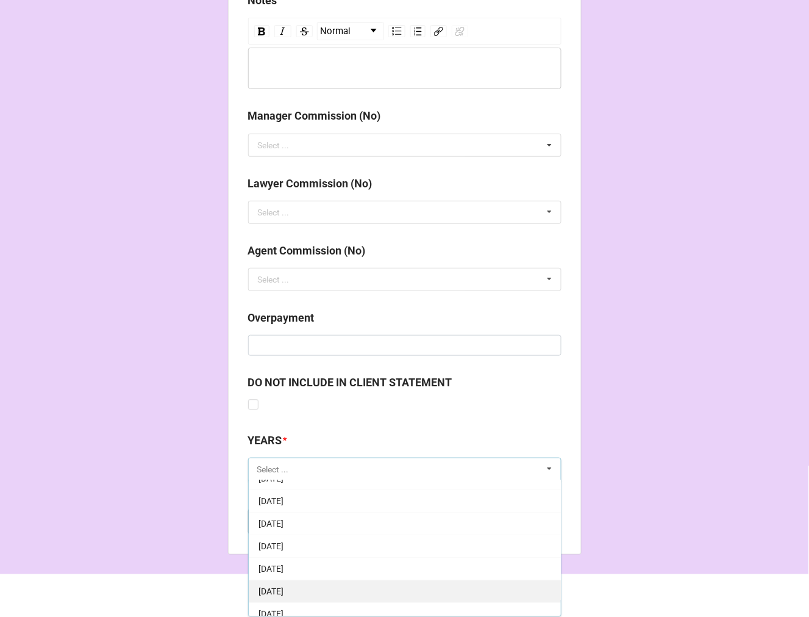
scroll to position [68, 0]
click at [284, 577] on span "[DATE]" at bounding box center [271, 582] width 25 height 10
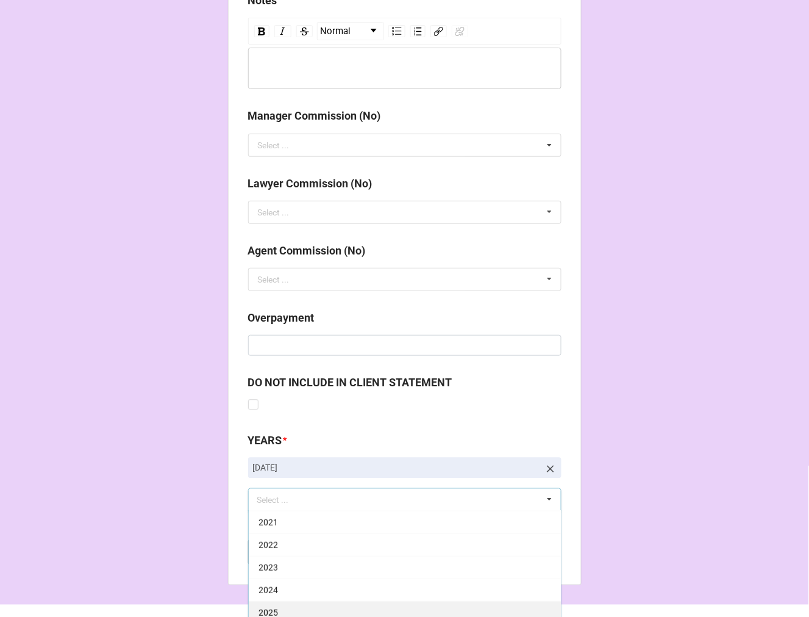
click at [288, 612] on div "2025" at bounding box center [405, 612] width 312 height 23
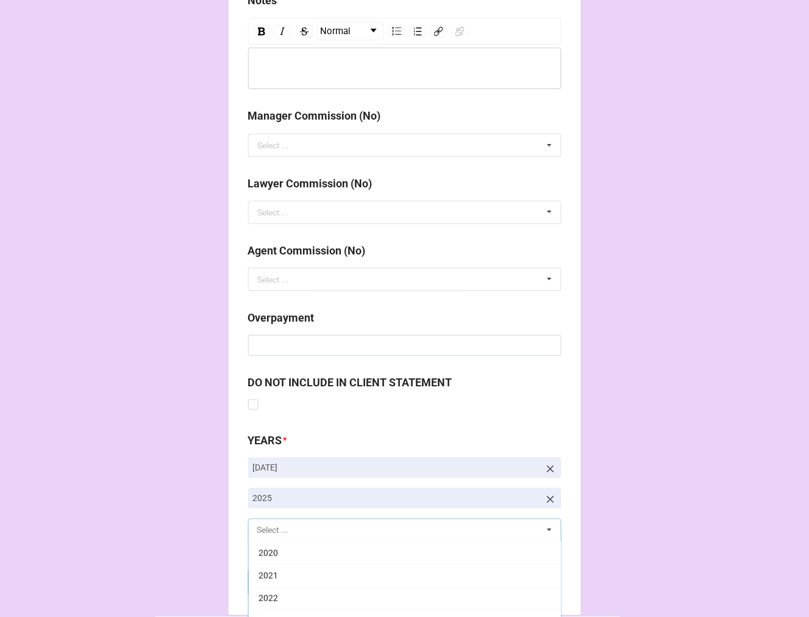
scroll to position [248, 0]
click at [273, 581] on b "Compute" at bounding box center [272, 582] width 35 height 13
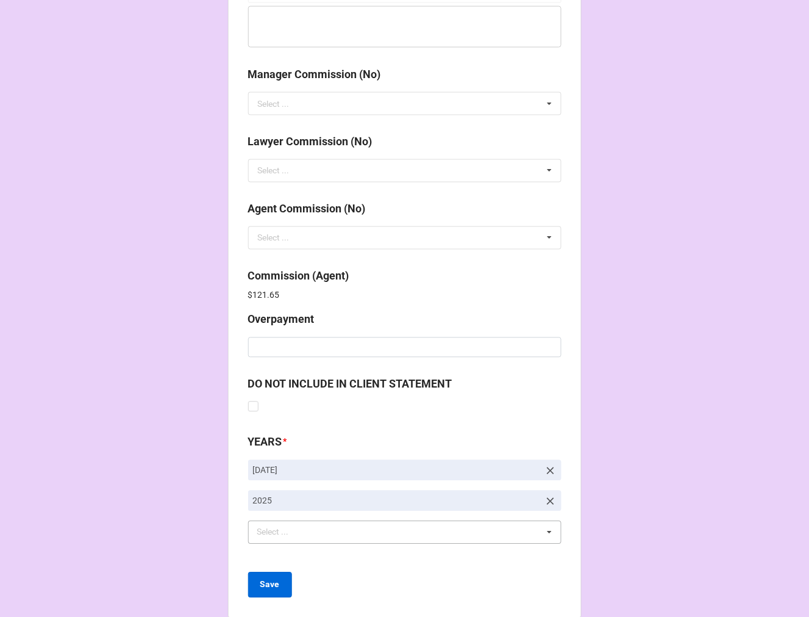
scroll to position [1455, 0]
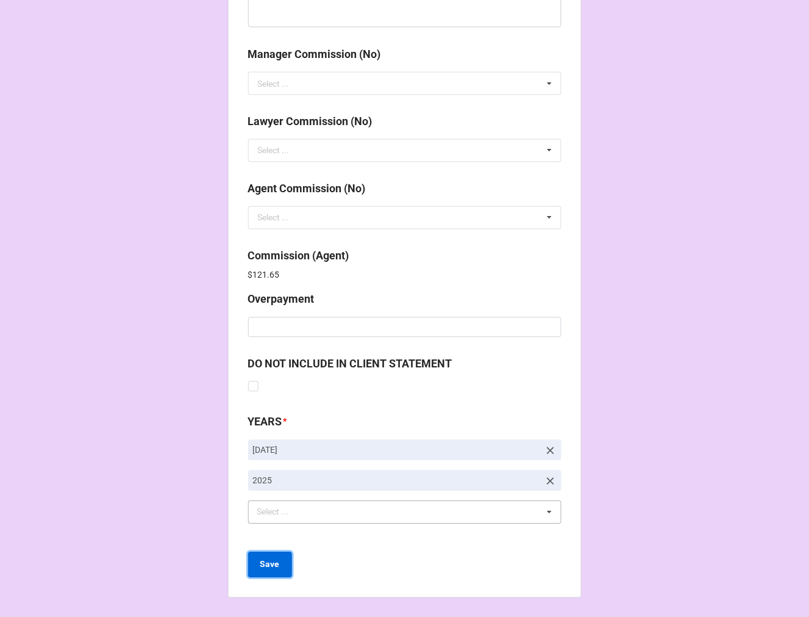
click at [272, 567] on b "Save" at bounding box center [270, 564] width 20 height 13
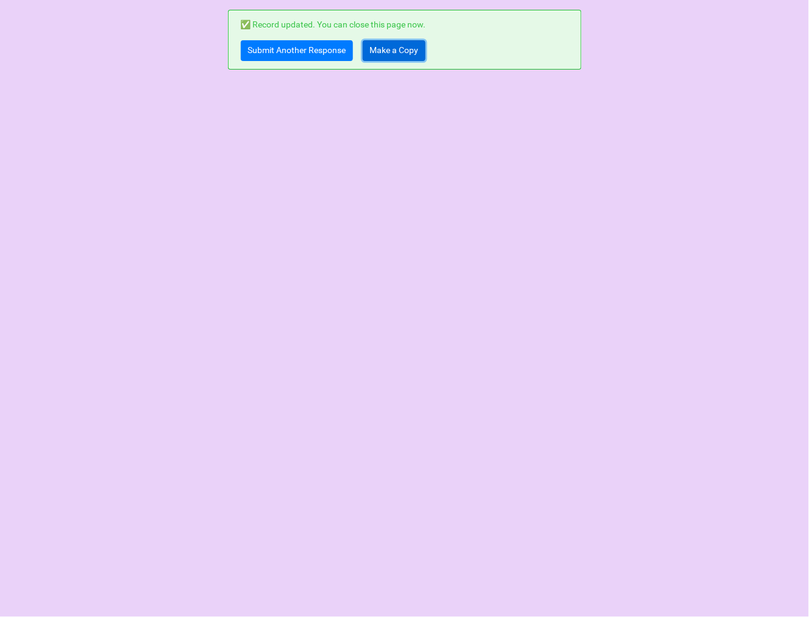
click at [375, 52] on link "Make a Copy" at bounding box center [394, 50] width 63 height 21
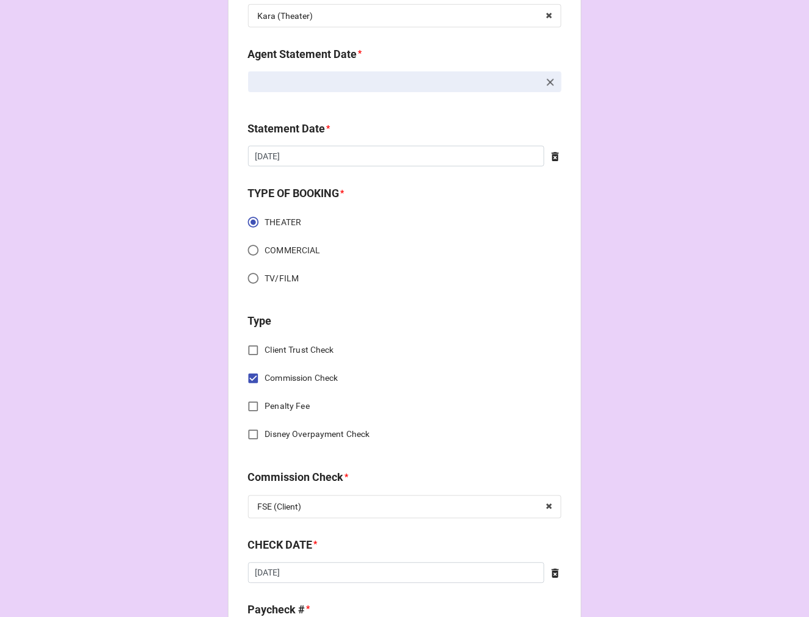
scroll to position [474, 0]
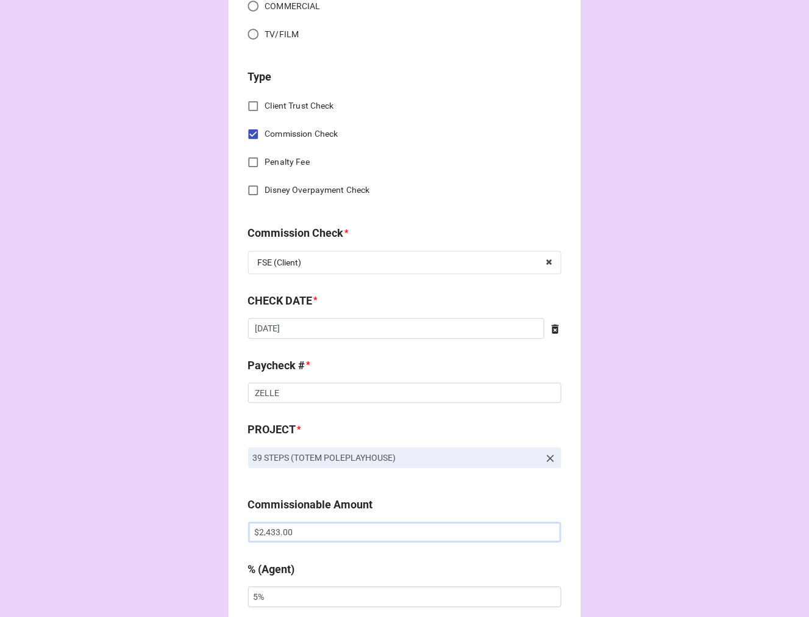
drag, startPoint x: 309, startPoint y: 532, endPoint x: 202, endPoint y: 526, distance: 106.9
click at [202, 526] on div "CHECK PROCESSING FORM Client * [PERSON_NAME] Agent (from Client) [PERSON_NAME],…" at bounding box center [404, 540] width 809 height 2028
paste input "825.19"
type input "$825.19"
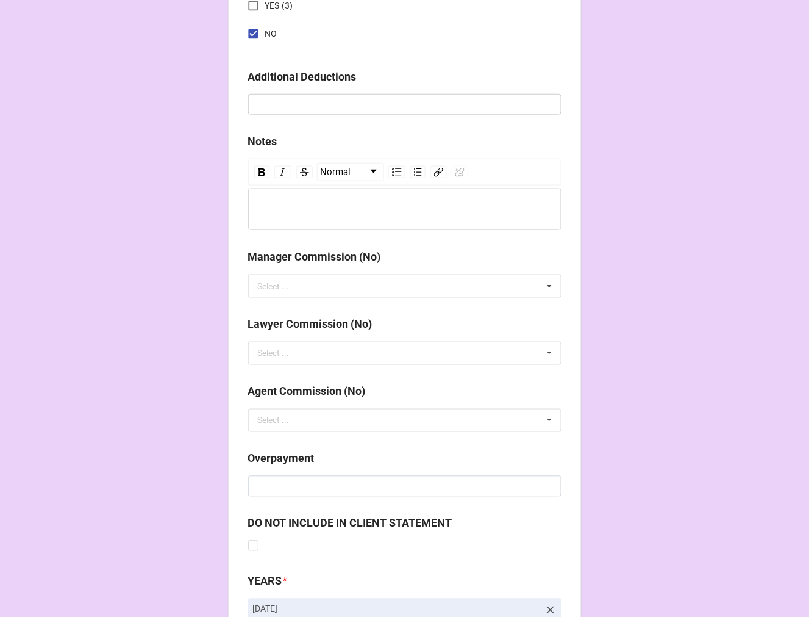
scroll to position [1412, 0]
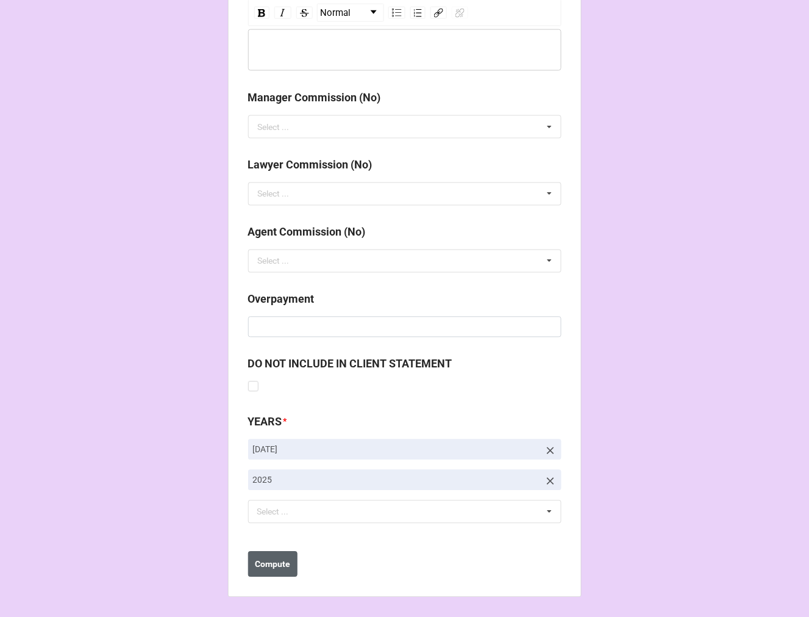
type input "10%"
click at [259, 565] on b "Compute" at bounding box center [272, 564] width 35 height 13
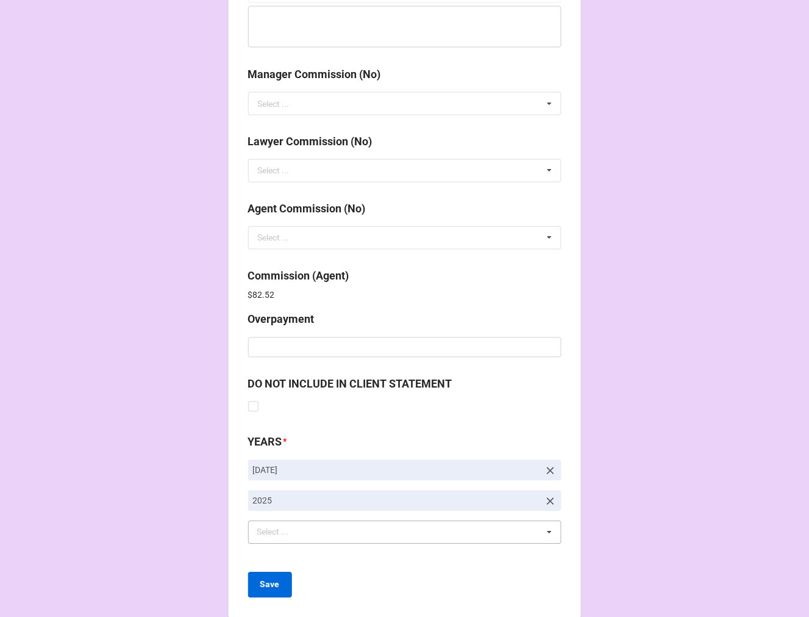
scroll to position [1455, 0]
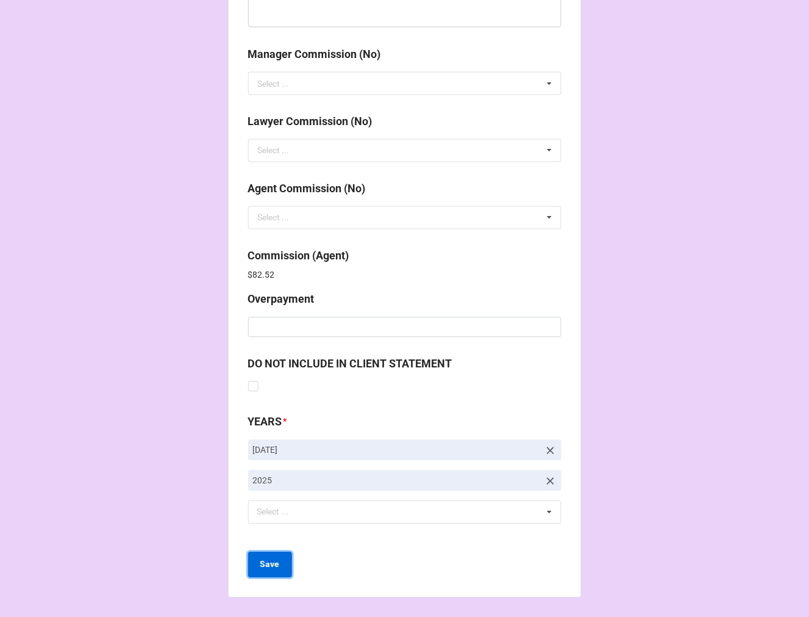
click at [270, 562] on b "Save" at bounding box center [270, 564] width 20 height 13
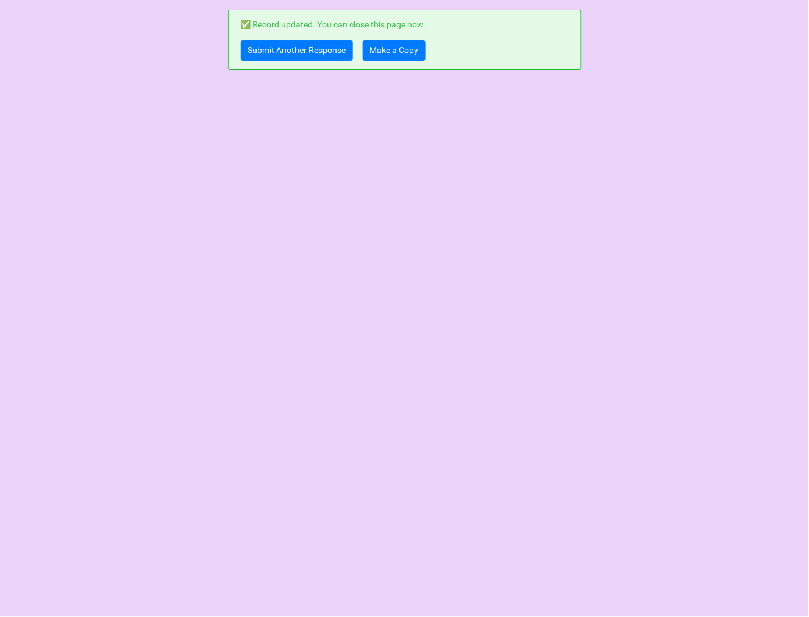
scroll to position [0, 0]
click at [281, 49] on link "Submit Another Response" at bounding box center [297, 50] width 112 height 21
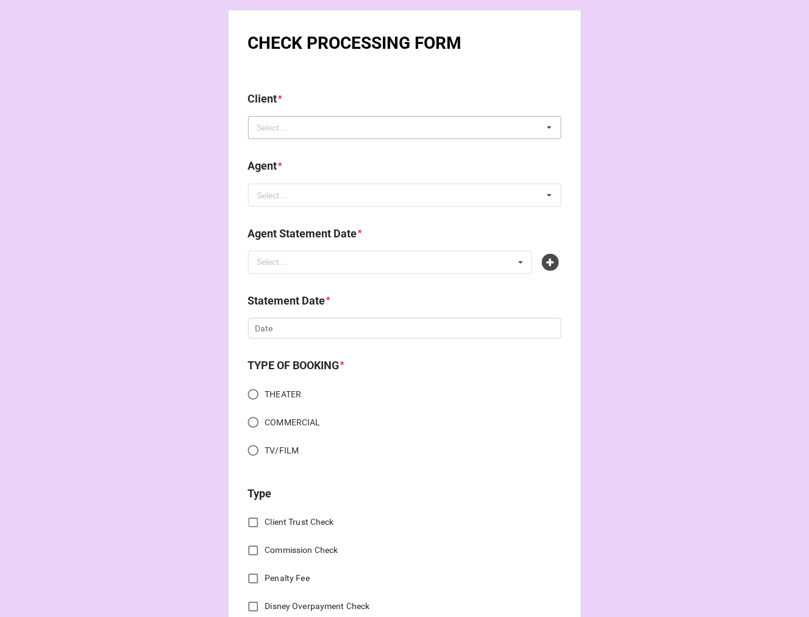
click at [346, 123] on div "Select ... No results found." at bounding box center [404, 127] width 313 height 23
paste input "Jamil [PERSON_NAME]"
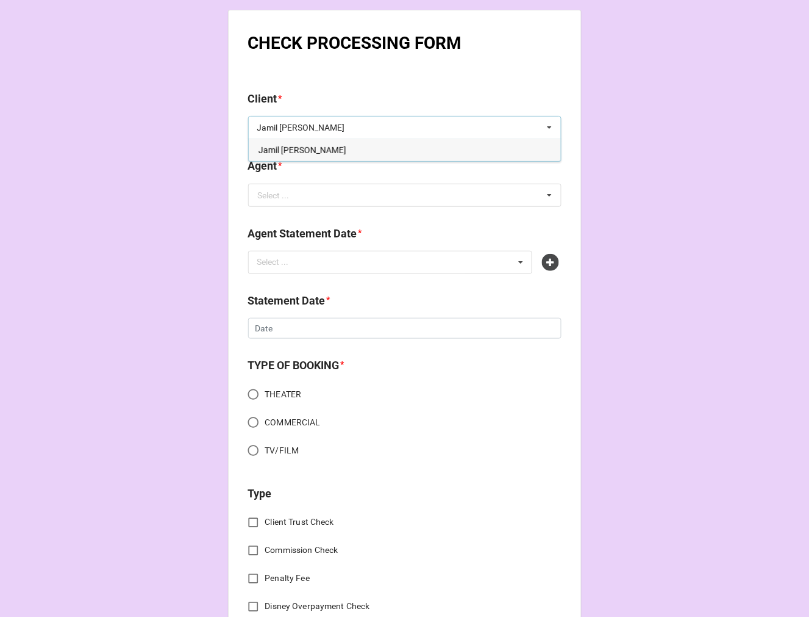
type input "Jamil [PERSON_NAME]"
drag, startPoint x: 304, startPoint y: 151, endPoint x: 299, endPoint y: 169, distance: 18.8
click at [303, 151] on span "Jamil [PERSON_NAME]" at bounding box center [303, 150] width 88 height 10
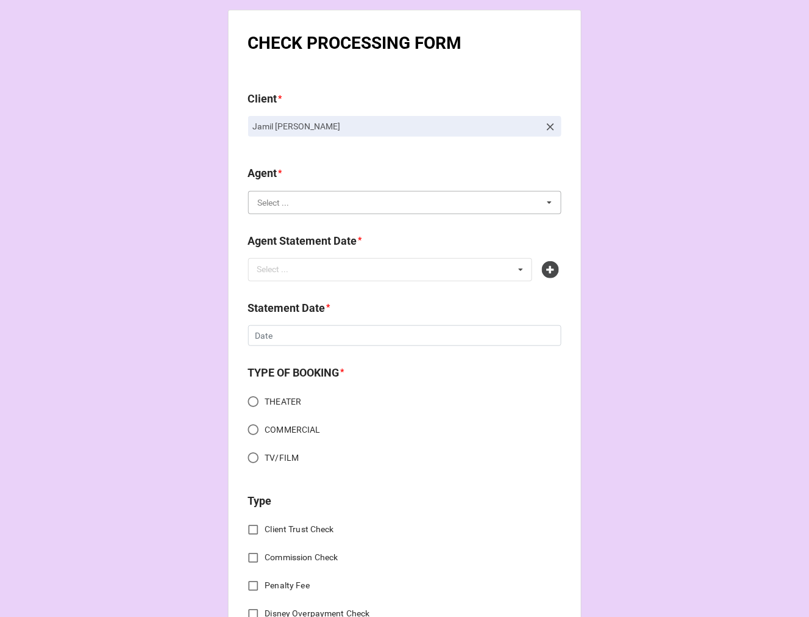
click at [285, 202] on input "text" at bounding box center [405, 202] width 312 height 22
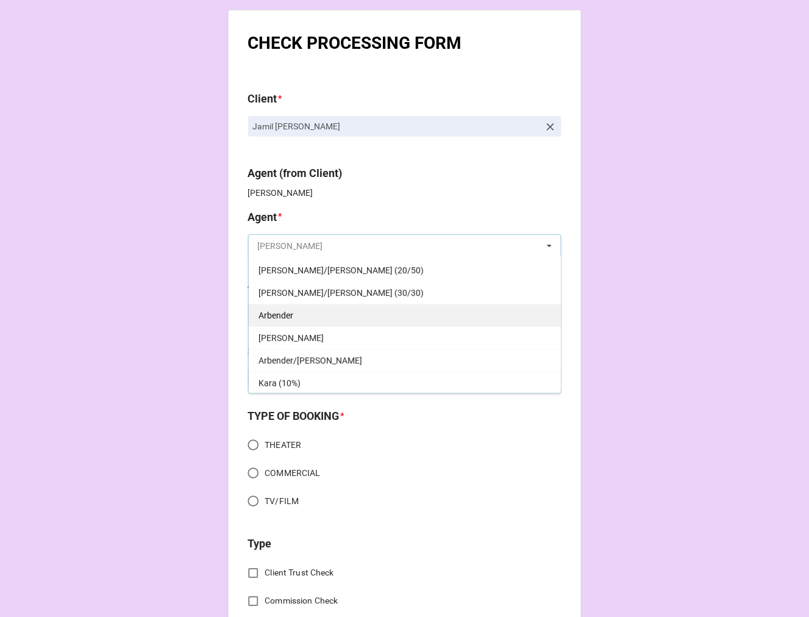
scroll to position [203, 0]
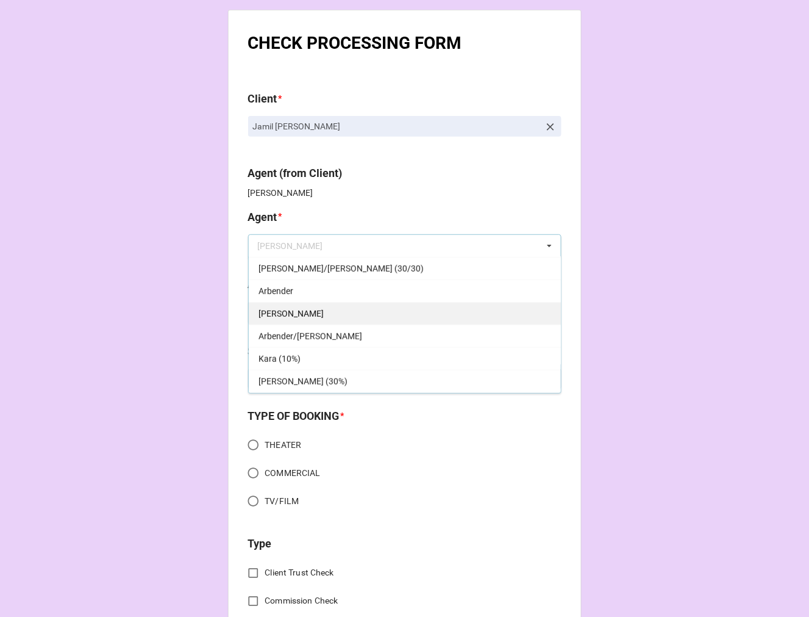
click at [327, 312] on div "[PERSON_NAME]" at bounding box center [405, 313] width 312 height 23
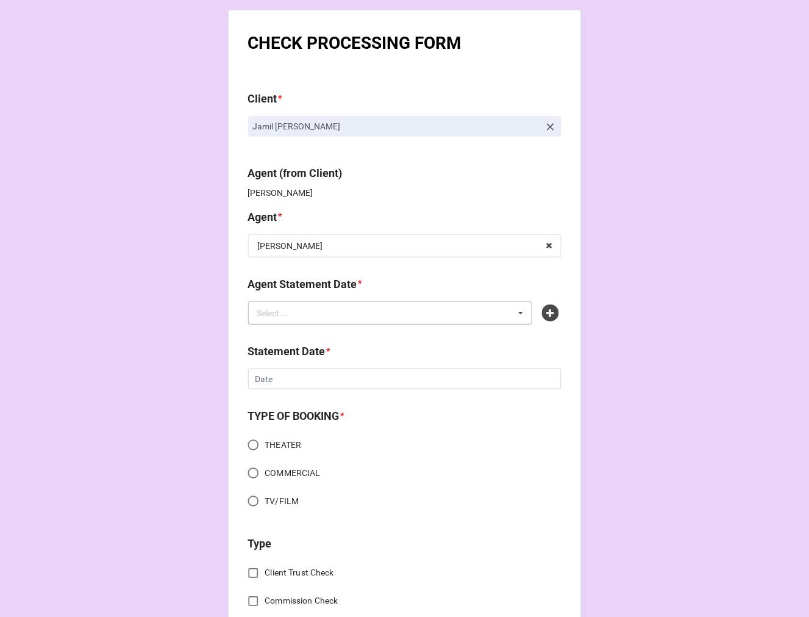
click at [311, 318] on div "Select ... No results found." at bounding box center [390, 312] width 285 height 23
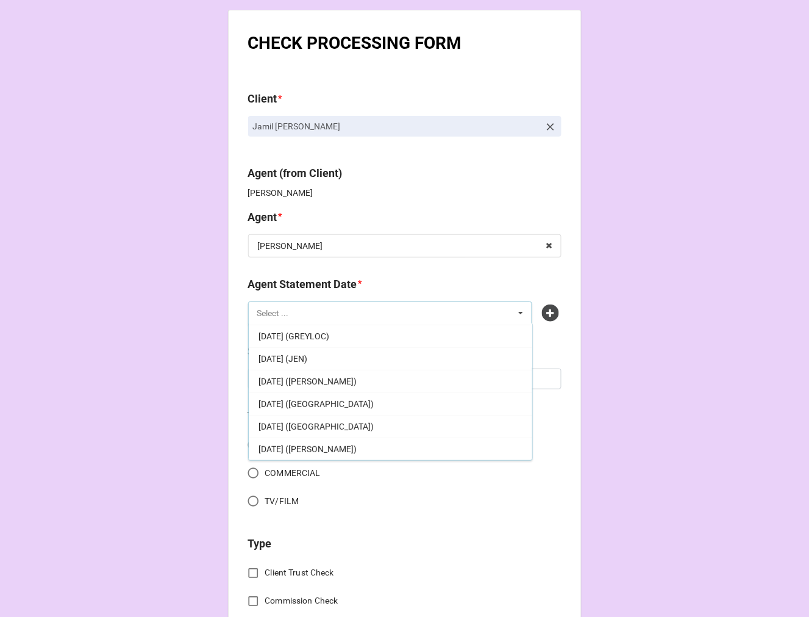
scroll to position [135, 0]
click at [360, 441] on div "[DATE] ([PERSON_NAME])" at bounding box center [391, 448] width 284 height 23
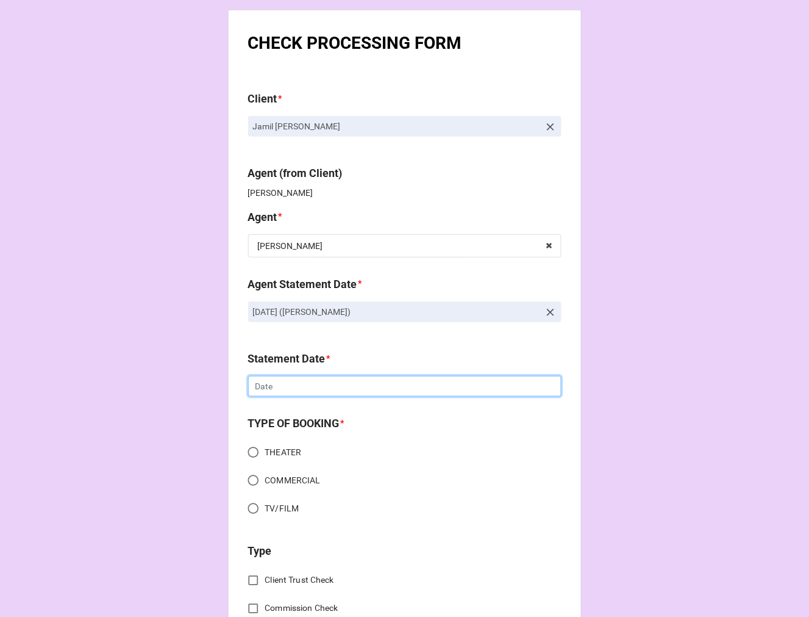
click at [266, 387] on input "text" at bounding box center [404, 386] width 313 height 21
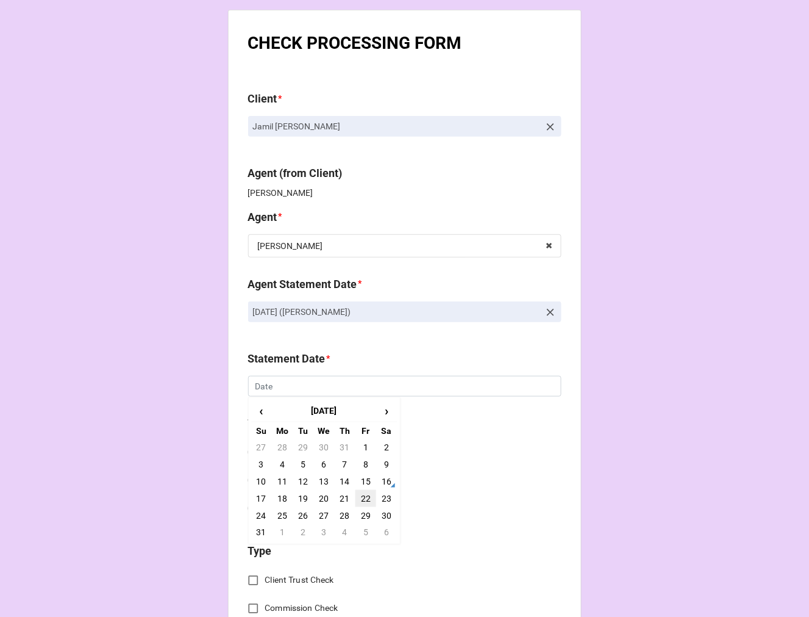
click at [361, 495] on td "22" at bounding box center [366, 498] width 21 height 17
type input "[DATE]"
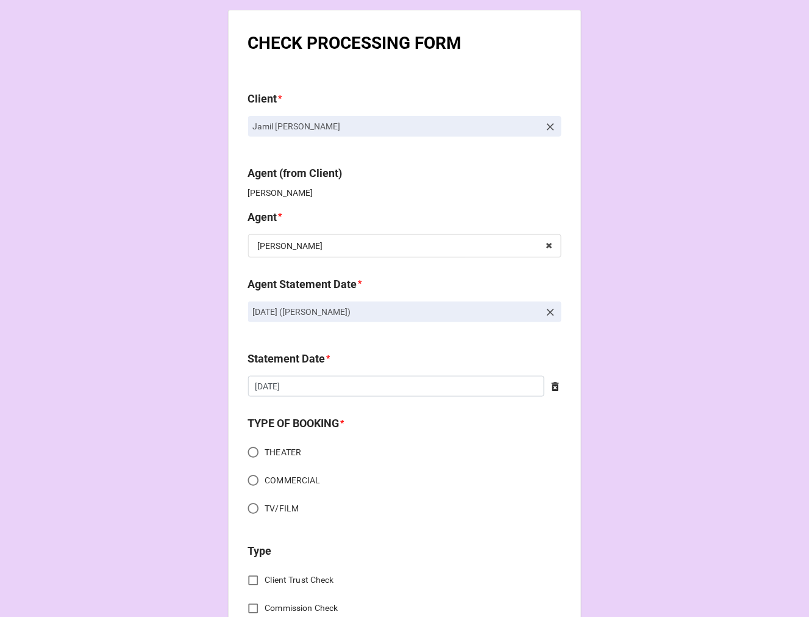
drag, startPoint x: 249, startPoint y: 510, endPoint x: 271, endPoint y: 495, distance: 26.4
click at [249, 509] on input "TV/FILM" at bounding box center [253, 508] width 24 height 24
radio input "true"
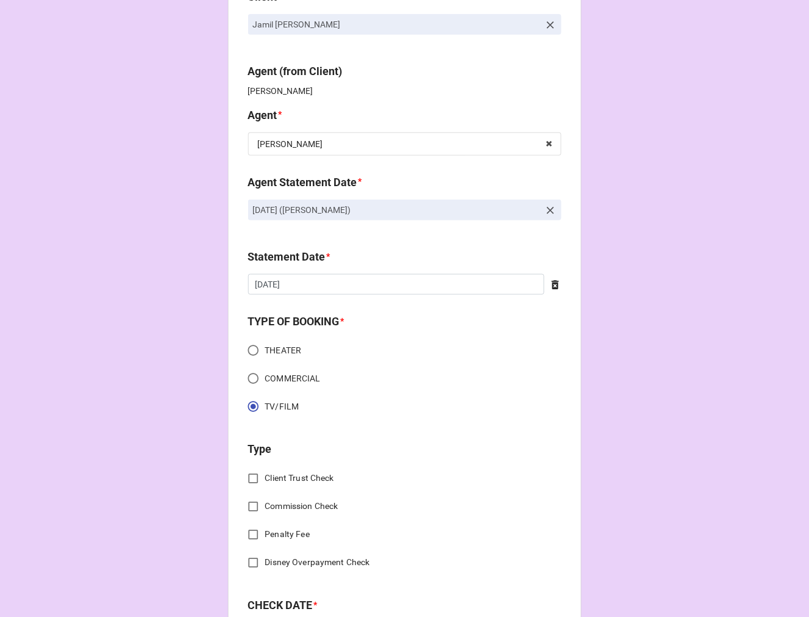
scroll to position [271, 0]
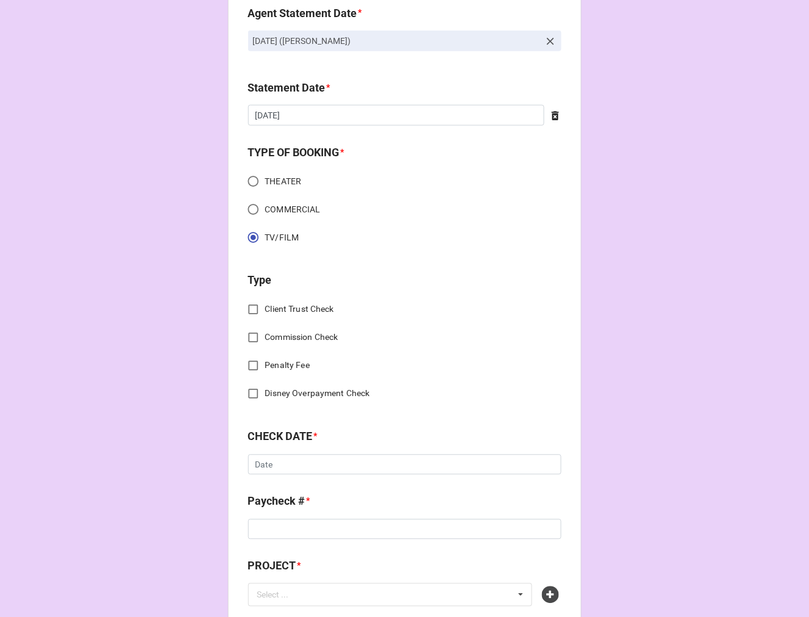
click at [251, 337] on input "Commission Check" at bounding box center [253, 338] width 24 height 24
checkbox input "true"
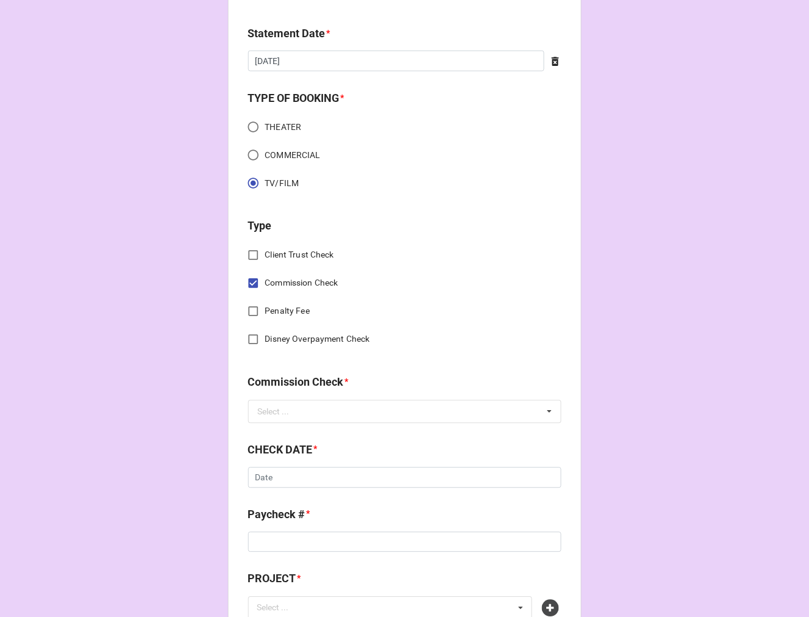
scroll to position [406, 0]
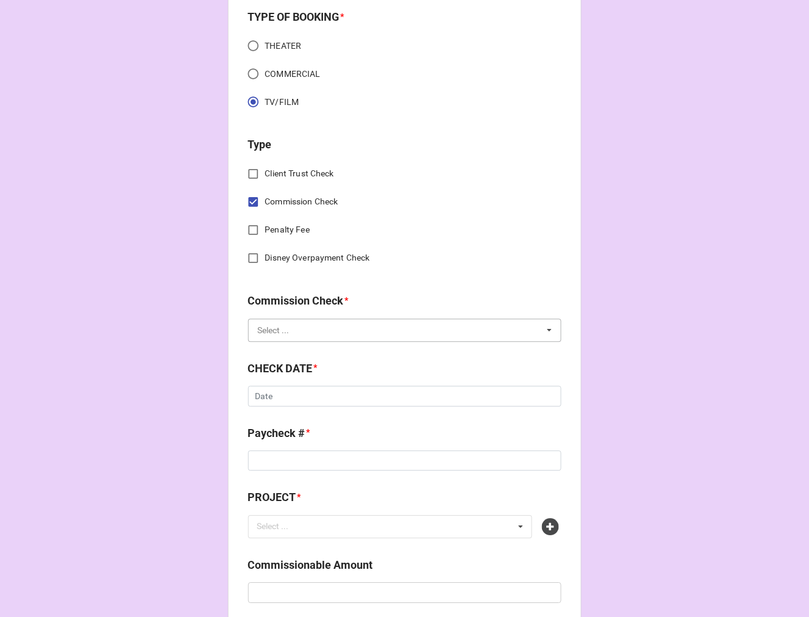
click at [271, 338] on input "text" at bounding box center [405, 331] width 312 height 22
click at [270, 348] on span "FSE (Client)" at bounding box center [281, 353] width 44 height 10
click at [285, 399] on input "text" at bounding box center [404, 396] width 313 height 21
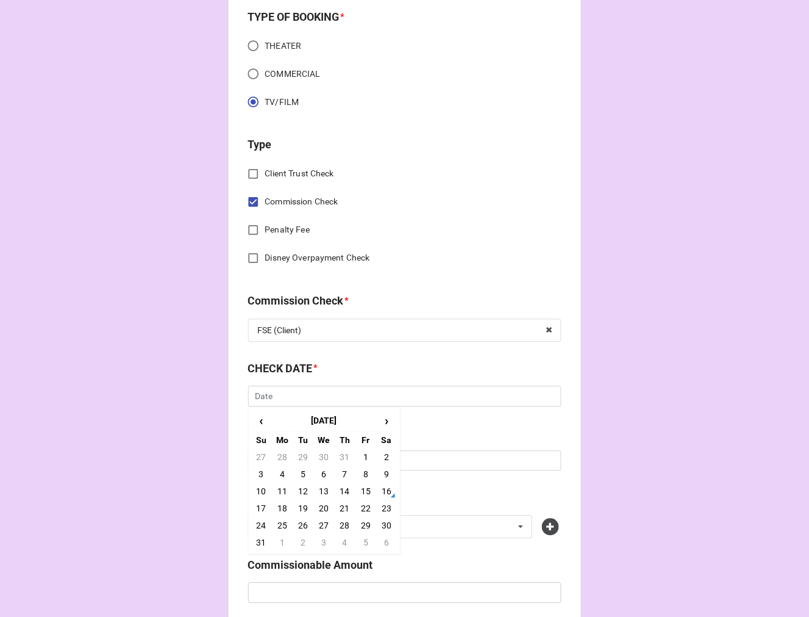
click at [361, 493] on td "15" at bounding box center [366, 491] width 21 height 17
type input "[DATE]"
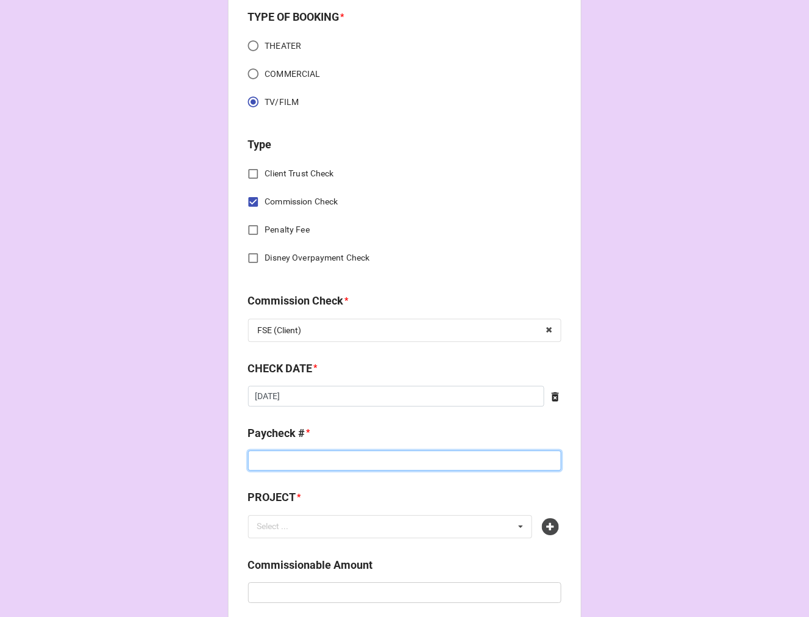
click at [273, 462] on input at bounding box center [404, 461] width 313 height 21
type input "ZELLE"
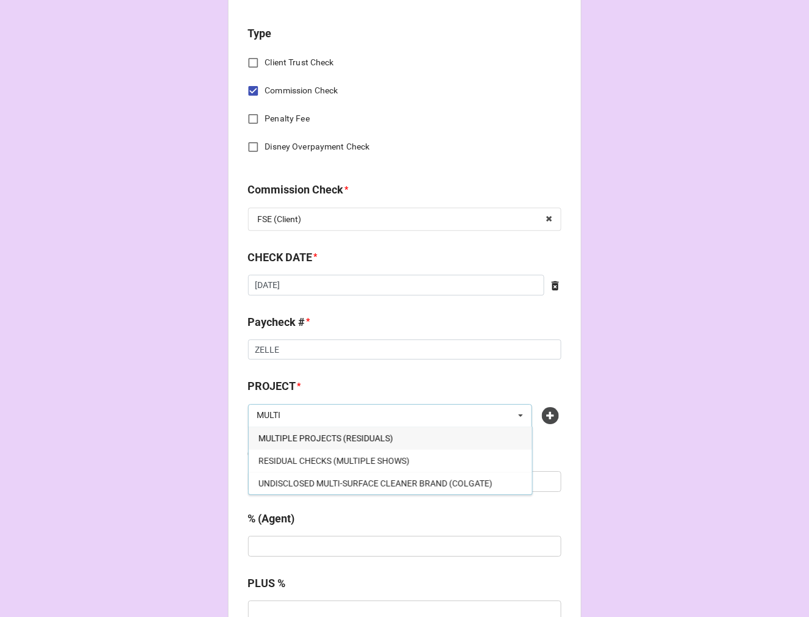
scroll to position [542, 0]
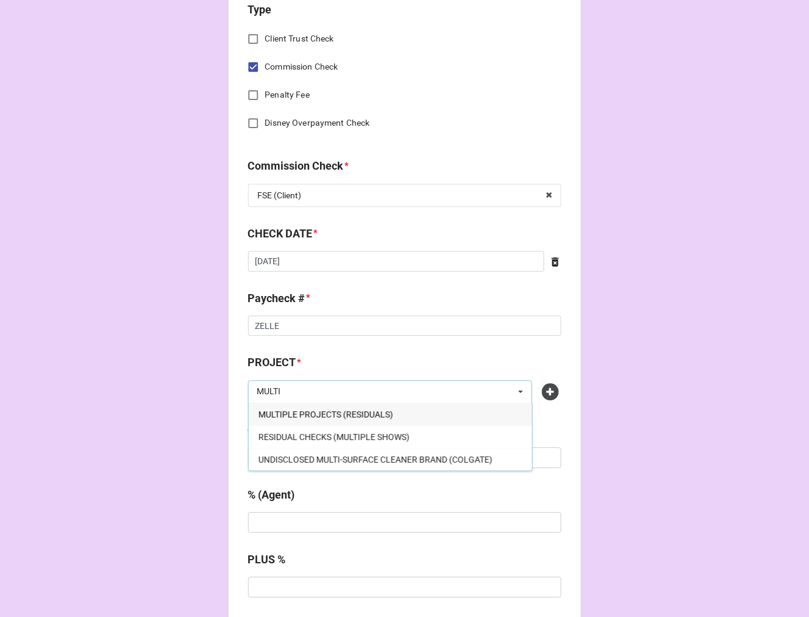
type input "MULTI"
drag, startPoint x: 351, startPoint y: 412, endPoint x: 340, endPoint y: 431, distance: 21.9
click at [351, 410] on span "MULTIPLE PROJECTS (RESIDUALS)" at bounding box center [326, 414] width 135 height 10
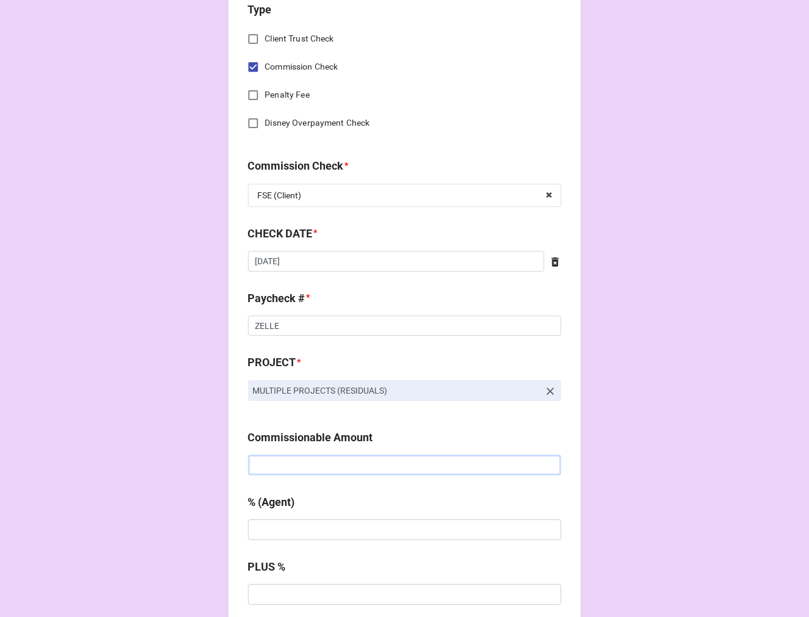
click at [311, 462] on input "text" at bounding box center [404, 464] width 313 height 21
paste input "$0.08"
type input "$0.08"
click at [291, 527] on input "text" at bounding box center [404, 529] width 313 height 21
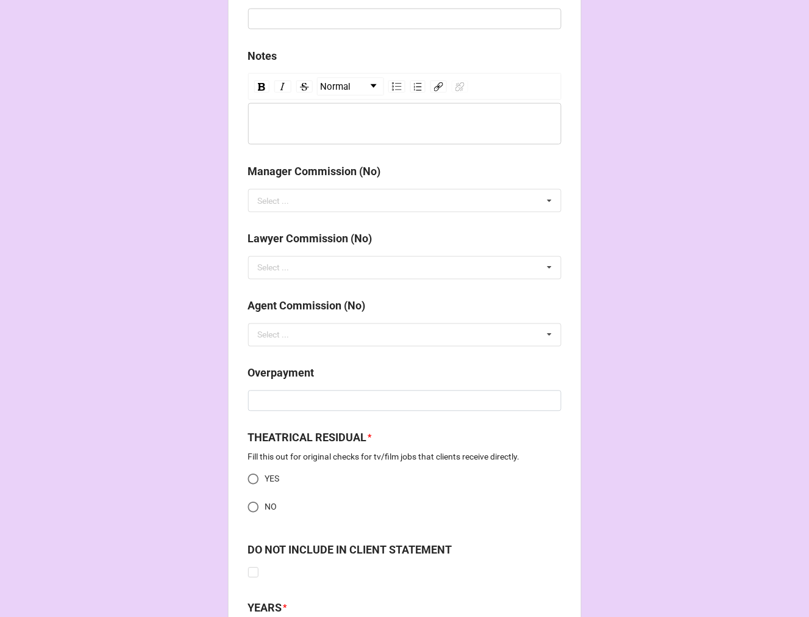
scroll to position [1355, 0]
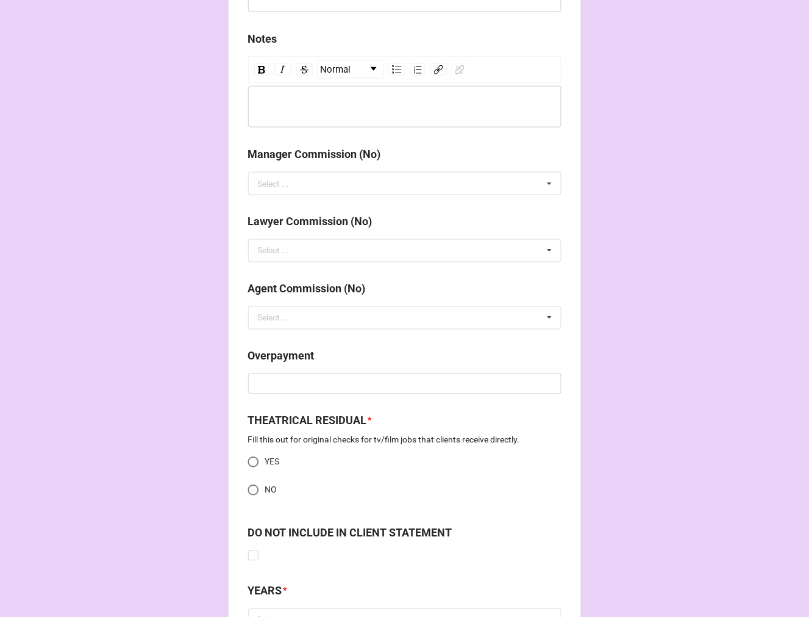
type input "10%"
click at [246, 489] on input "NO" at bounding box center [253, 490] width 24 height 24
radio input "true"
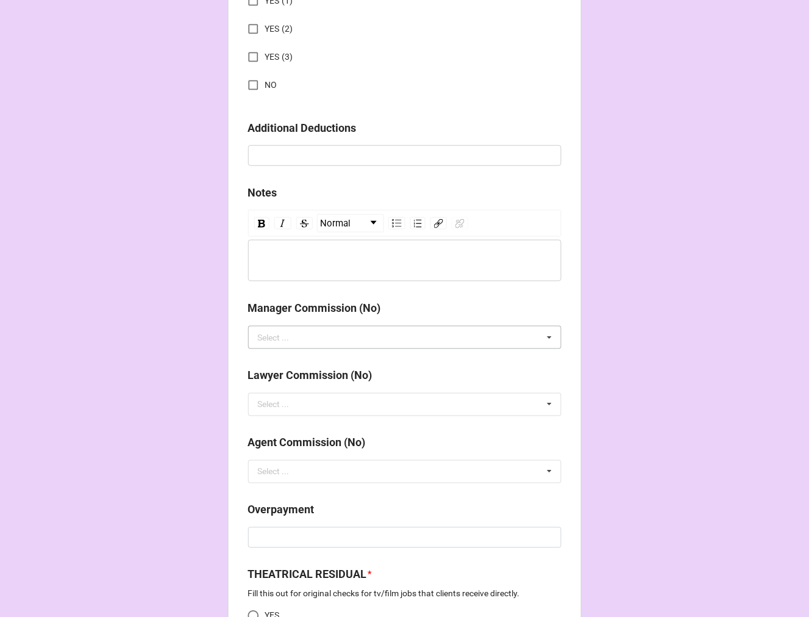
scroll to position [1057, 0]
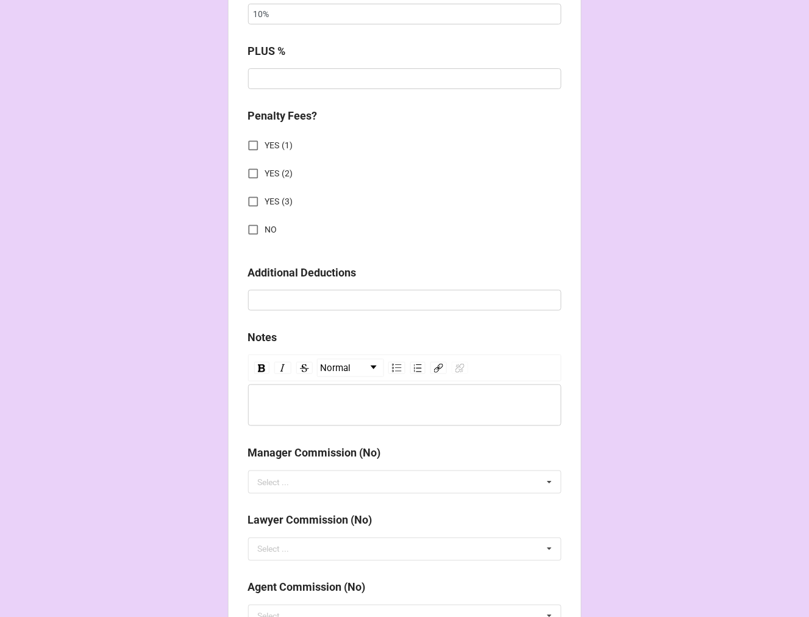
click at [246, 227] on input "NO" at bounding box center [253, 230] width 24 height 24
checkbox input "true"
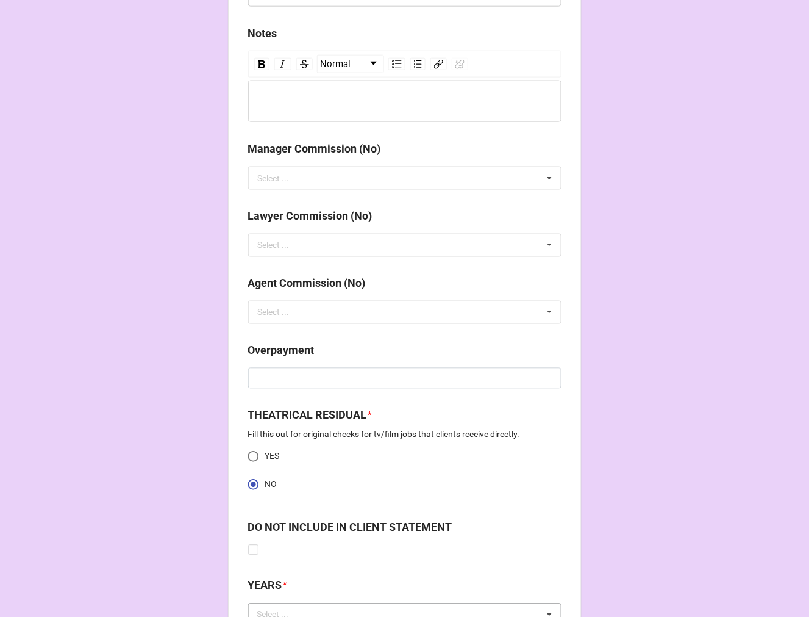
scroll to position [1464, 0]
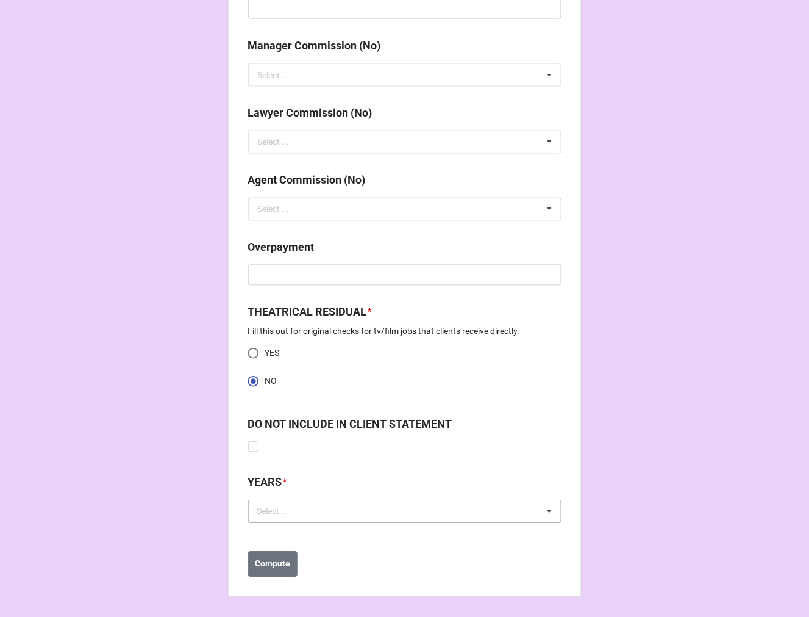
click at [296, 521] on div "Select ... No results found." at bounding box center [404, 511] width 313 height 23
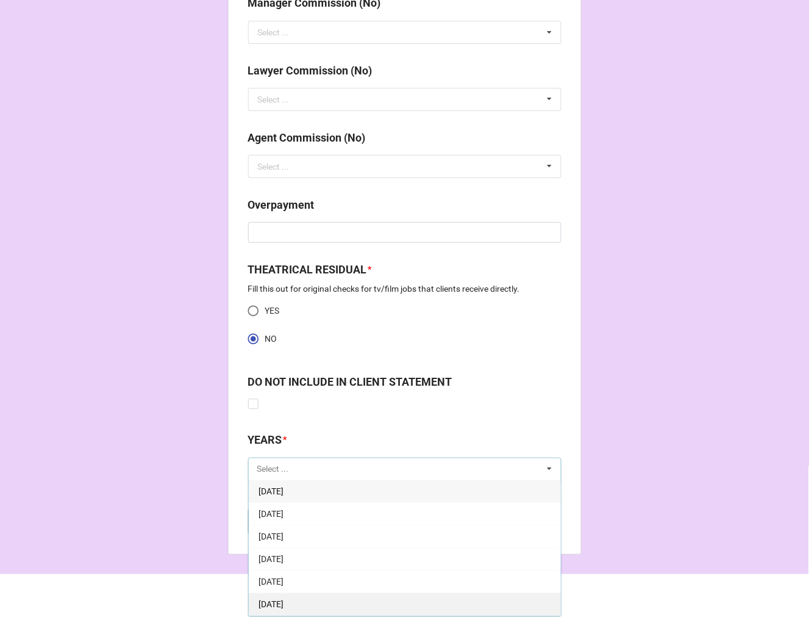
scroll to position [68, 0]
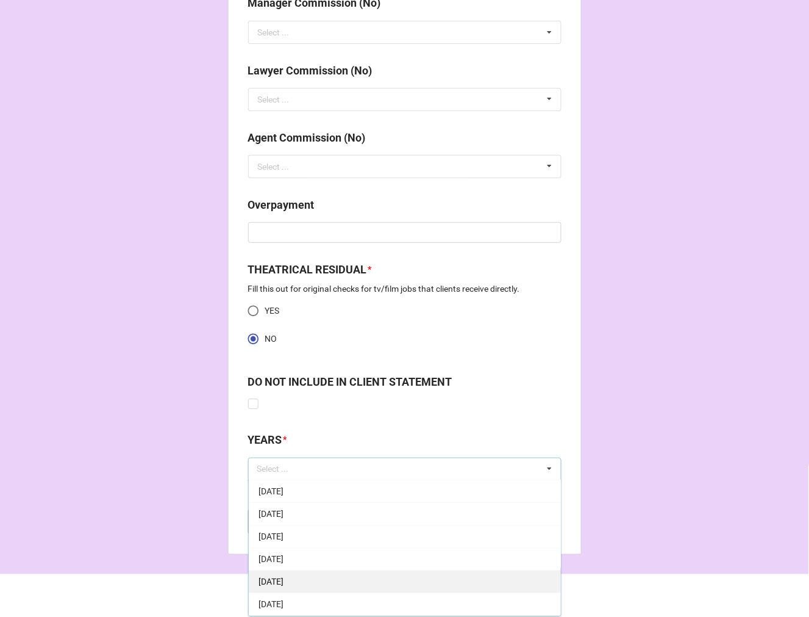
drag, startPoint x: 288, startPoint y: 580, endPoint x: 337, endPoint y: 566, distance: 50.2
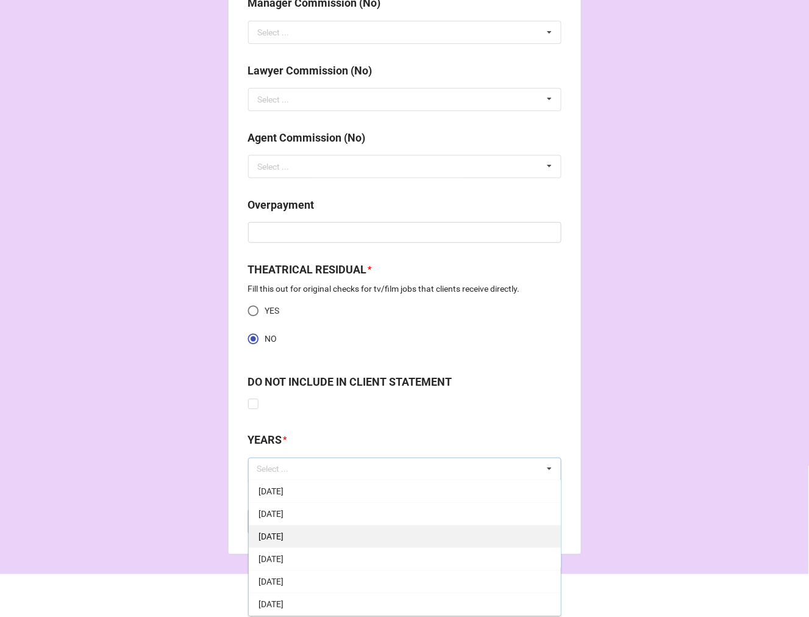
click at [284, 580] on span "[DATE]" at bounding box center [271, 582] width 25 height 10
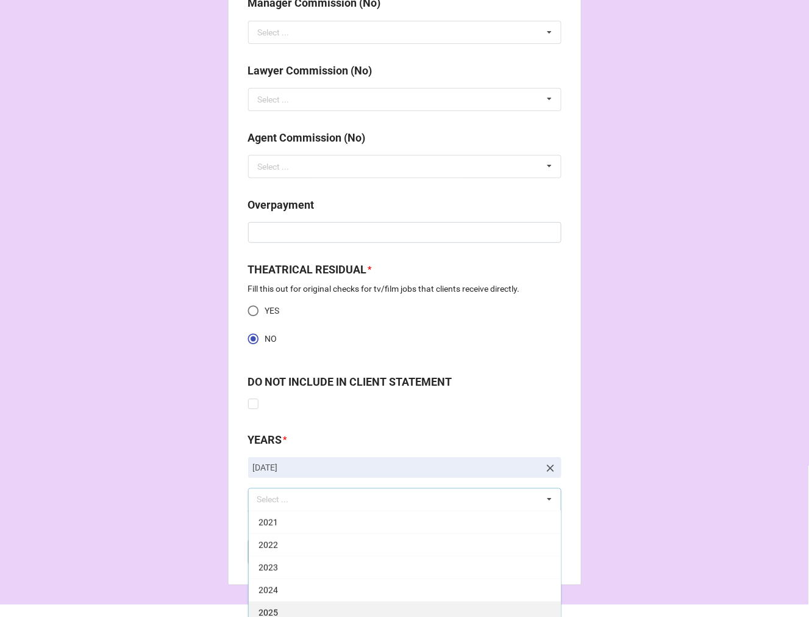
click at [281, 604] on div "2025" at bounding box center [405, 612] width 312 height 23
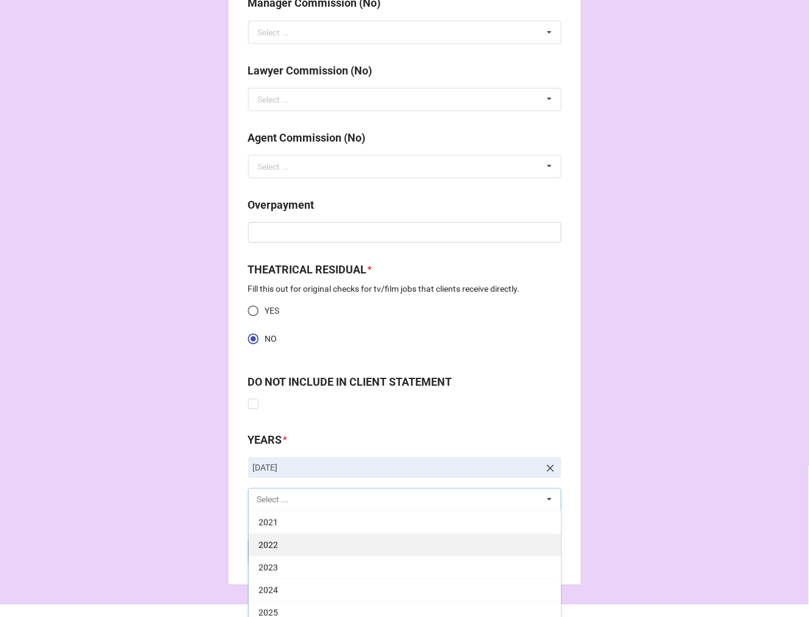
scroll to position [248, 0]
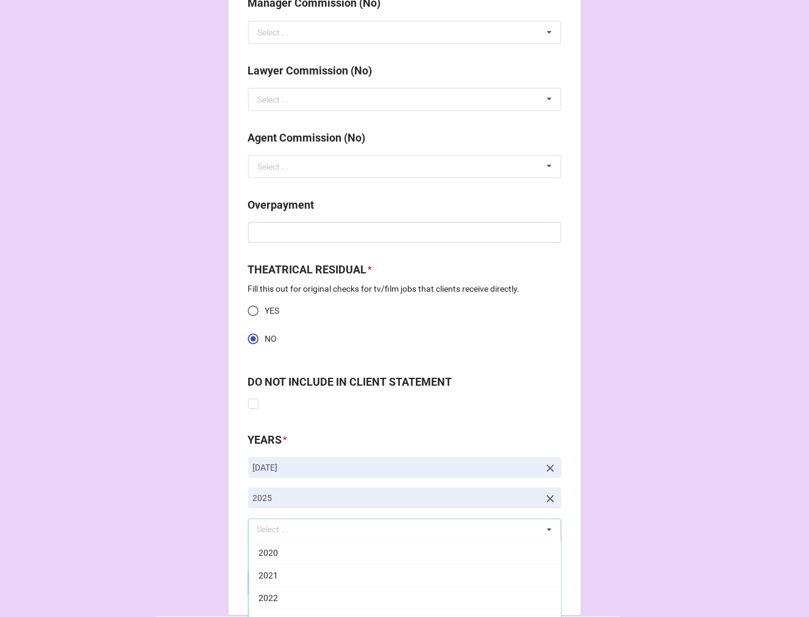
drag, startPoint x: 660, startPoint y: 460, endPoint x: 602, endPoint y: 489, distance: 65.2
click at [273, 589] on button "Compute" at bounding box center [272, 583] width 49 height 26
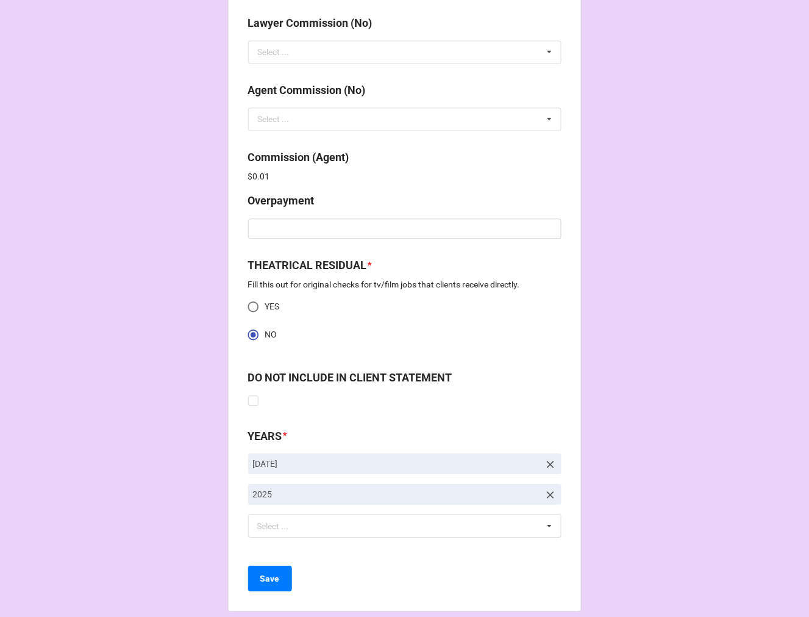
scroll to position [1568, 0]
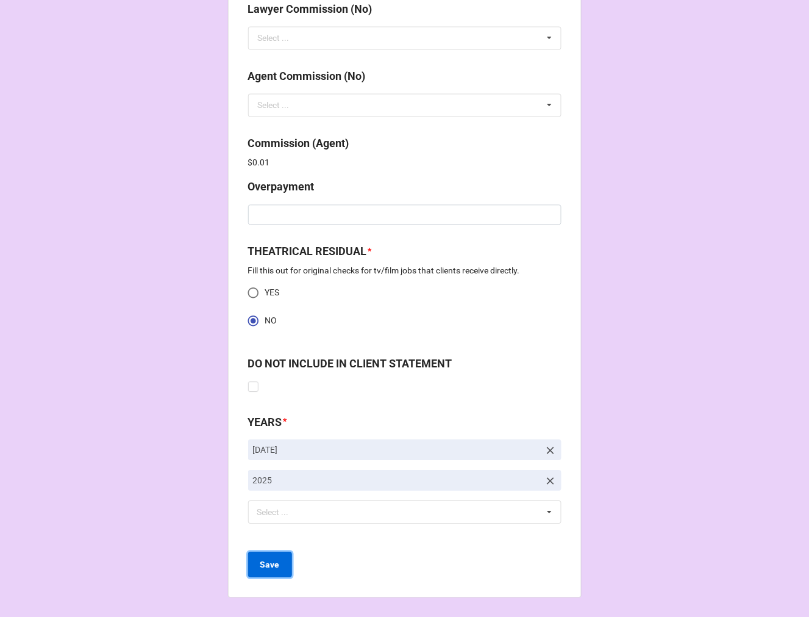
click at [257, 571] on button "Save" at bounding box center [270, 564] width 44 height 26
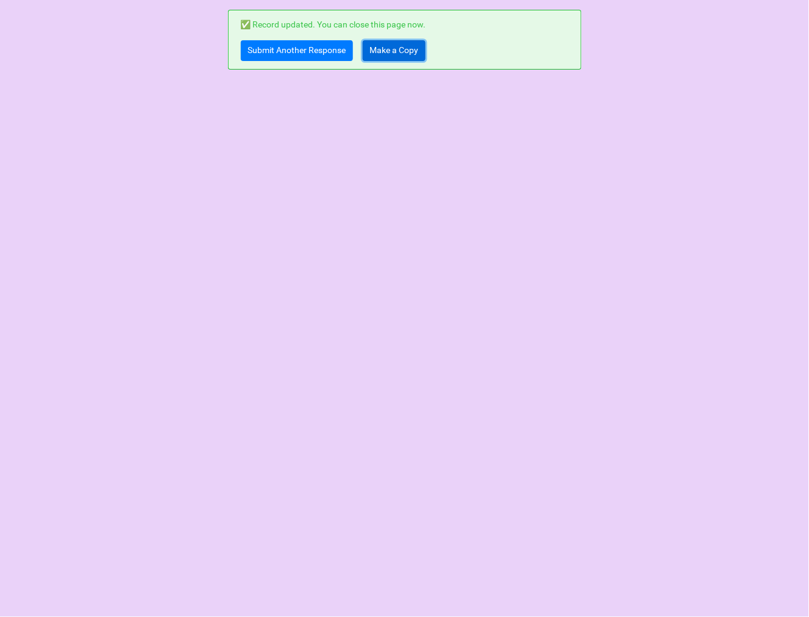
click at [388, 49] on link "Make a Copy" at bounding box center [394, 50] width 63 height 21
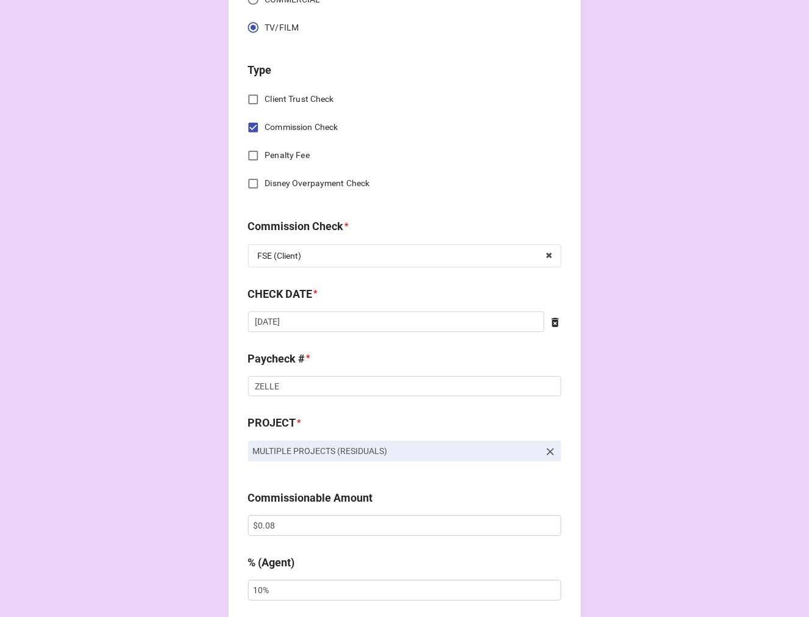
scroll to position [542, 0]
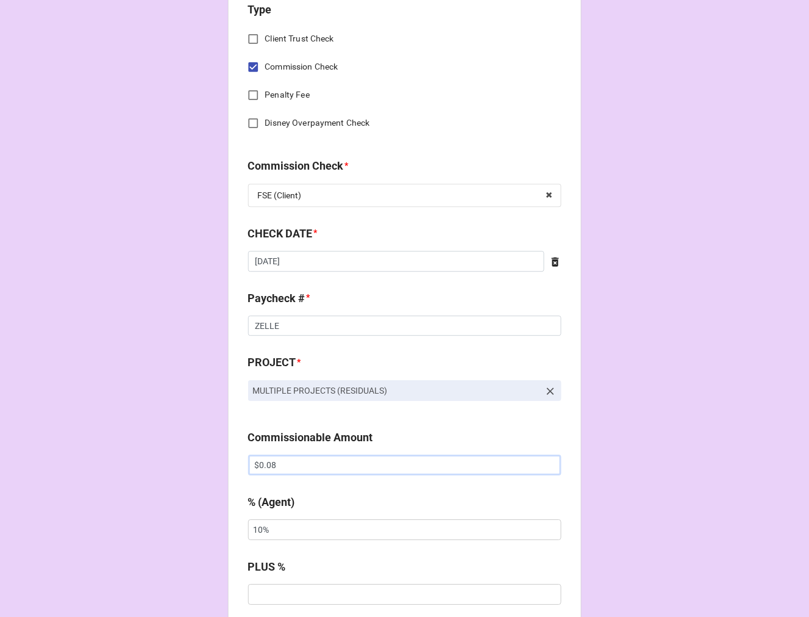
drag, startPoint x: 338, startPoint y: 467, endPoint x: 116, endPoint y: 423, distance: 226.9
click at [123, 424] on div "CHECK PROCESSING FORM Client * [PERSON_NAME] [PERSON_NAME] Agent (from Client) …" at bounding box center [404, 528] width 809 height 2141
paste input "136.21"
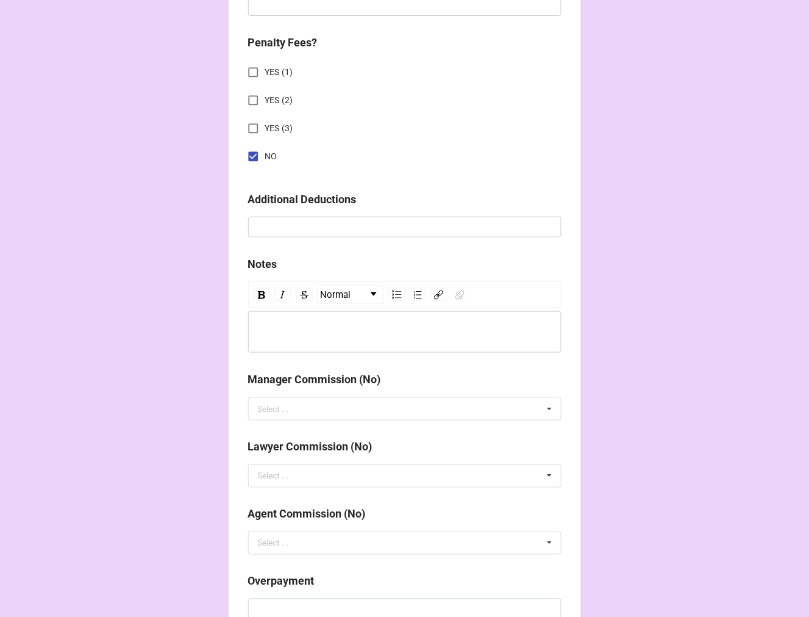
scroll to position [1287, 0]
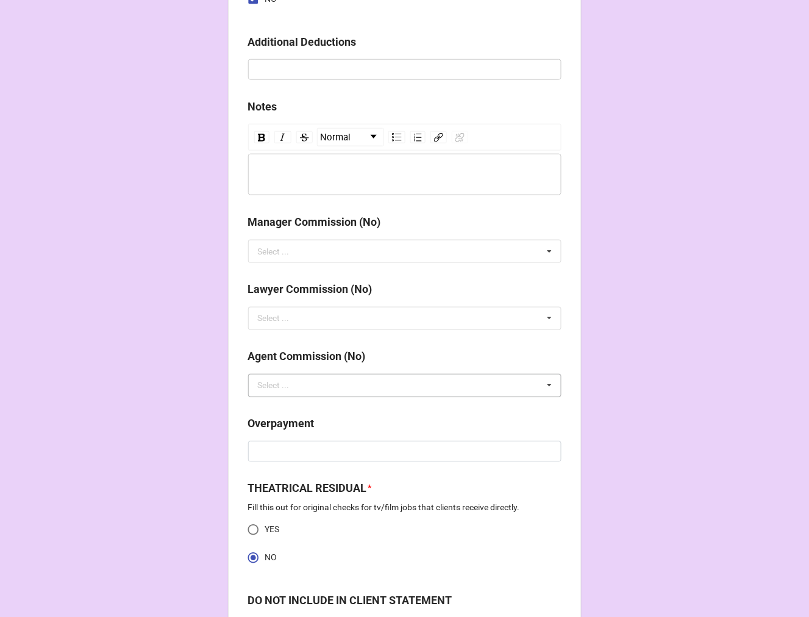
type input "$136.21"
click at [302, 388] on input "text" at bounding box center [405, 385] width 312 height 22
click at [268, 409] on span "NO" at bounding box center [265, 408] width 12 height 10
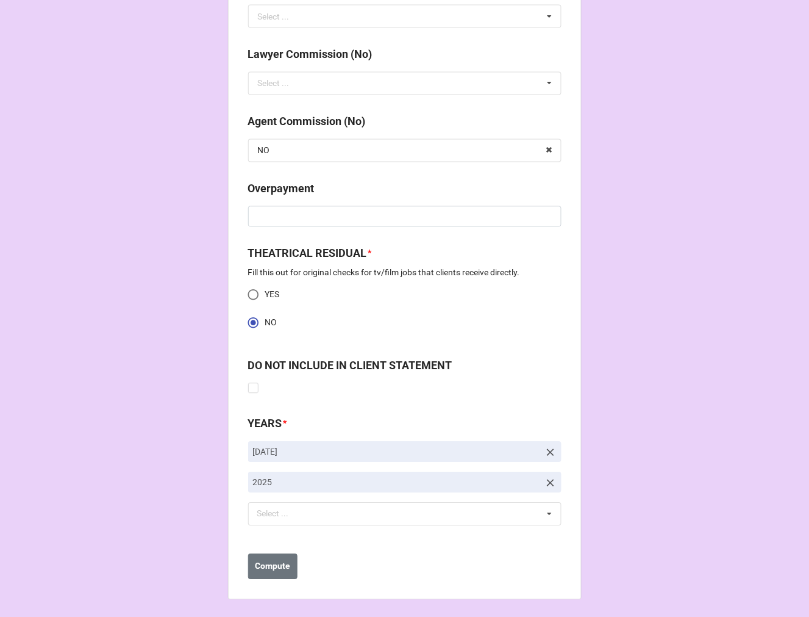
scroll to position [1525, 0]
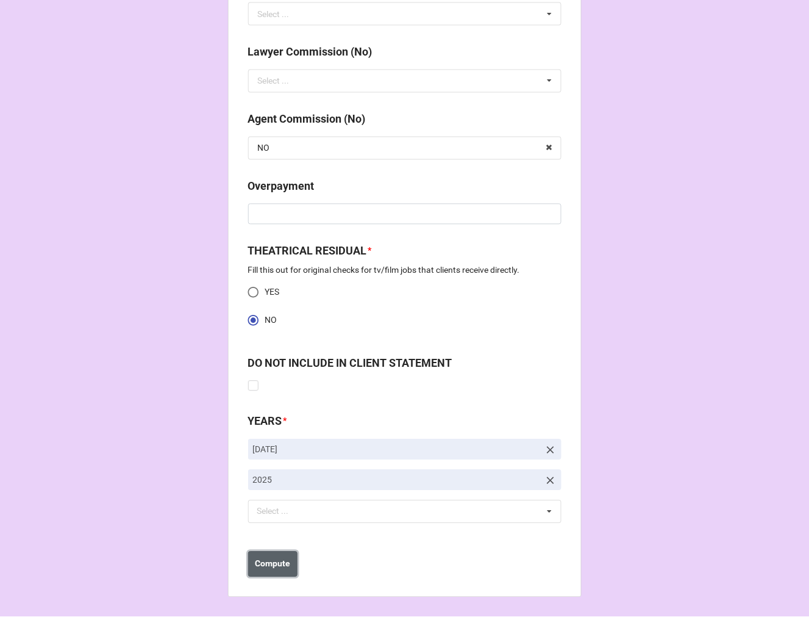
click at [267, 565] on b "Compute" at bounding box center [272, 563] width 35 height 13
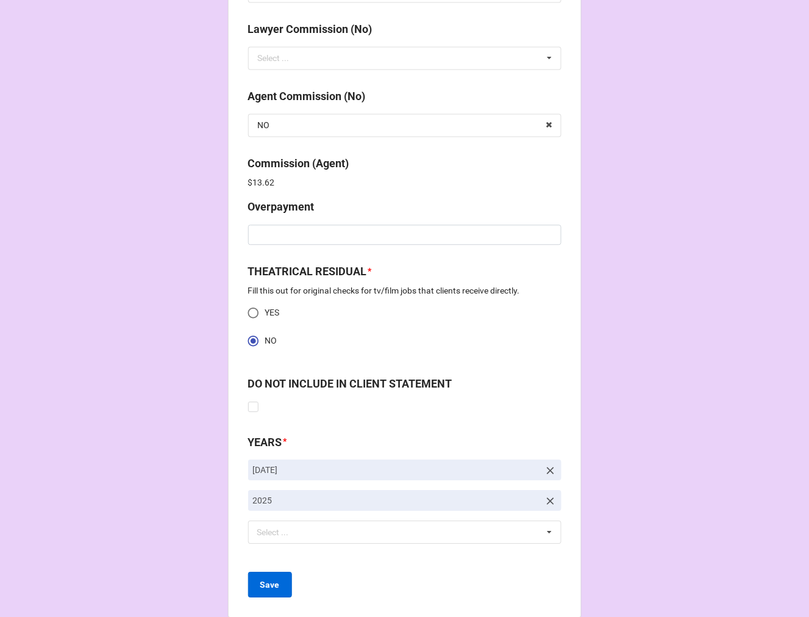
scroll to position [1568, 0]
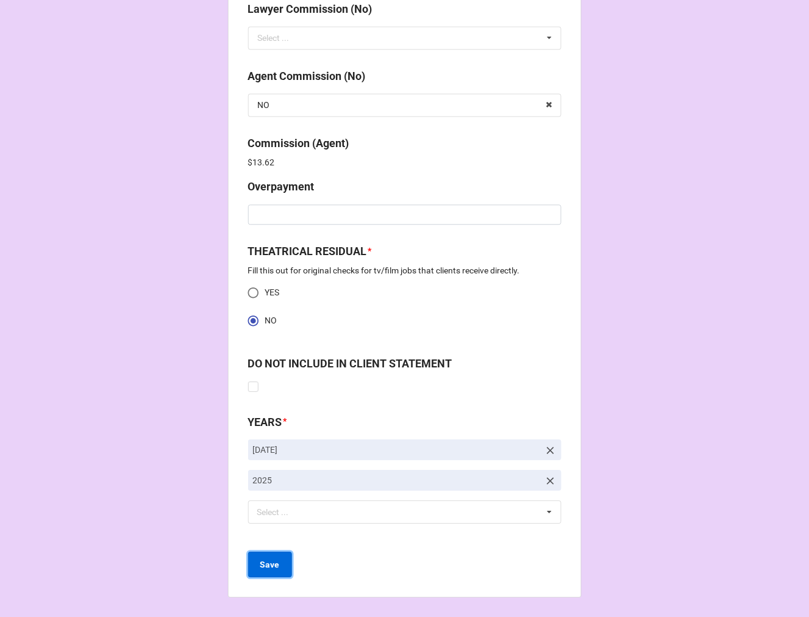
click at [266, 567] on b "Save" at bounding box center [270, 564] width 20 height 13
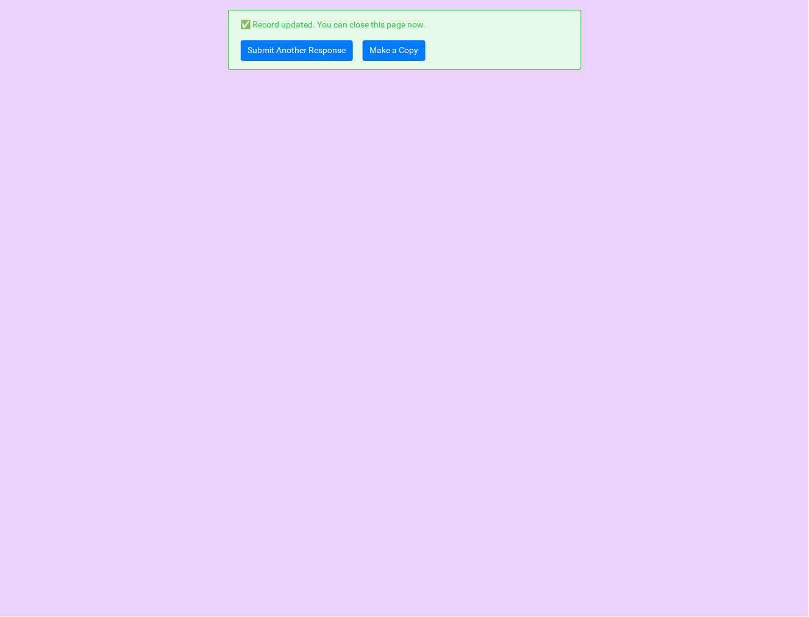
scroll to position [0, 0]
click at [270, 52] on link "Submit Another Response" at bounding box center [297, 50] width 112 height 21
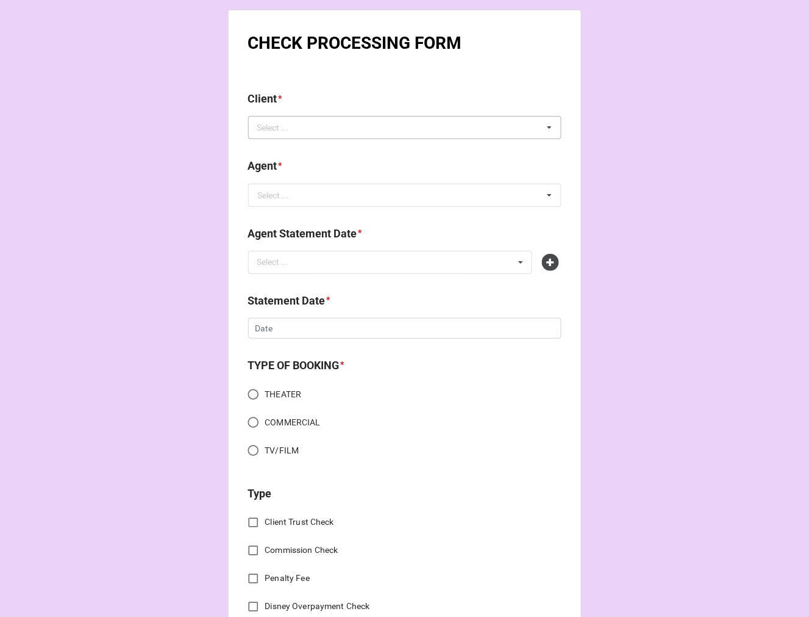
click at [276, 122] on div "Select ..." at bounding box center [280, 128] width 52 height 14
type input "j"
type input "tj"
click at [283, 152] on span "[PERSON_NAME]" at bounding box center [291, 150] width 65 height 10
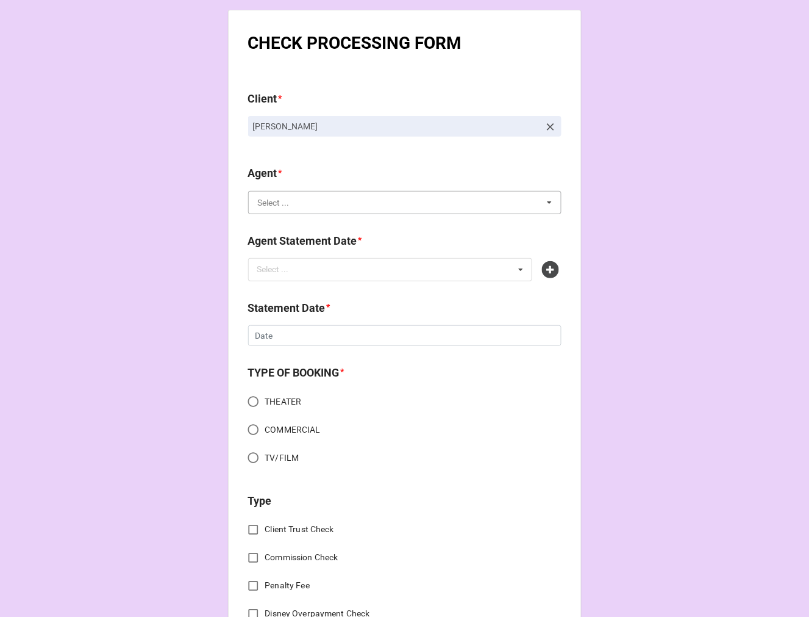
click at [285, 210] on input "text" at bounding box center [405, 202] width 312 height 22
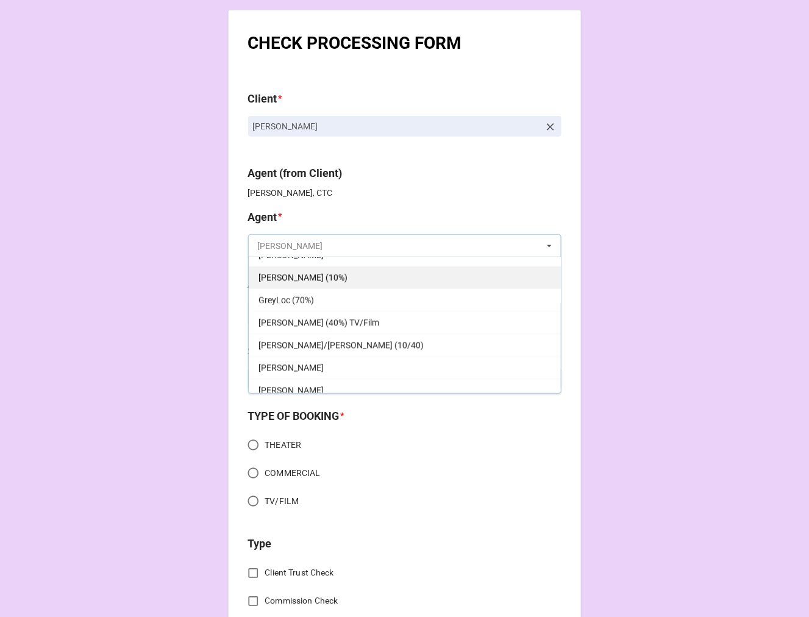
scroll to position [474, 0]
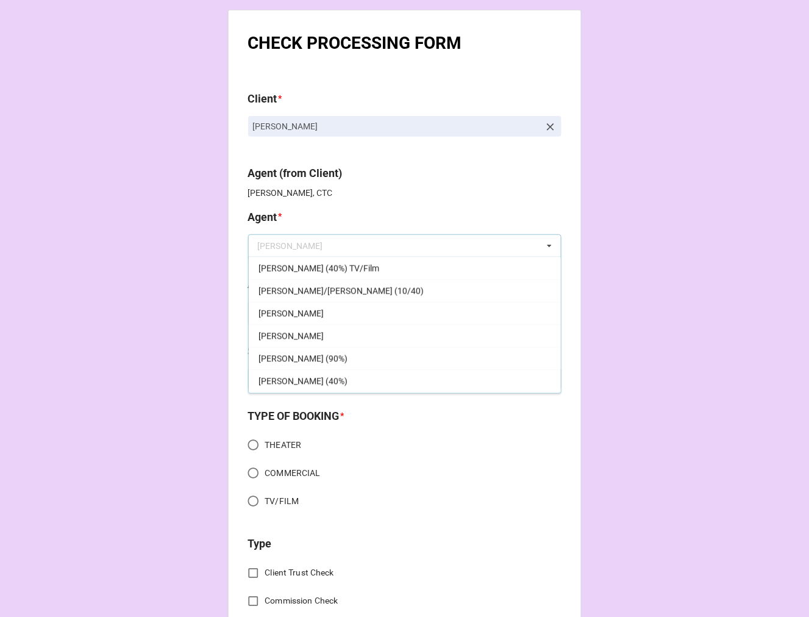
click at [287, 338] on span "[PERSON_NAME]" at bounding box center [291, 336] width 65 height 10
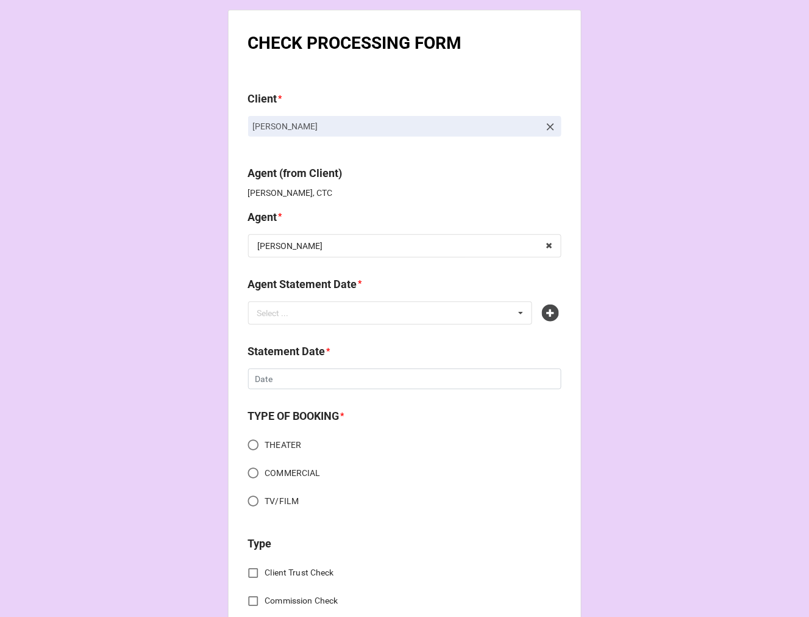
click at [305, 325] on div "Agent Statement Date * Select ... No results found." at bounding box center [404, 304] width 313 height 57
click at [305, 313] on div "Select ... No results found." at bounding box center [390, 312] width 285 height 23
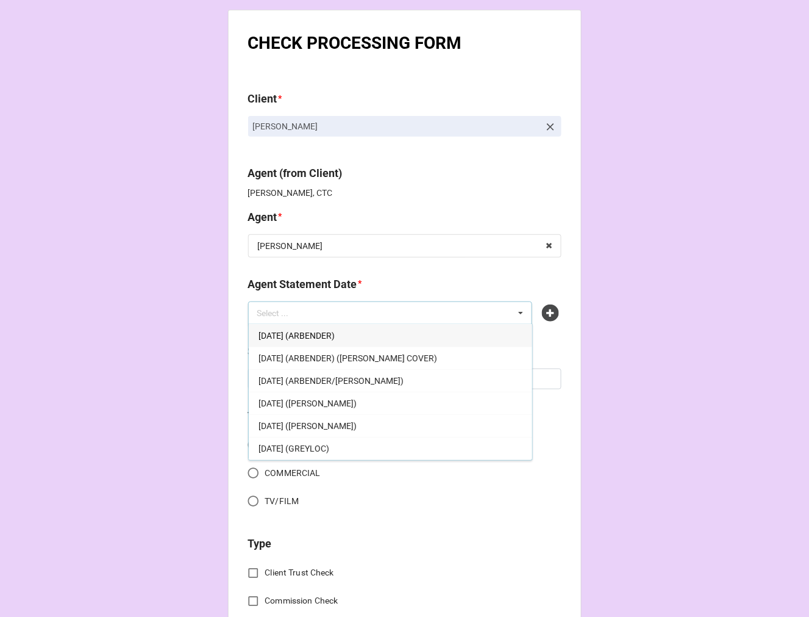
drag, startPoint x: 340, startPoint y: 396, endPoint x: 287, endPoint y: 395, distance: 53.1
click at [339, 396] on div "[DATE] ([PERSON_NAME])" at bounding box center [391, 402] width 284 height 23
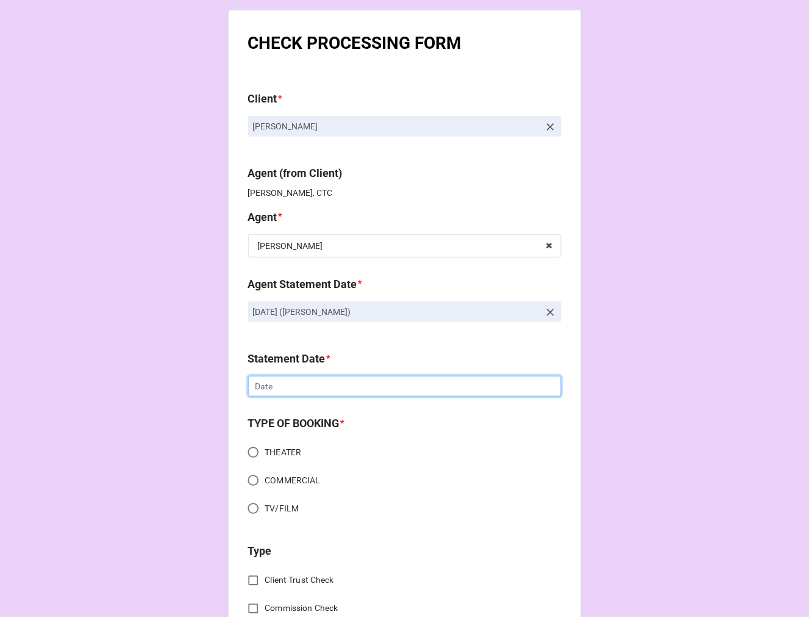
drag, startPoint x: 265, startPoint y: 387, endPoint x: 317, endPoint y: 410, distance: 56.5
click at [265, 387] on input "text" at bounding box center [404, 386] width 313 height 21
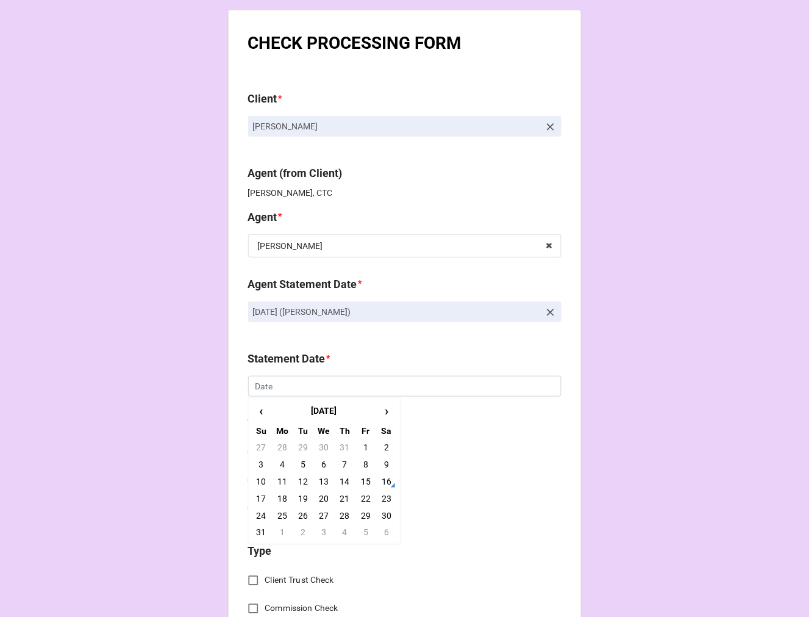
click at [358, 496] on td "22" at bounding box center [366, 498] width 21 height 17
type input "8/22/2025"
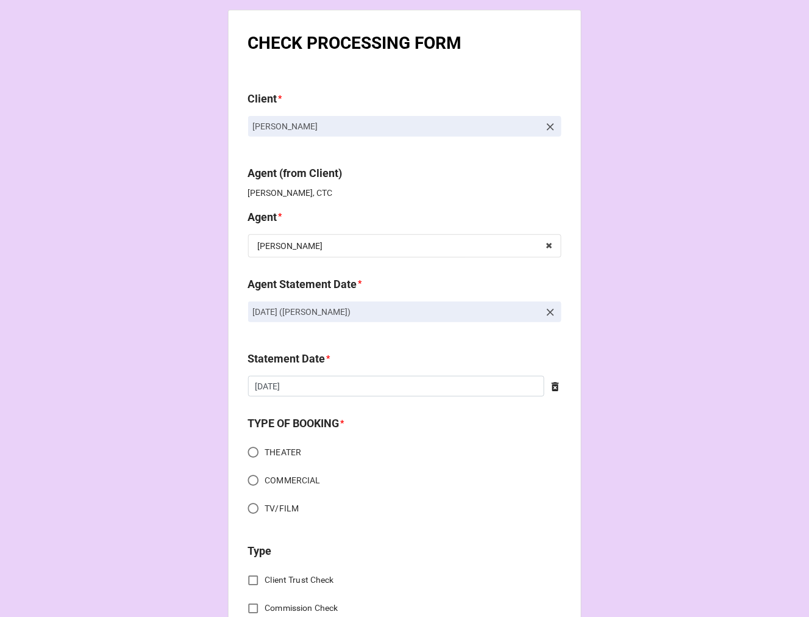
click at [249, 503] on input "TV/FILM" at bounding box center [253, 508] width 24 height 24
radio input "true"
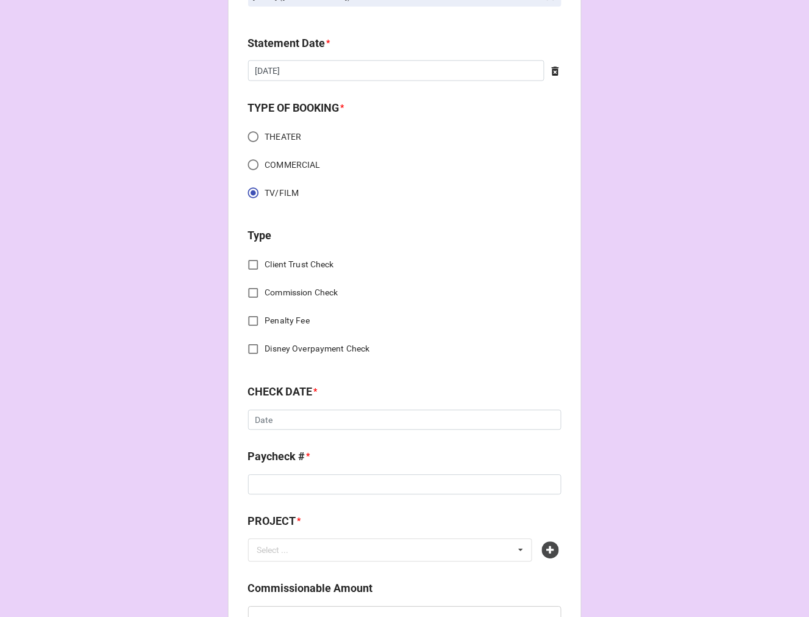
scroll to position [338, 0]
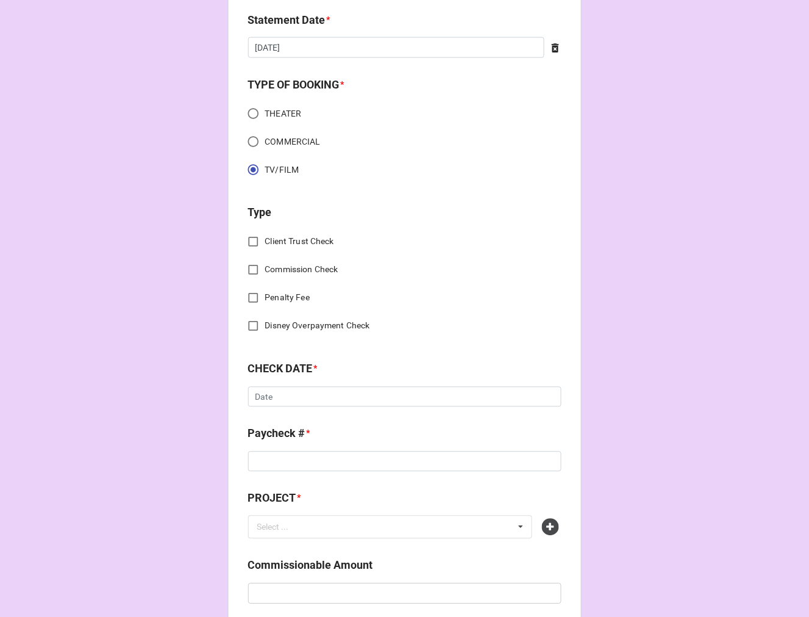
click at [248, 271] on input "Commission Check" at bounding box center [253, 270] width 24 height 24
checkbox input "true"
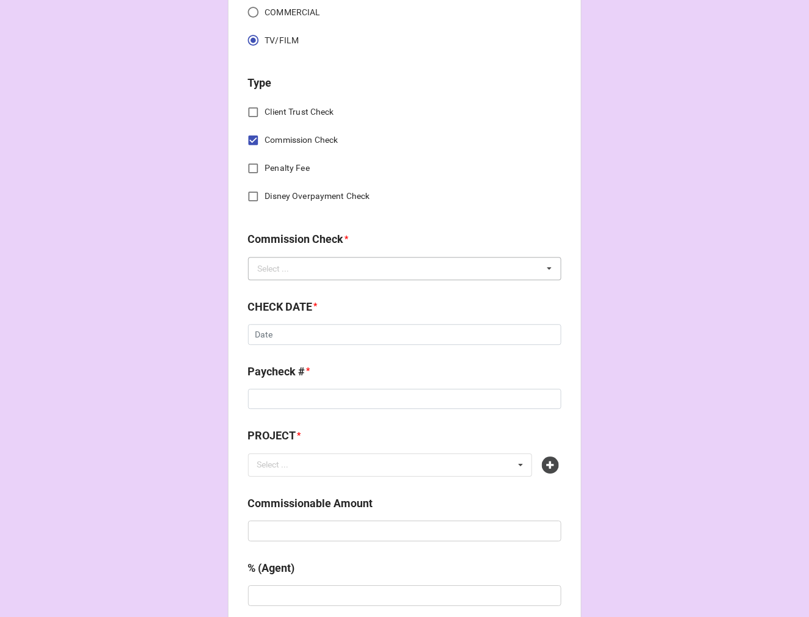
scroll to position [474, 0]
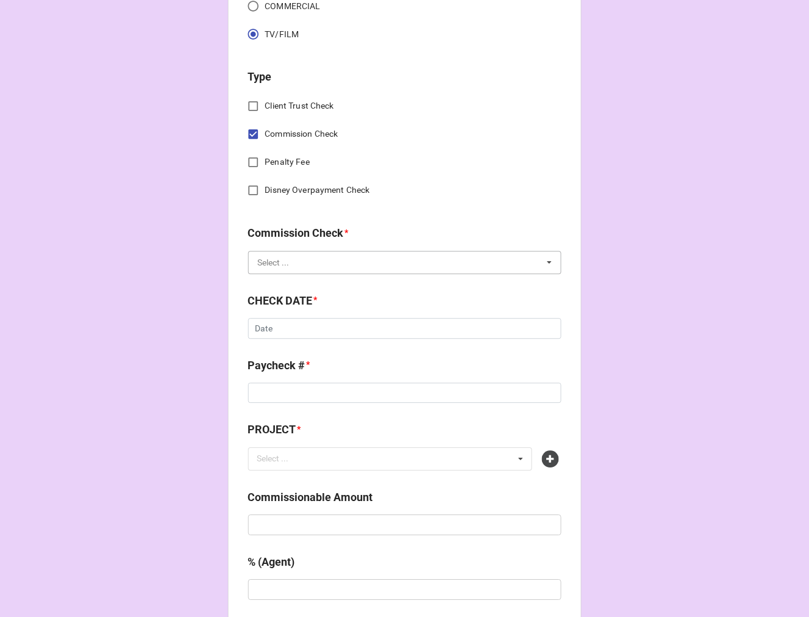
click at [312, 263] on input "text" at bounding box center [405, 263] width 312 height 22
click at [301, 282] on div "FSE (Client)" at bounding box center [405, 285] width 312 height 23
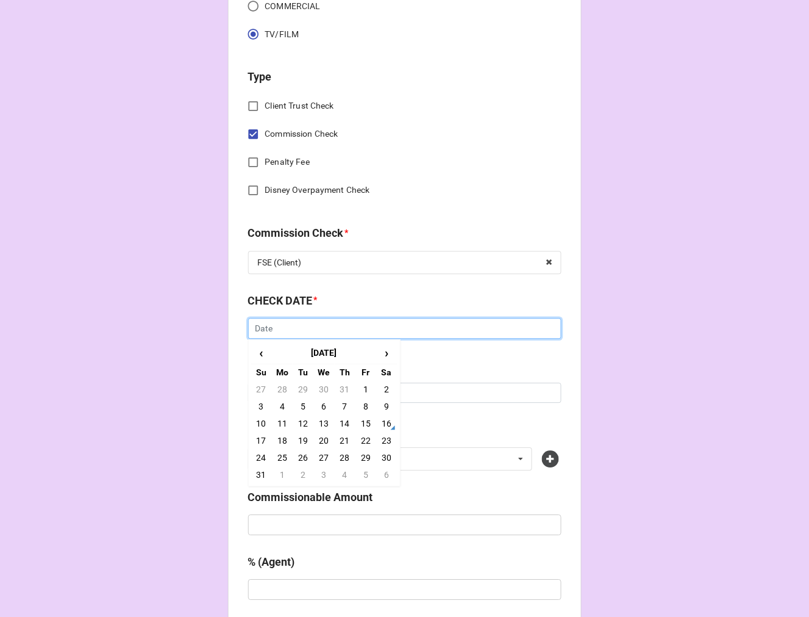
click at [281, 328] on input "text" at bounding box center [404, 328] width 313 height 21
click at [359, 424] on td "15" at bounding box center [366, 423] width 21 height 17
type input "[DATE]"
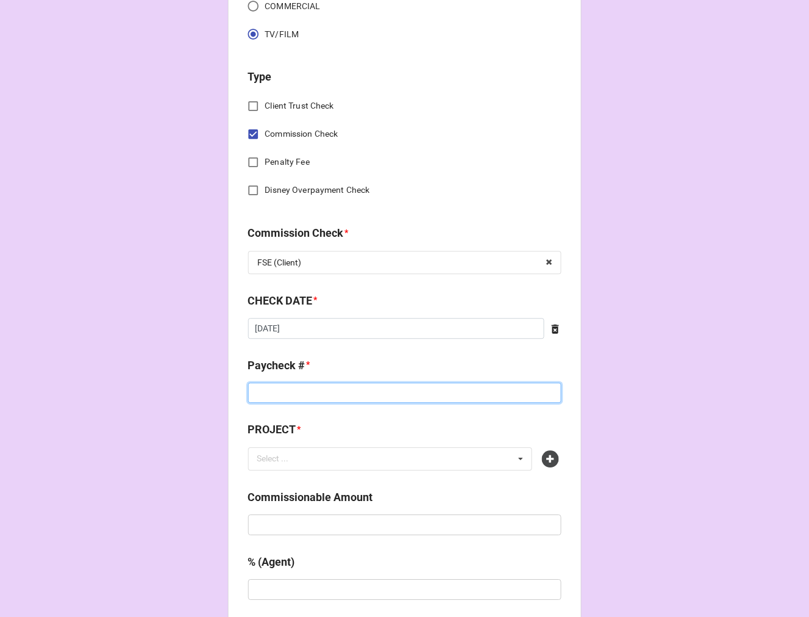
click at [299, 389] on input at bounding box center [404, 393] width 313 height 21
type input "ZELLE"
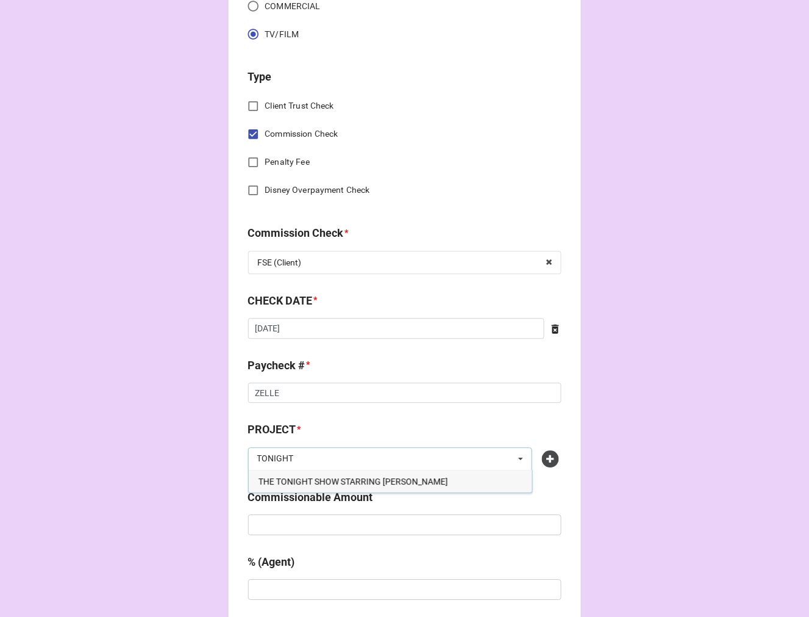
type input "TONIGHT"
click at [364, 478] on span "THE TONIGHT SHOW STARRING JIMMY FALLEN" at bounding box center [354, 482] width 190 height 10
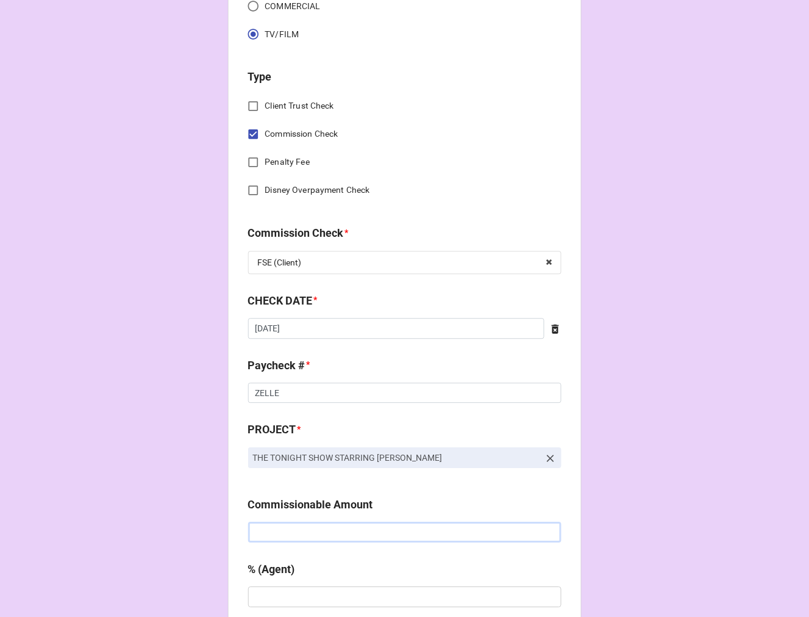
click at [348, 537] on input "text" at bounding box center [404, 532] width 313 height 21
type input "$240.00"
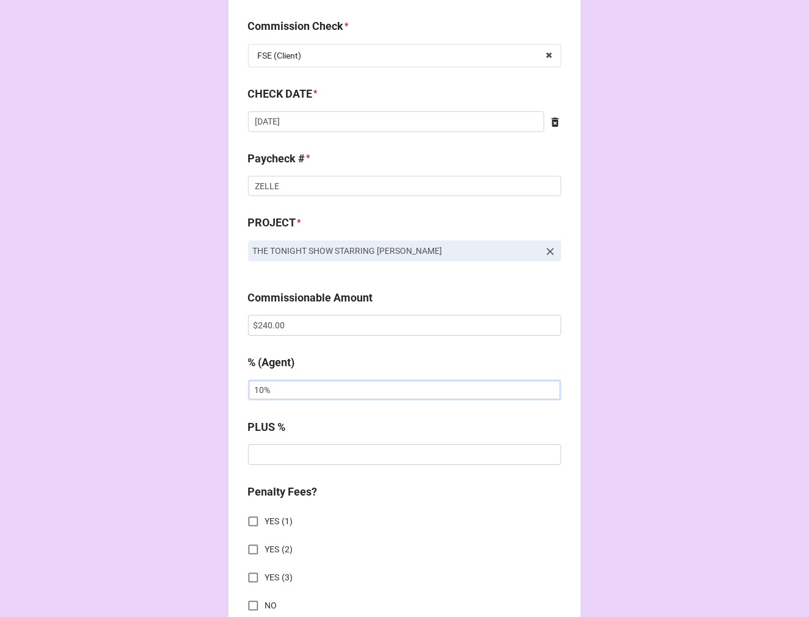
scroll to position [881, 0]
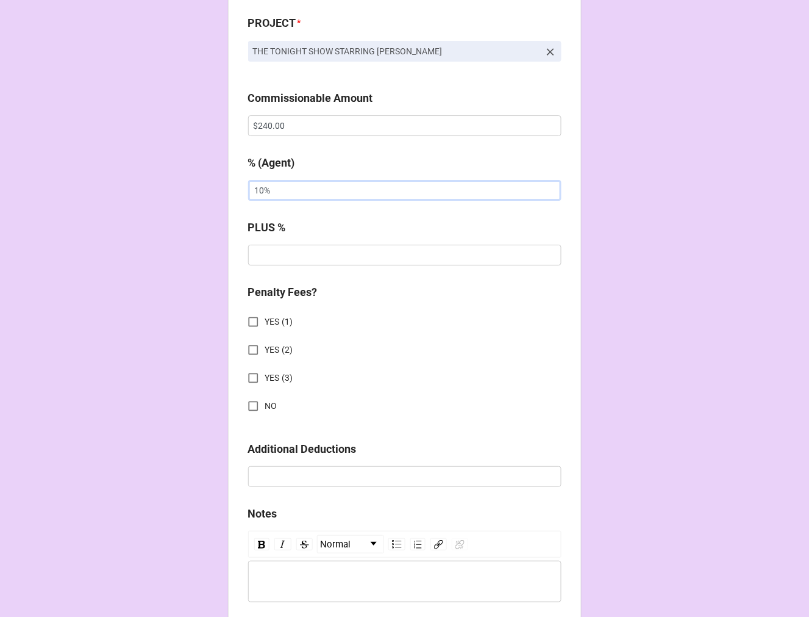
type input "10%"
click at [250, 404] on input "NO" at bounding box center [253, 406] width 24 height 24
checkbox input "true"
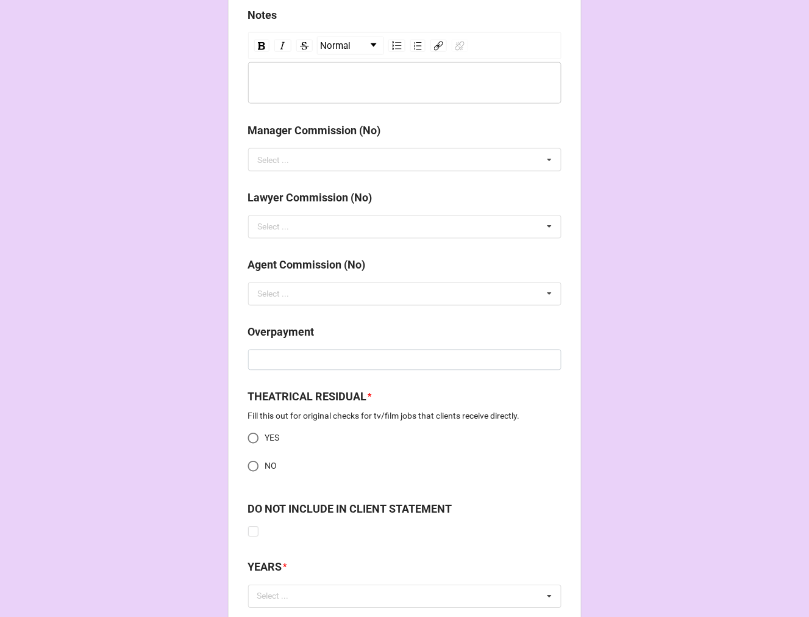
scroll to position [1464, 0]
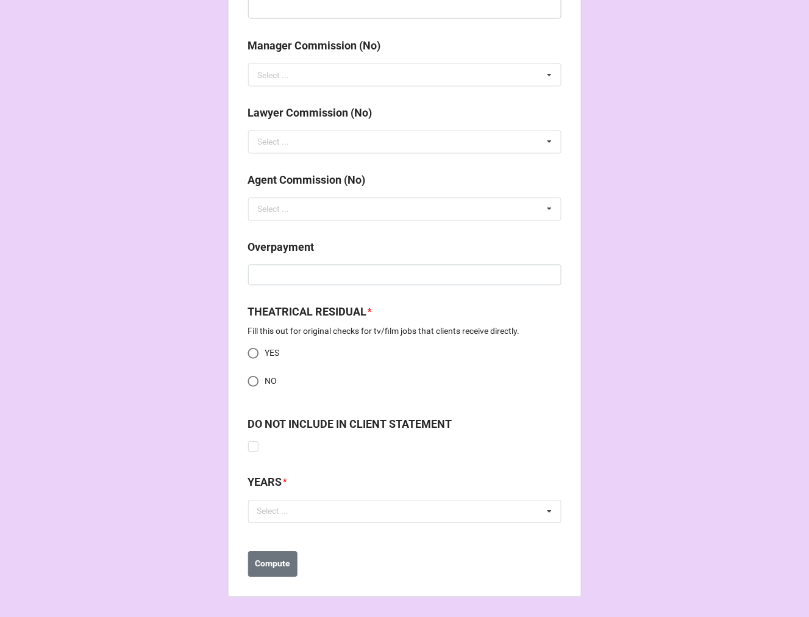
click at [252, 382] on input "NO" at bounding box center [253, 382] width 24 height 24
radio input "true"
click at [287, 518] on div "Select ..." at bounding box center [280, 511] width 52 height 14
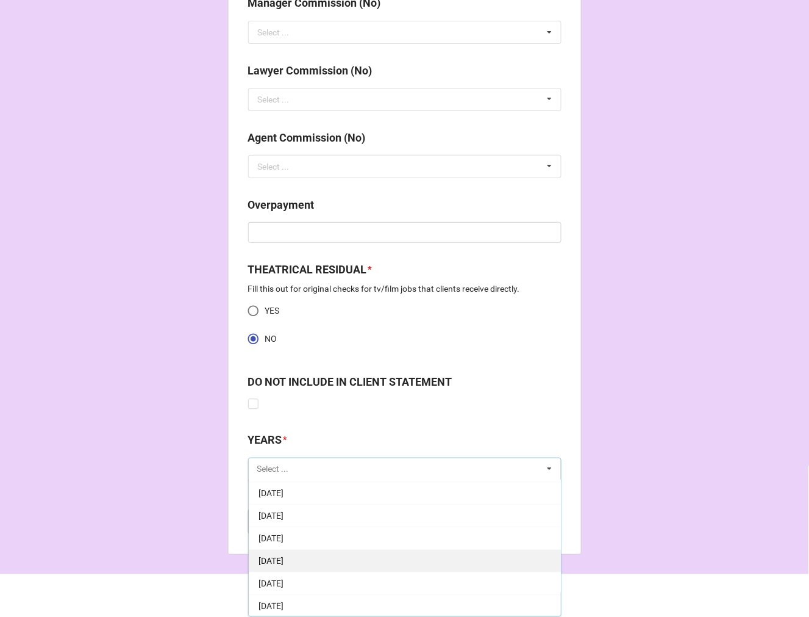
scroll to position [68, 0]
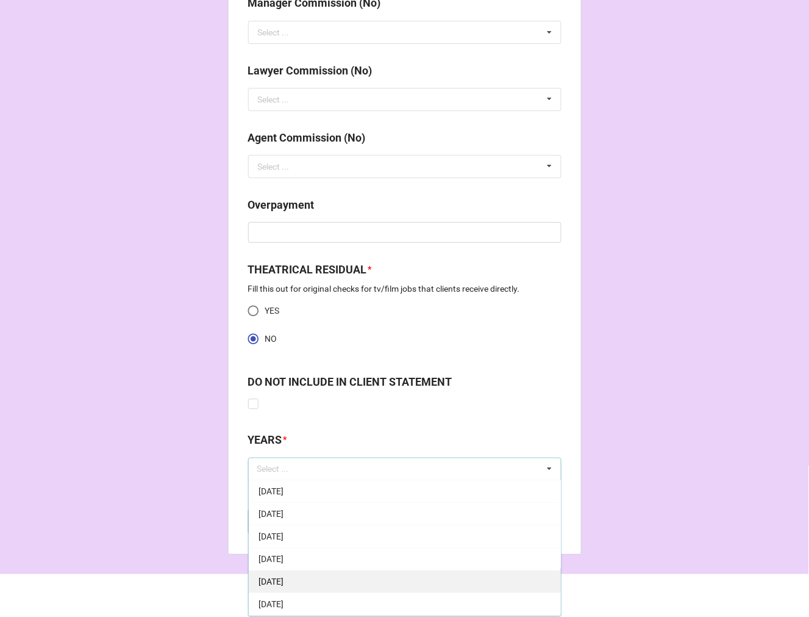
click at [284, 581] on span "[DATE]" at bounding box center [271, 582] width 25 height 10
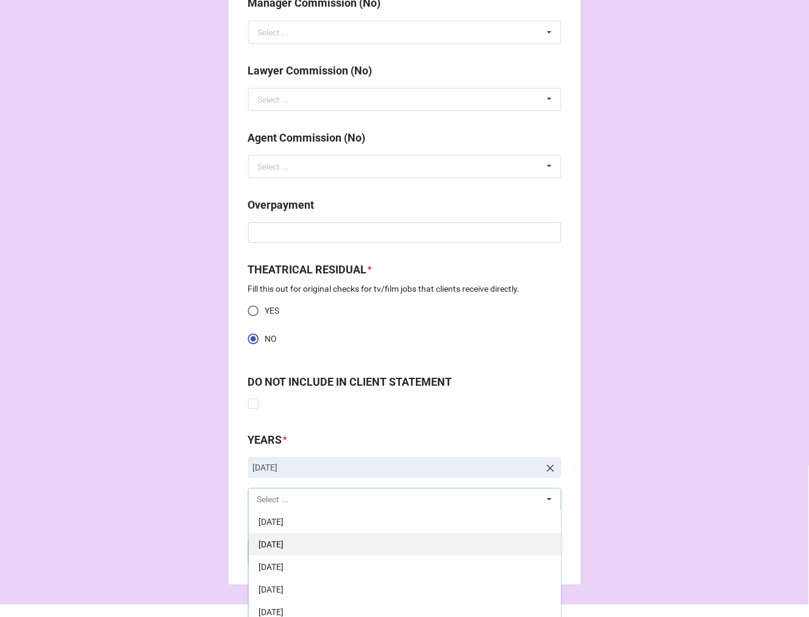
scroll to position [271, 0]
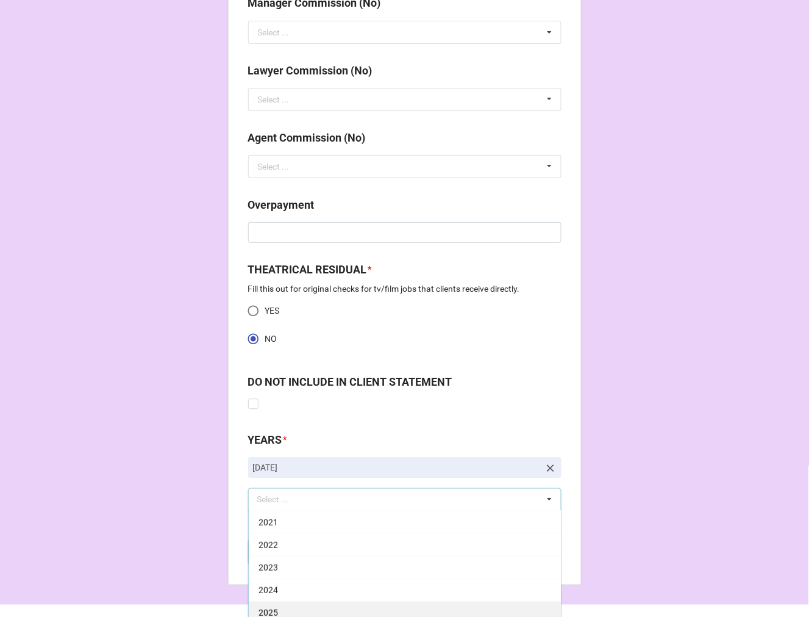
click at [282, 612] on div "2025" at bounding box center [405, 612] width 312 height 23
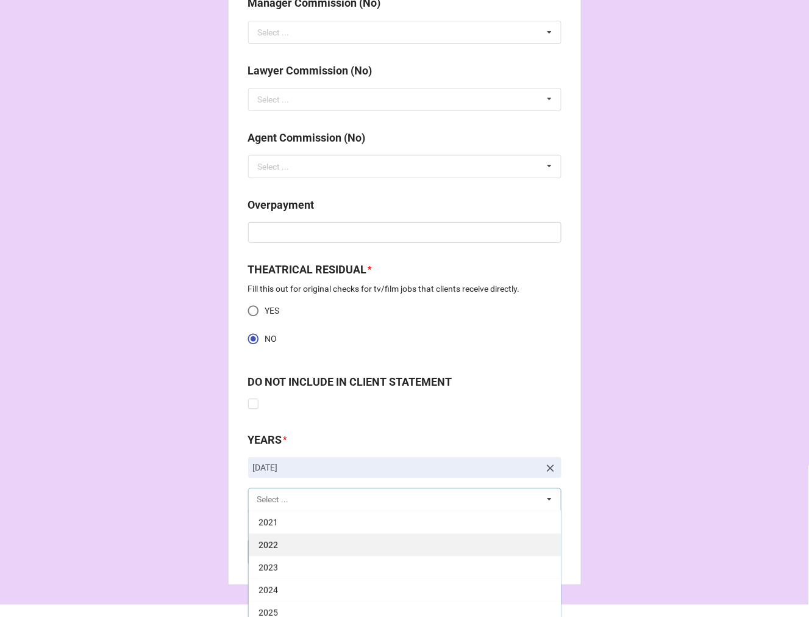
scroll to position [248, 0]
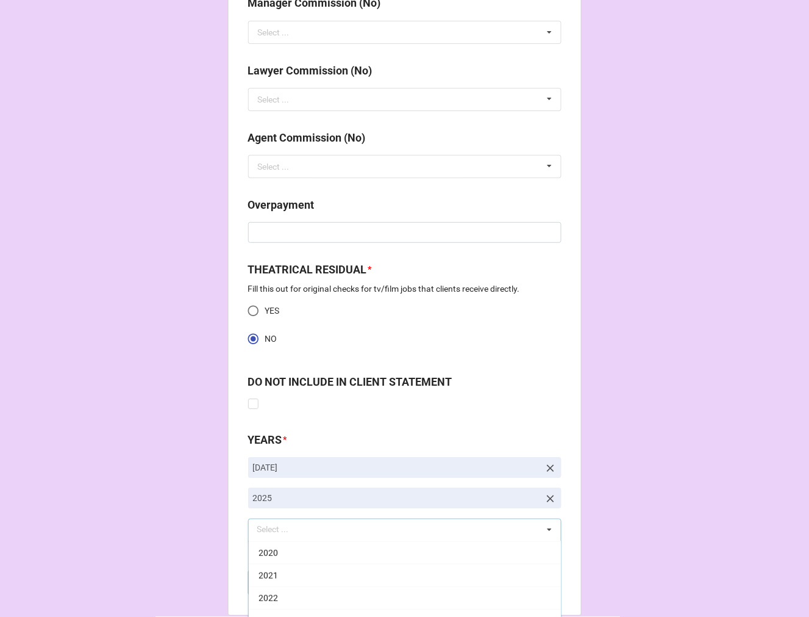
click at [273, 586] on b "Compute" at bounding box center [272, 582] width 35 height 13
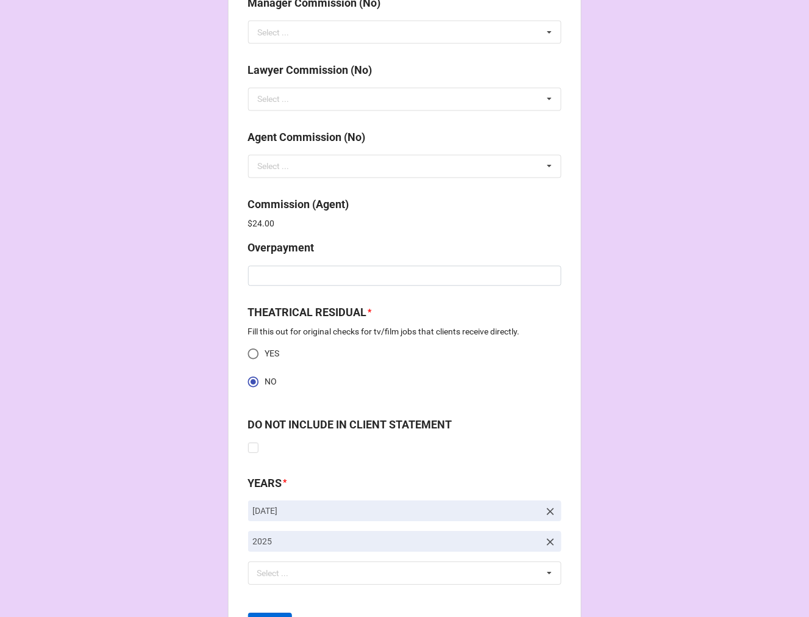
scroll to position [1568, 0]
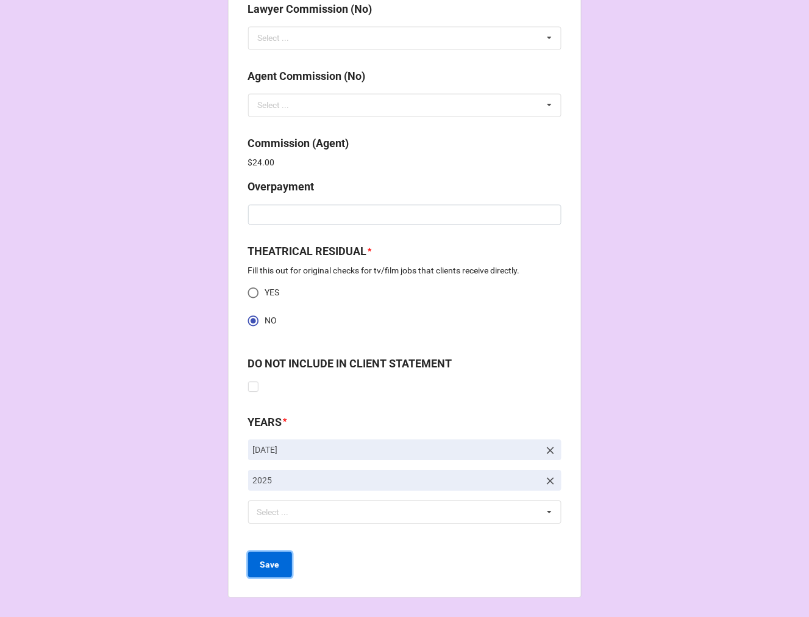
click at [254, 569] on button "Save" at bounding box center [270, 564] width 44 height 26
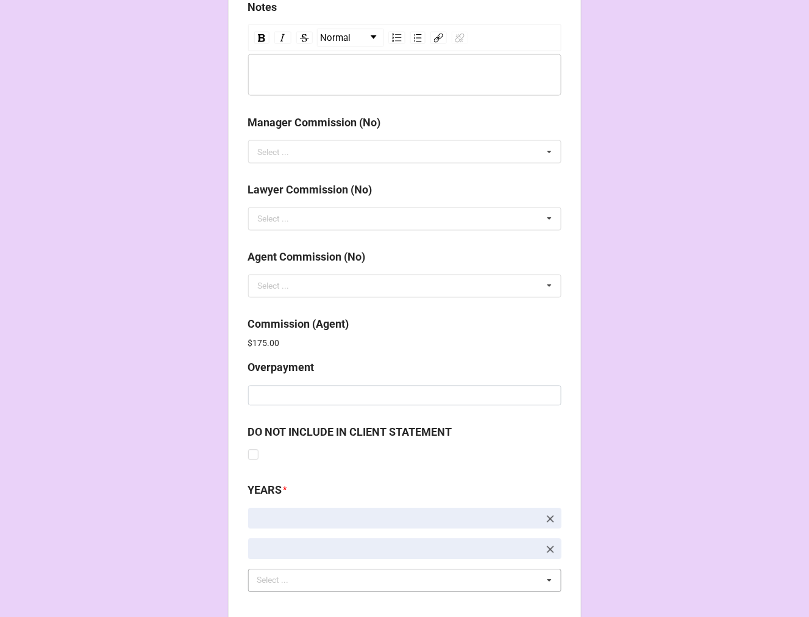
scroll to position [1455, 0]
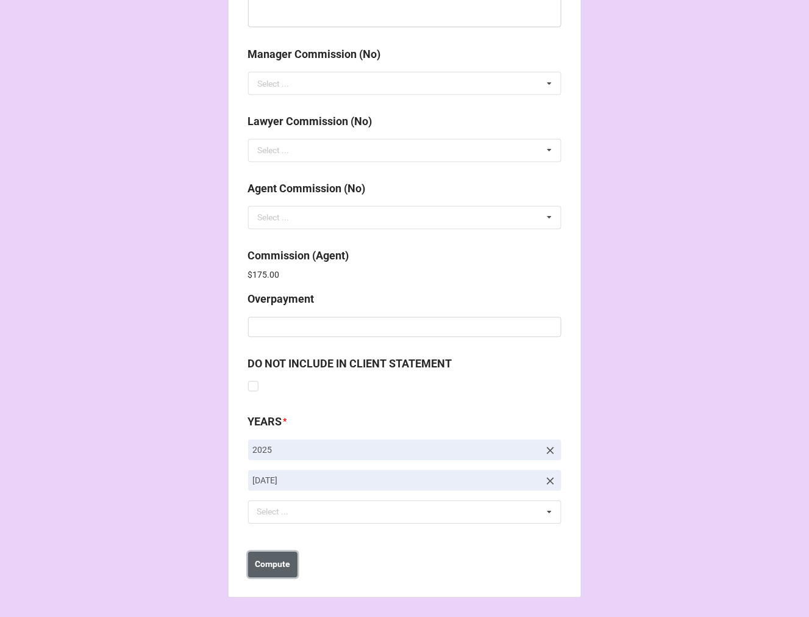
click at [289, 567] on button "Compute" at bounding box center [272, 565] width 49 height 26
click at [271, 567] on b "Save" at bounding box center [270, 564] width 20 height 13
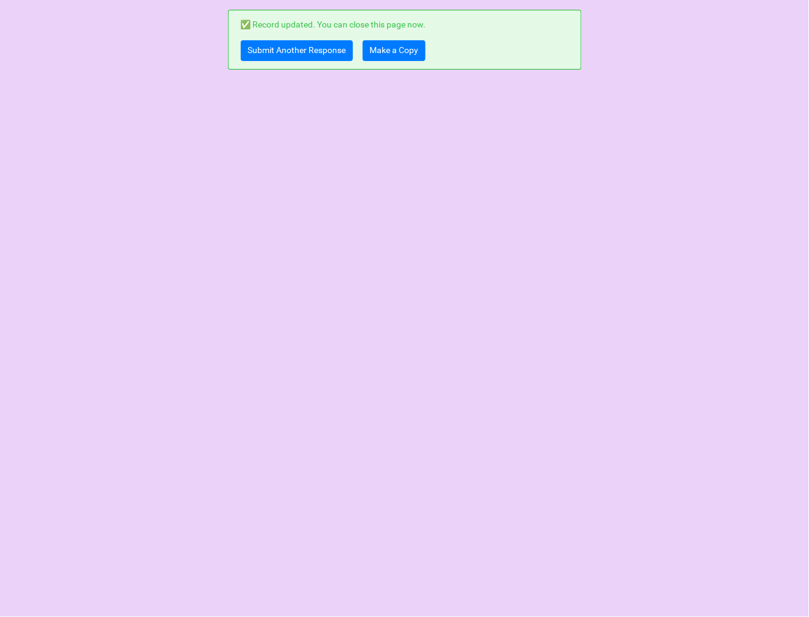
scroll to position [0, 0]
click at [393, 46] on link "Make a Copy" at bounding box center [394, 50] width 63 height 21
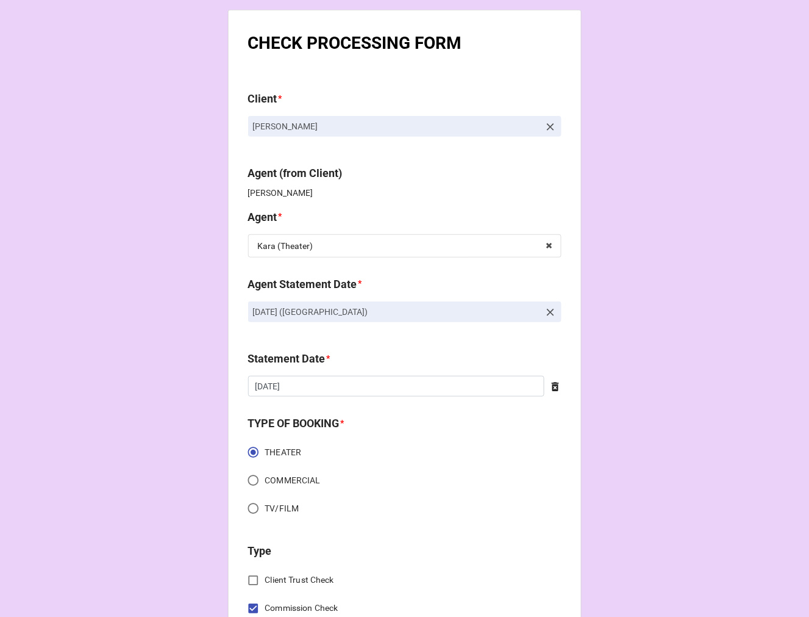
click at [545, 313] on icon at bounding box center [551, 312] width 12 height 12
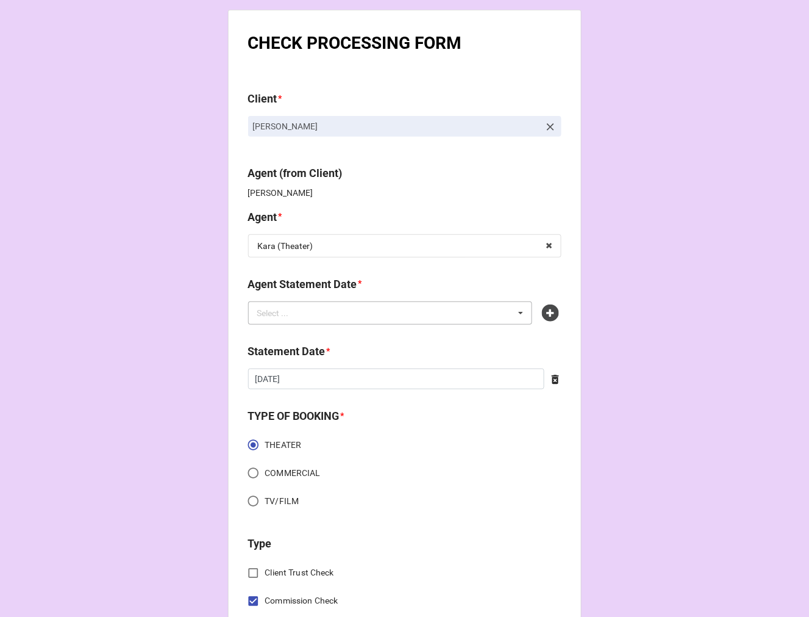
click at [375, 303] on div "Select ... No results found." at bounding box center [390, 312] width 285 height 23
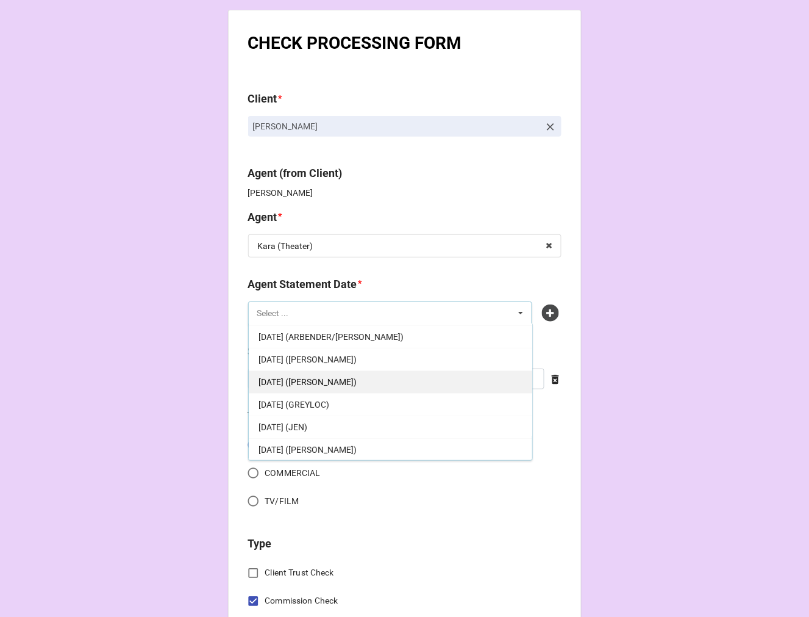
scroll to position [68, 0]
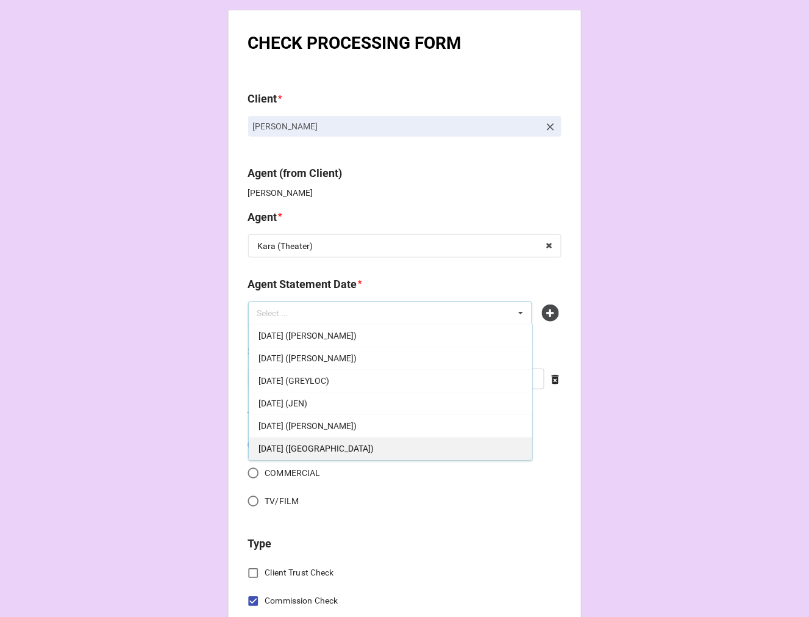
click at [352, 449] on span "[DATE] ([GEOGRAPHIC_DATA])" at bounding box center [316, 448] width 115 height 10
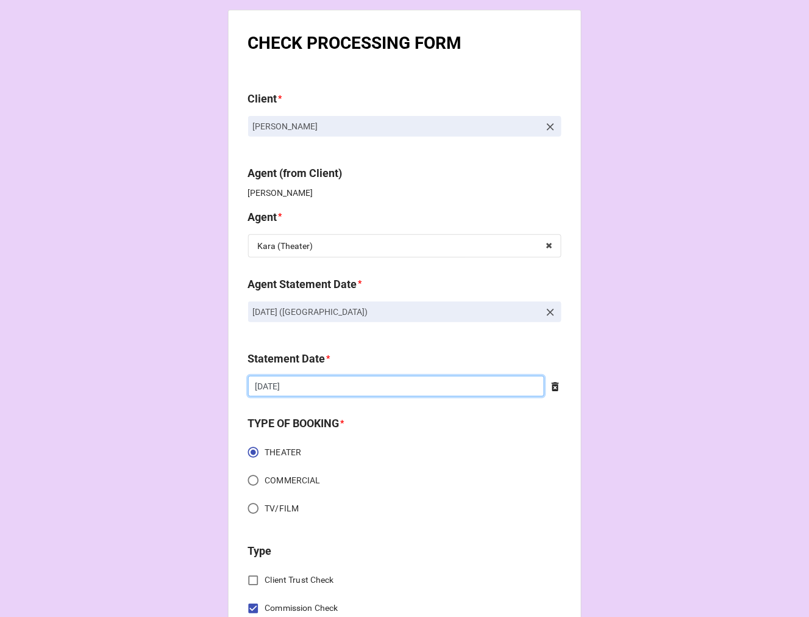
click at [310, 385] on input "[DATE]" at bounding box center [396, 386] width 296 height 21
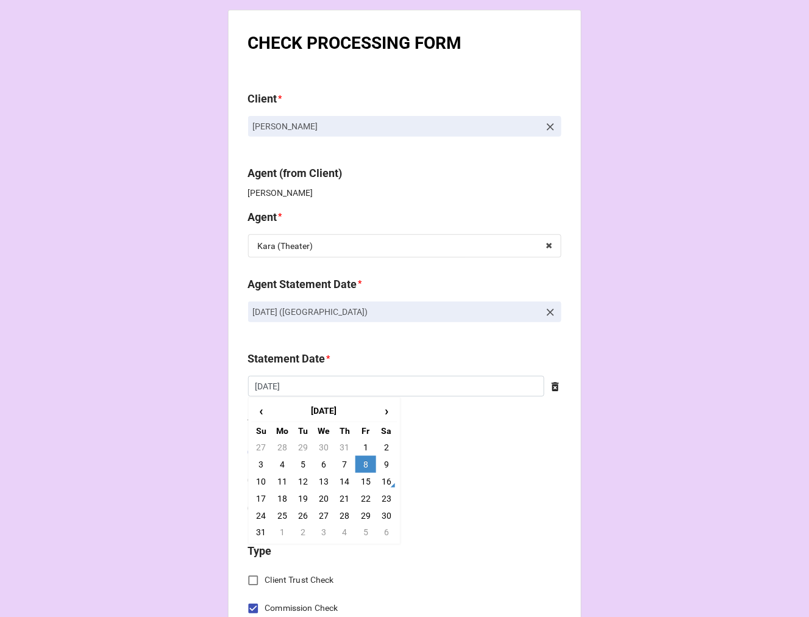
click at [360, 504] on td "22" at bounding box center [366, 498] width 21 height 17
type input "[DATE]"
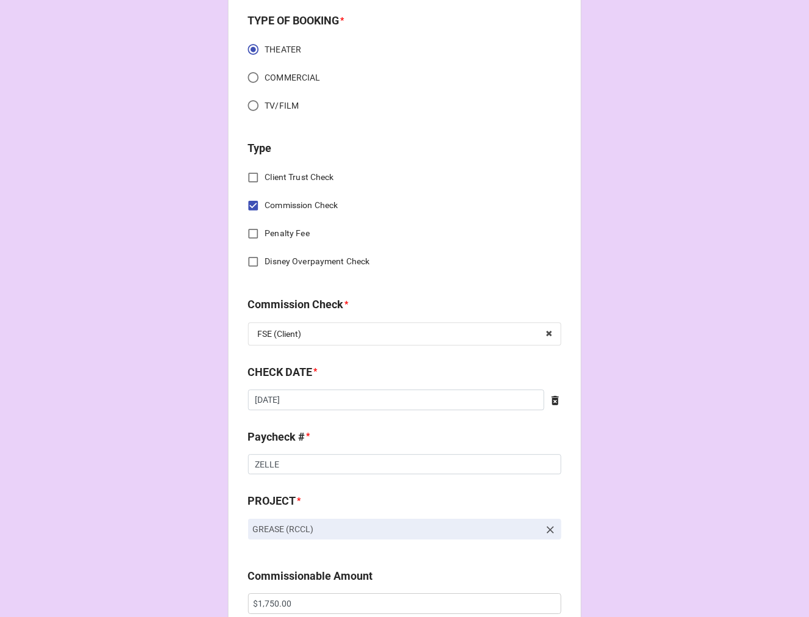
scroll to position [406, 0]
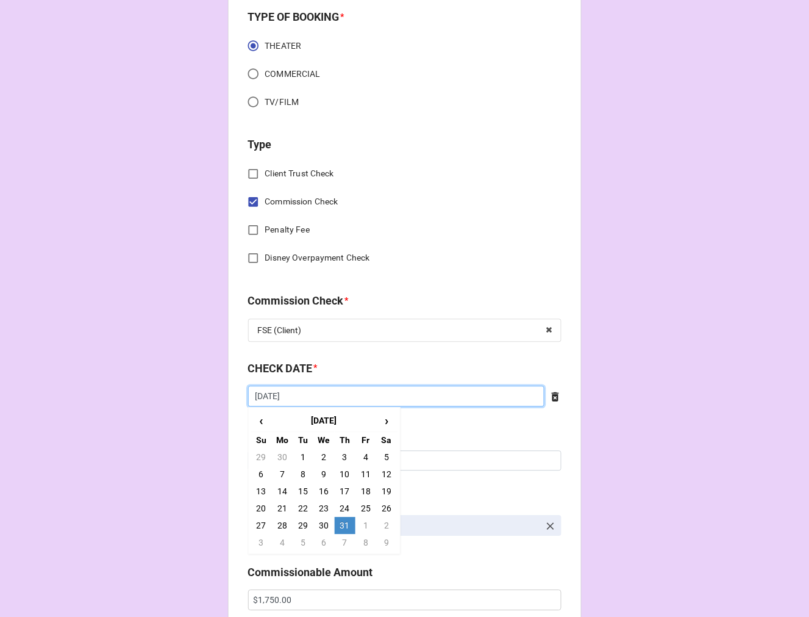
click at [315, 401] on input "[DATE]" at bounding box center [396, 396] width 296 height 21
click at [382, 418] on span "›" at bounding box center [387, 421] width 20 height 20
click at [361, 490] on td "15" at bounding box center [366, 491] width 21 height 17
type input "[DATE]"
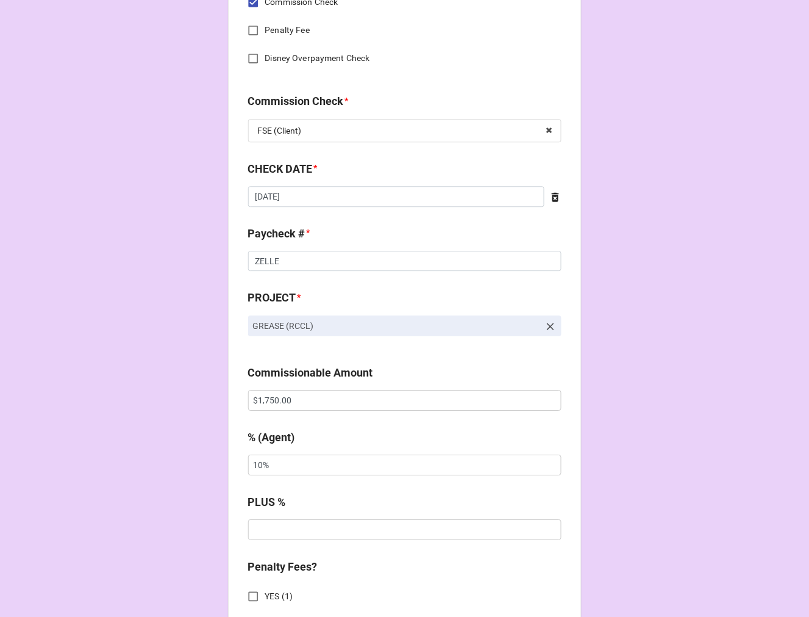
scroll to position [610, 0]
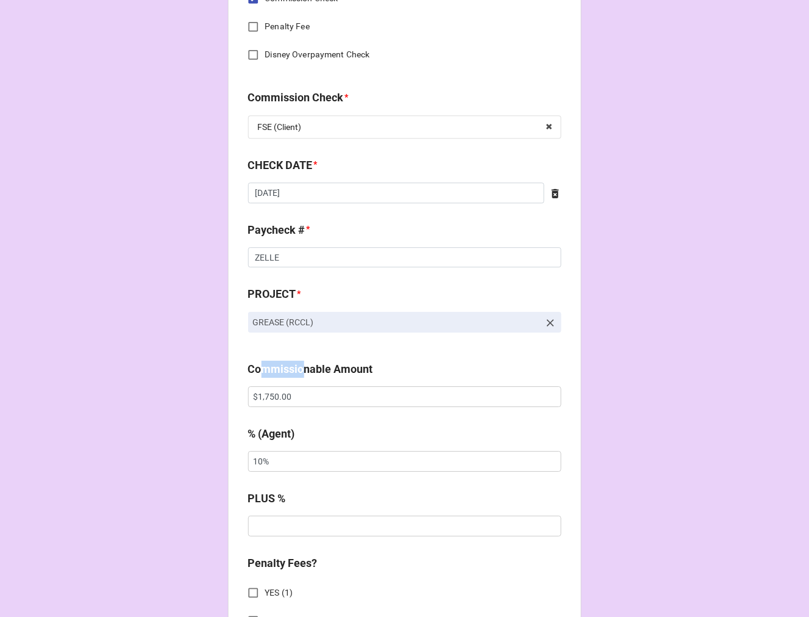
drag, startPoint x: 302, startPoint y: 381, endPoint x: 252, endPoint y: 382, distance: 50.0
click at [254, 382] on div "Commissionable Amount" at bounding box center [404, 373] width 313 height 26
drag, startPoint x: 308, startPoint y: 401, endPoint x: 145, endPoint y: 398, distance: 163.5
click at [147, 398] on div "CHECK PROCESSING FORM Client * [PERSON_NAME] Agent (from Client) Kara Agent * […" at bounding box center [404, 404] width 809 height 2028
paste input "2,42"
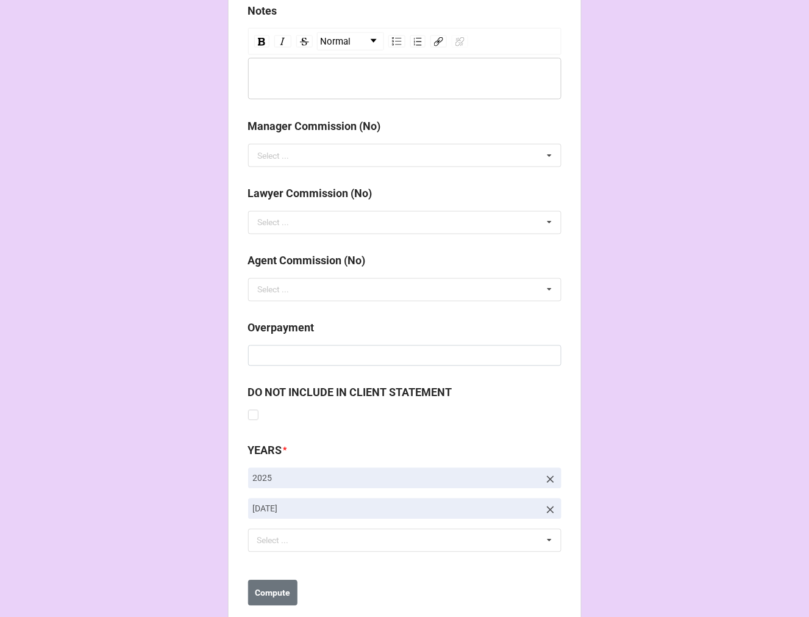
scroll to position [1412, 0]
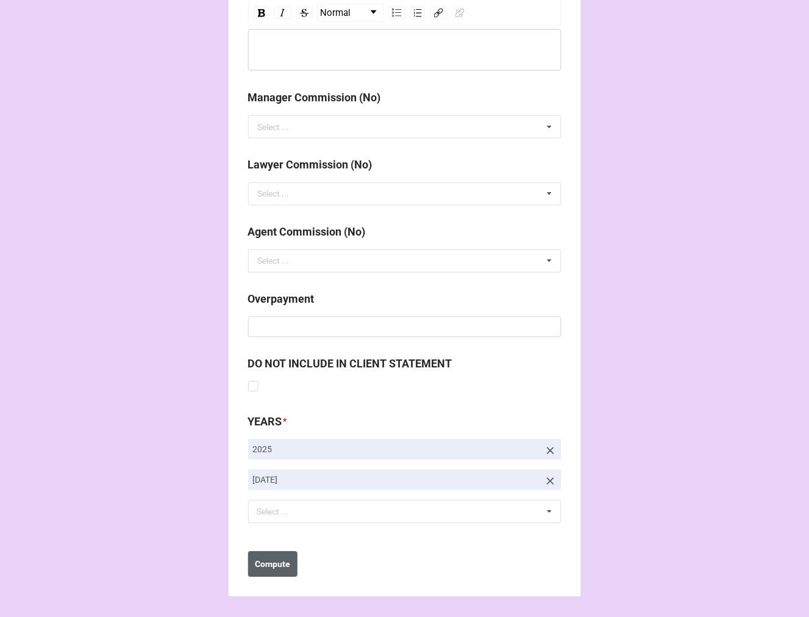
type input "$2,420.00"
click at [272, 558] on b "Compute" at bounding box center [272, 564] width 35 height 13
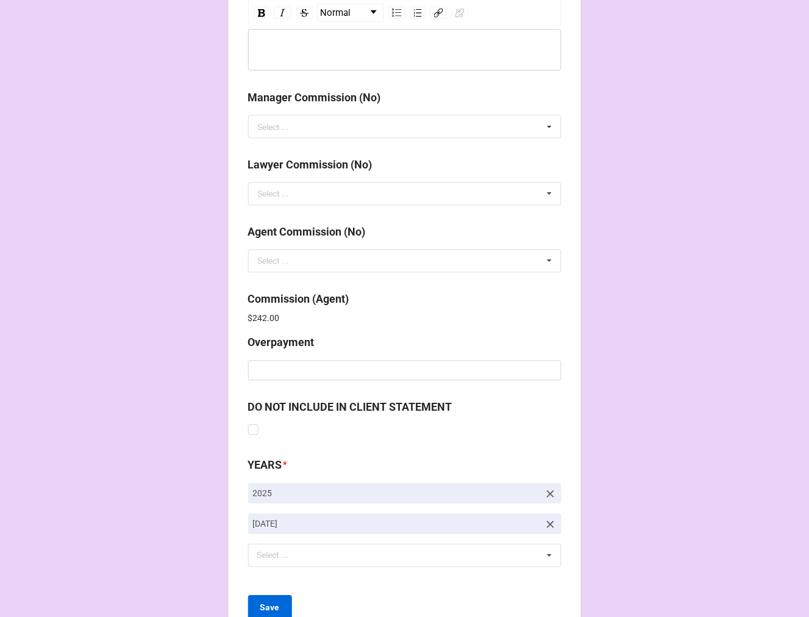
scroll to position [1455, 0]
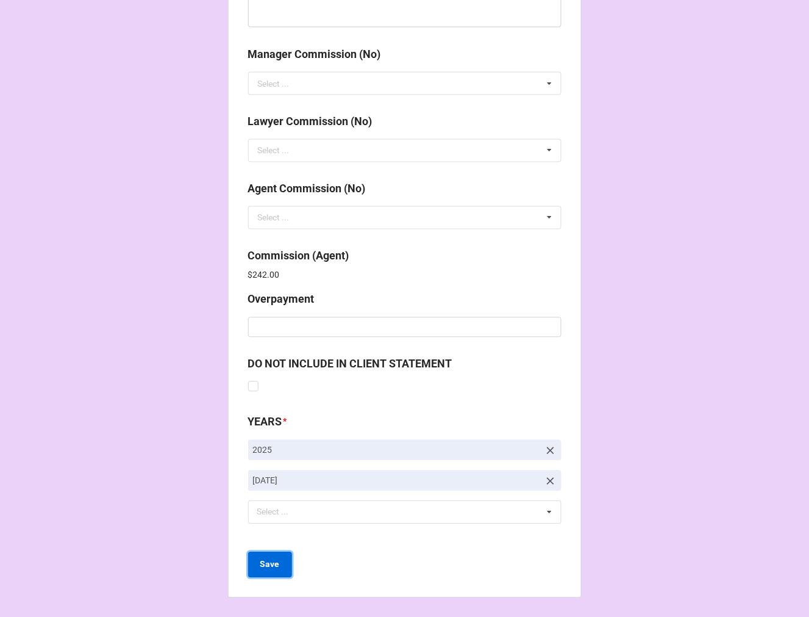
click at [265, 563] on b "Save" at bounding box center [270, 564] width 20 height 13
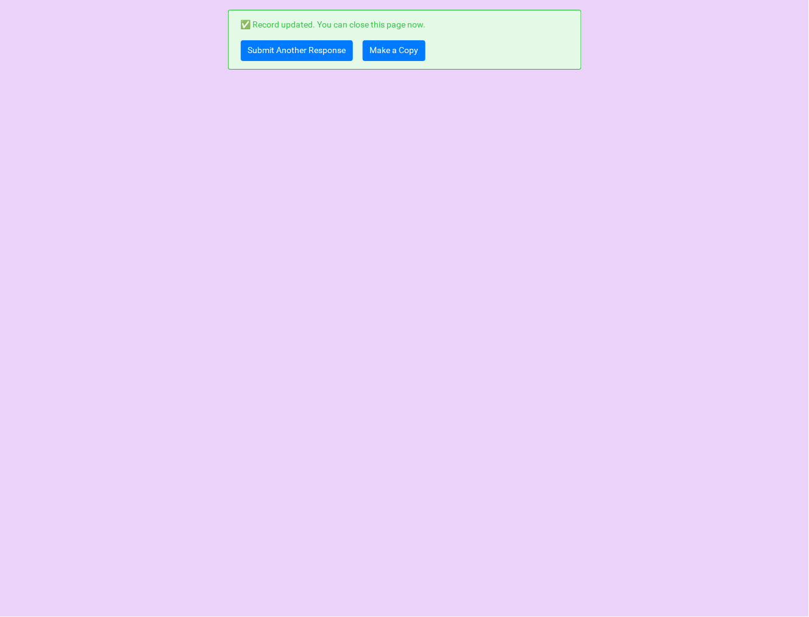
scroll to position [0, 0]
